Goal: Task Accomplishment & Management: Complete application form

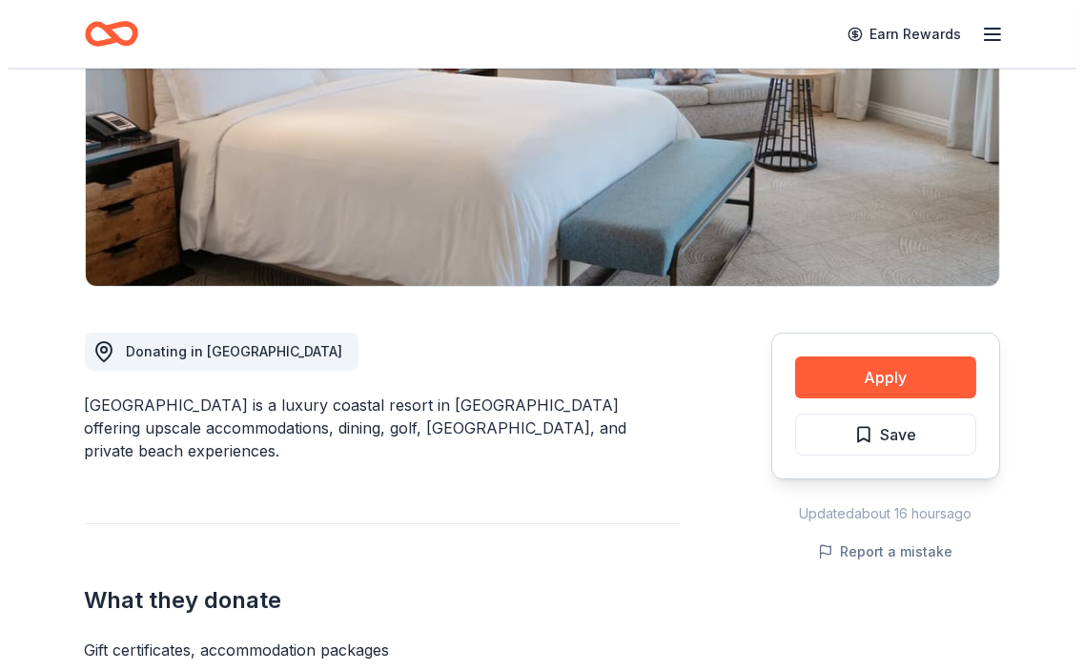
scroll to position [317, 0]
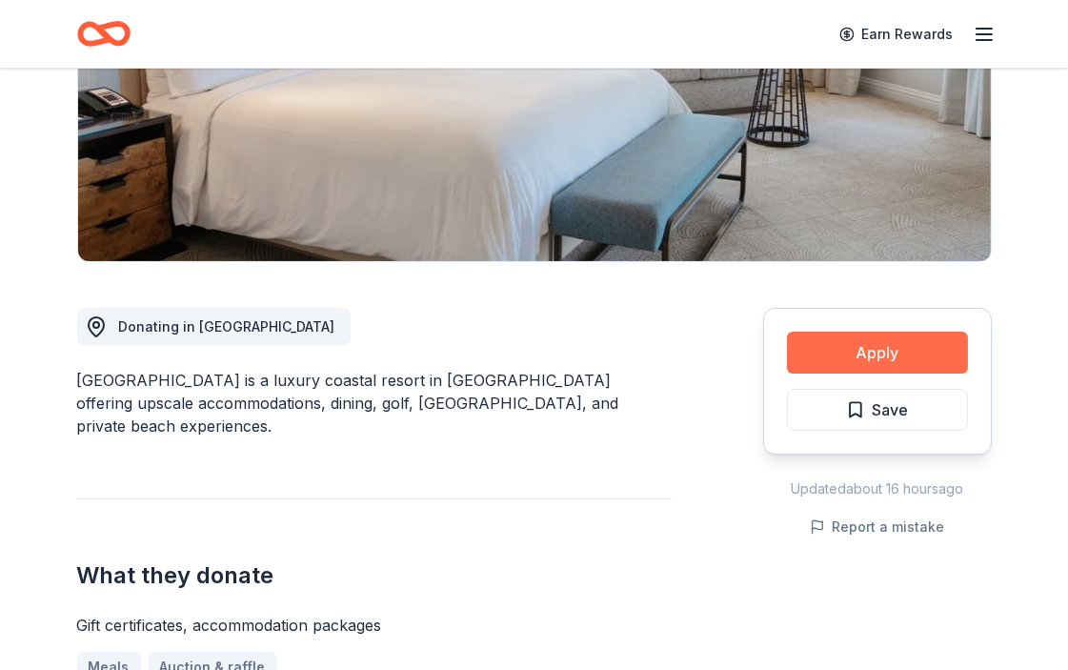
click at [872, 355] on button "Apply" at bounding box center [877, 353] width 181 height 42
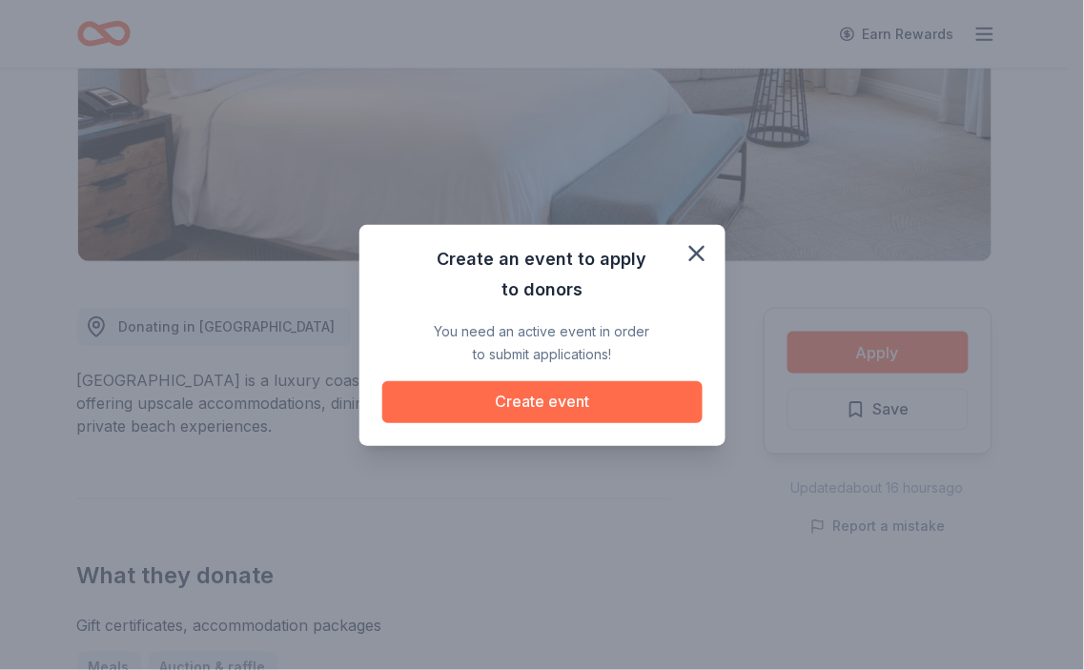
click at [595, 396] on button "Create event" at bounding box center [542, 402] width 320 height 42
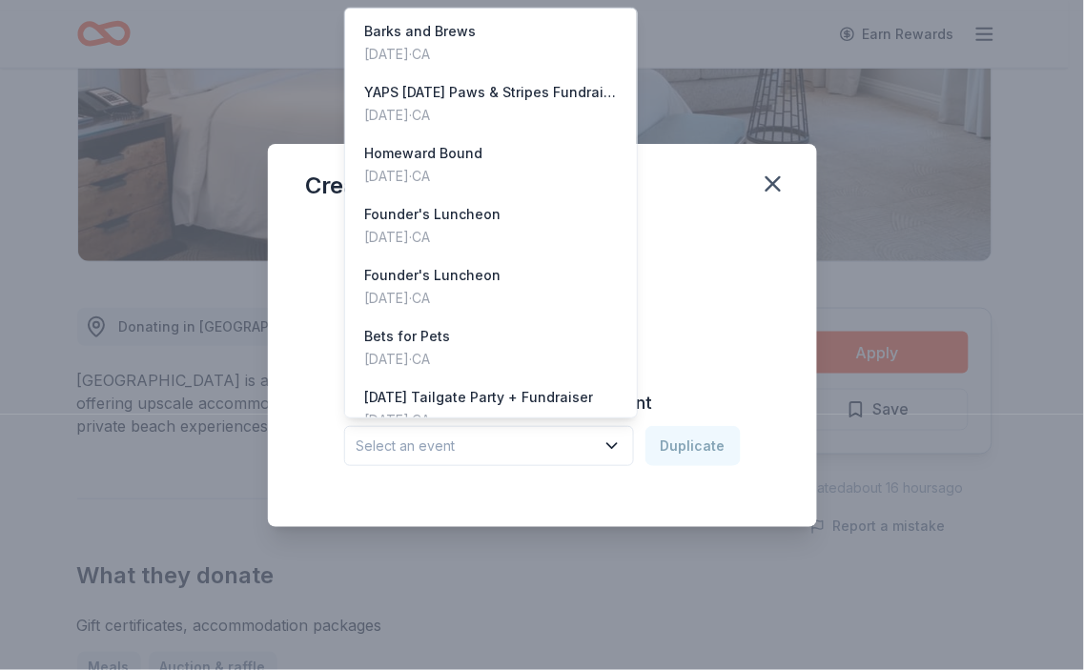
click at [614, 442] on icon "button" at bounding box center [611, 445] width 19 height 19
click at [517, 353] on div "Bets for Pets Oct 19, 2024 · CA" at bounding box center [491, 347] width 284 height 61
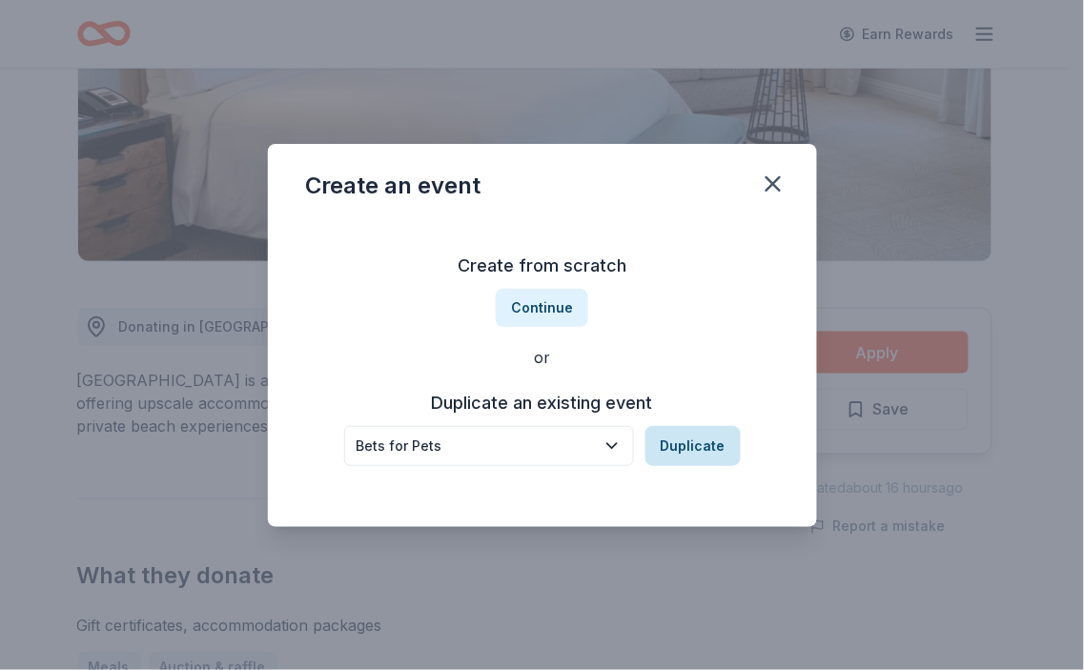
click at [700, 455] on button "Duplicate" at bounding box center [692, 446] width 95 height 40
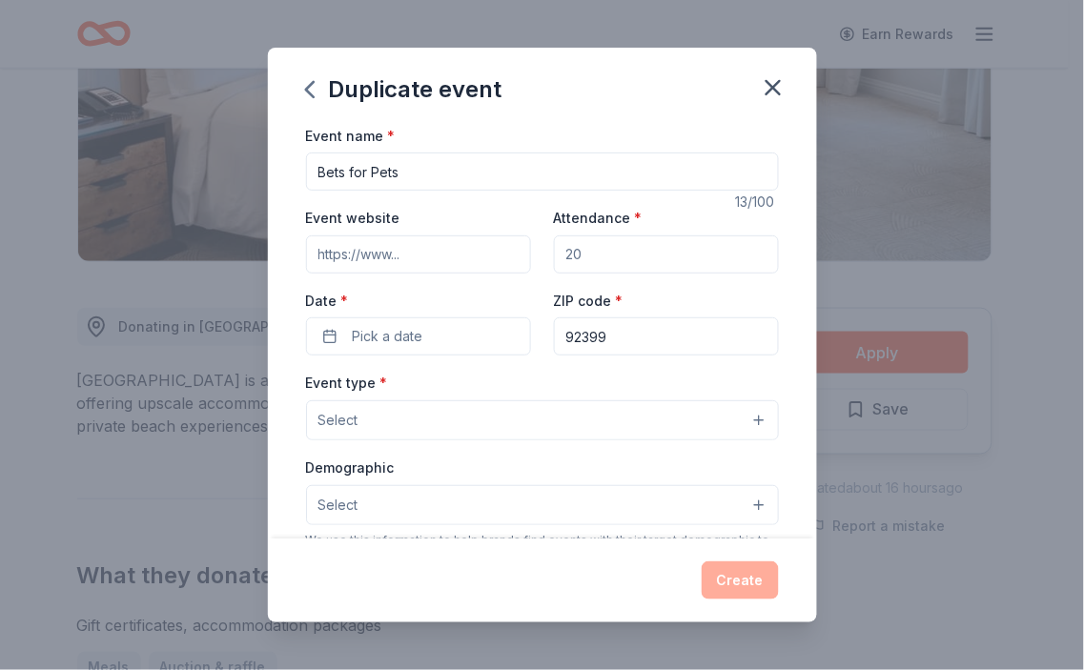
drag, startPoint x: 576, startPoint y: 253, endPoint x: 546, endPoint y: 254, distance: 29.6
click at [554, 254] on input "Attendance *" at bounding box center [666, 254] width 225 height 38
type input "100"
click at [467, 332] on button "Pick a date" at bounding box center [418, 336] width 225 height 38
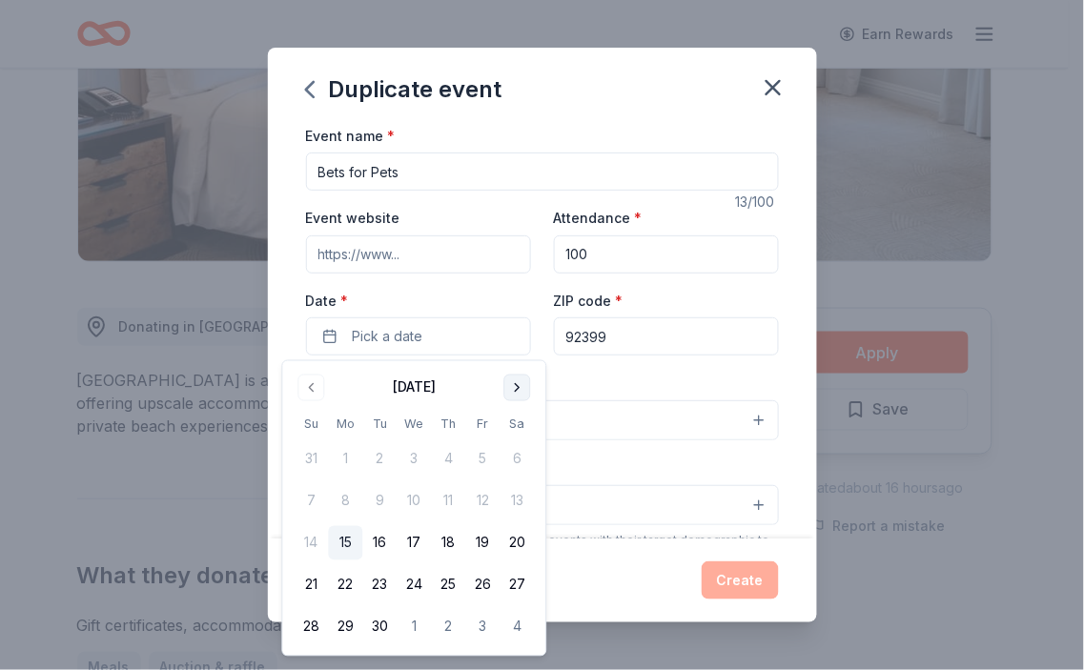
click at [520, 388] on button "Go to next month" at bounding box center [517, 388] width 27 height 27
click at [519, 581] on button "25" at bounding box center [517, 585] width 34 height 34
click at [611, 467] on div "Demographic Select" at bounding box center [542, 491] width 473 height 70
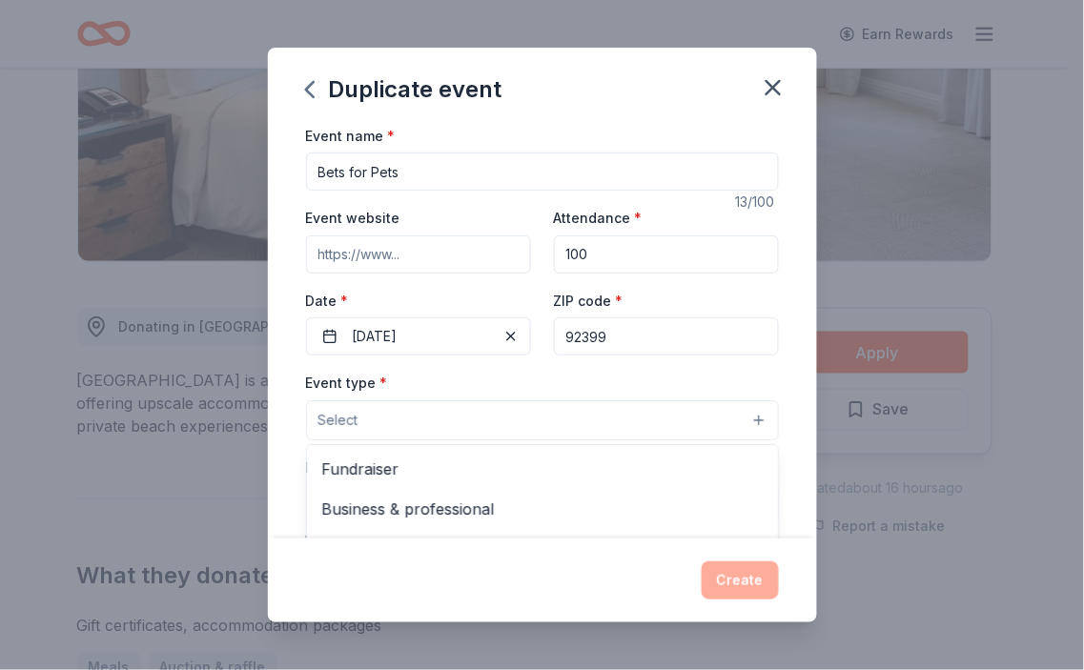
click at [517, 420] on button "Select" at bounding box center [542, 420] width 473 height 40
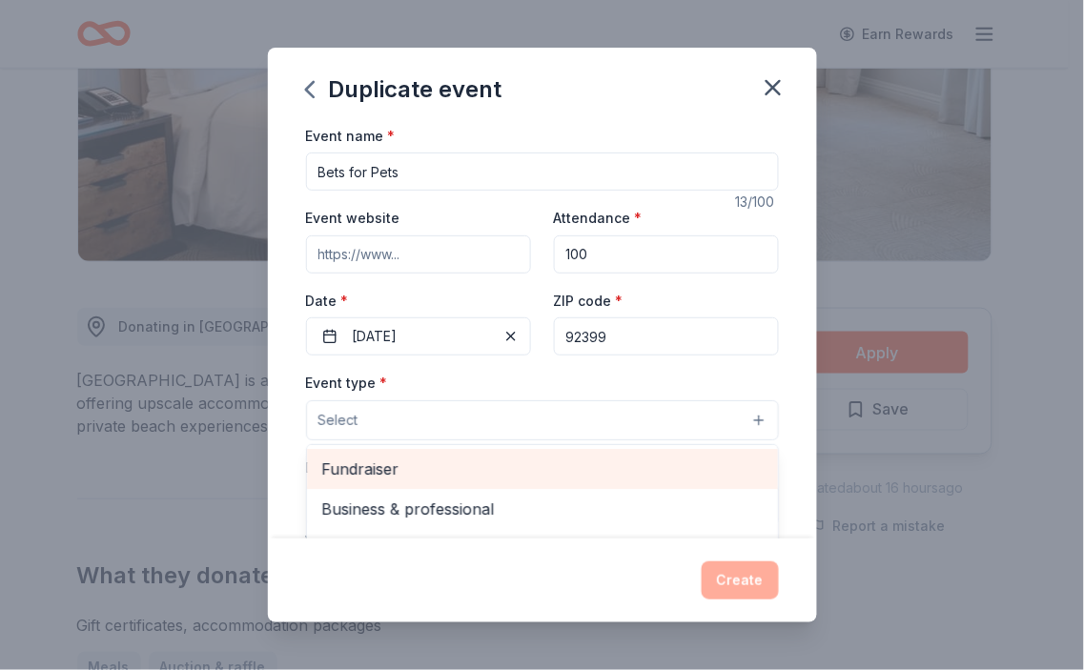
click at [478, 469] on span "Fundraiser" at bounding box center [542, 468] width 440 height 25
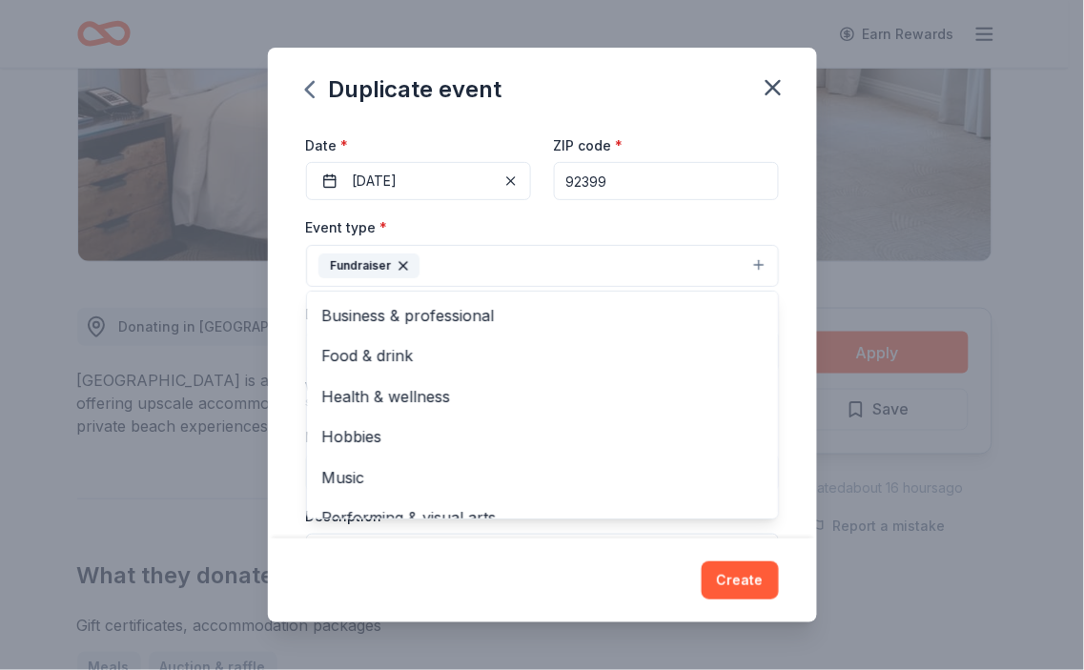
scroll to position [212, 0]
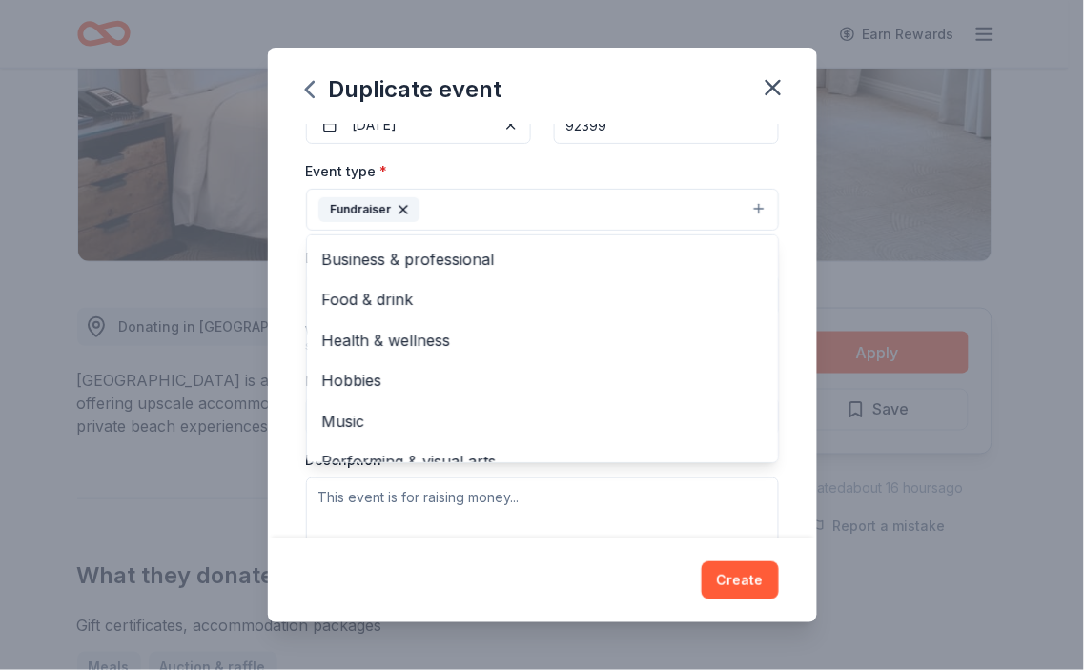
click at [776, 412] on div "Event name * Bets for Pets 13 /100 Event website Attendance * 100 Date * 10/25/…" at bounding box center [542, 332] width 549 height 416
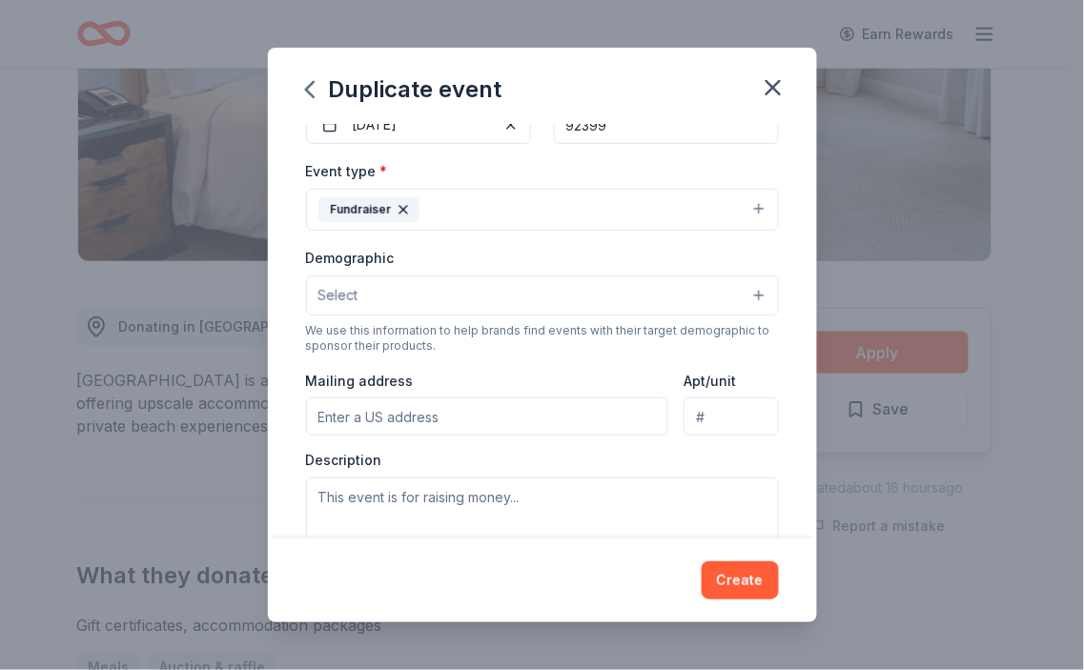
click at [741, 298] on button "Select" at bounding box center [542, 295] width 473 height 40
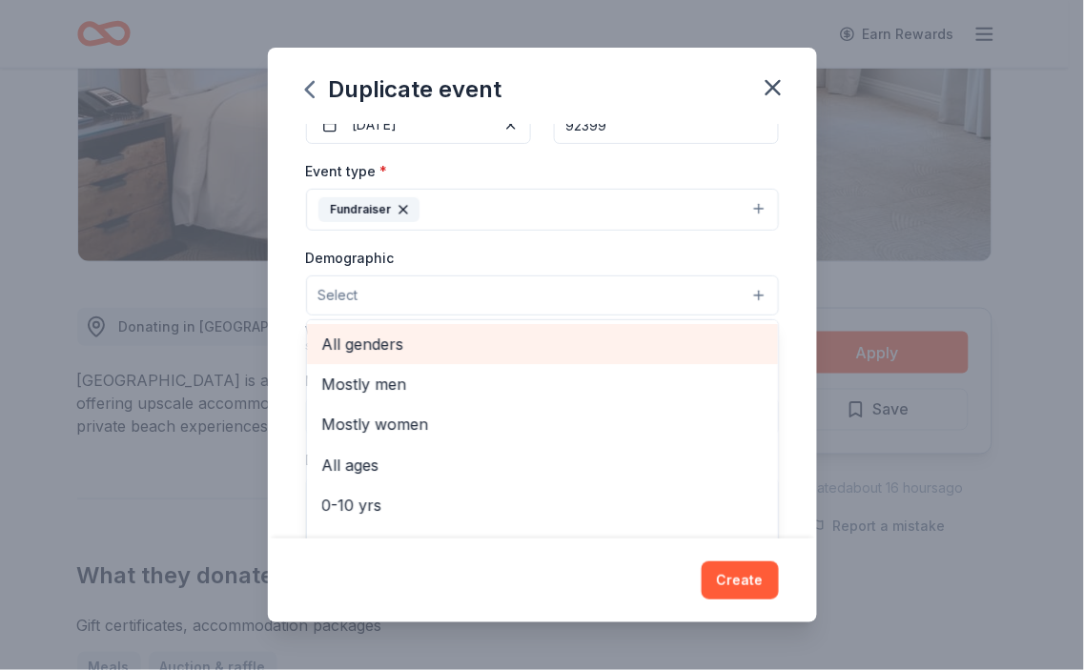
click at [664, 345] on span "All genders" at bounding box center [542, 344] width 440 height 25
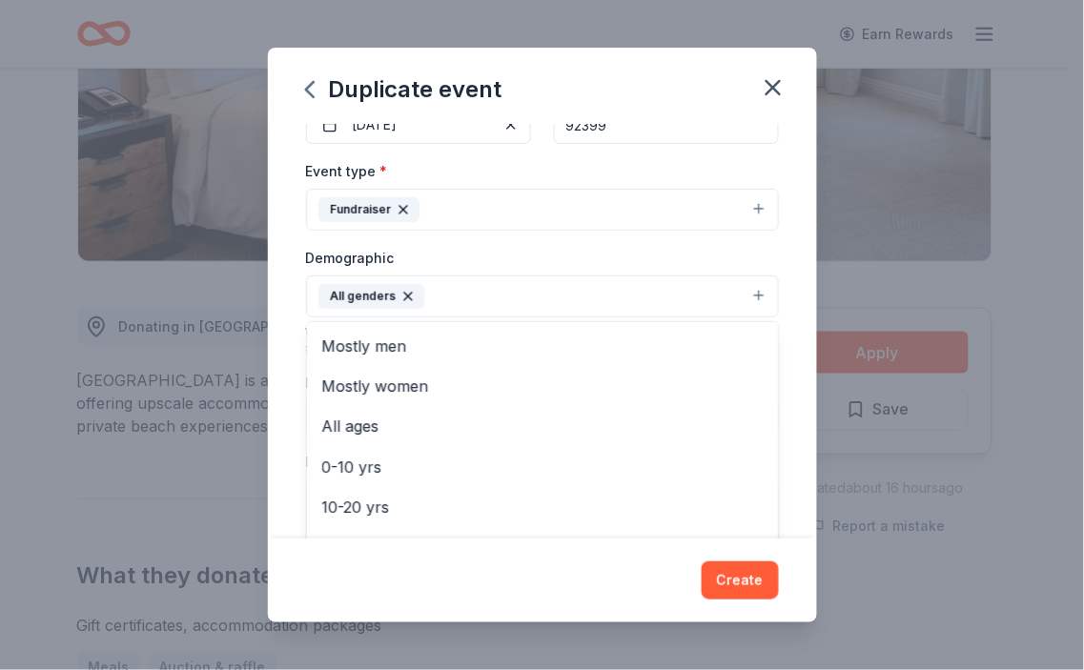
click at [743, 207] on div "Event type * Fundraiser Demographic All genders Mostly men Mostly women All age…" at bounding box center [542, 361] width 473 height 405
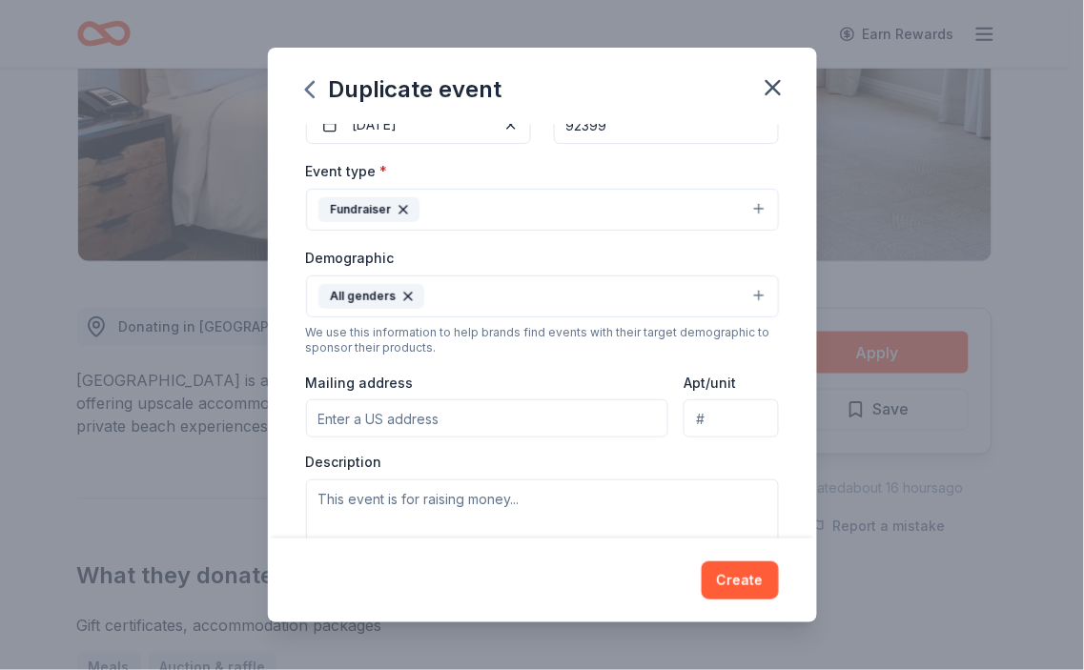
click at [743, 207] on button "Fundraiser" at bounding box center [542, 210] width 473 height 42
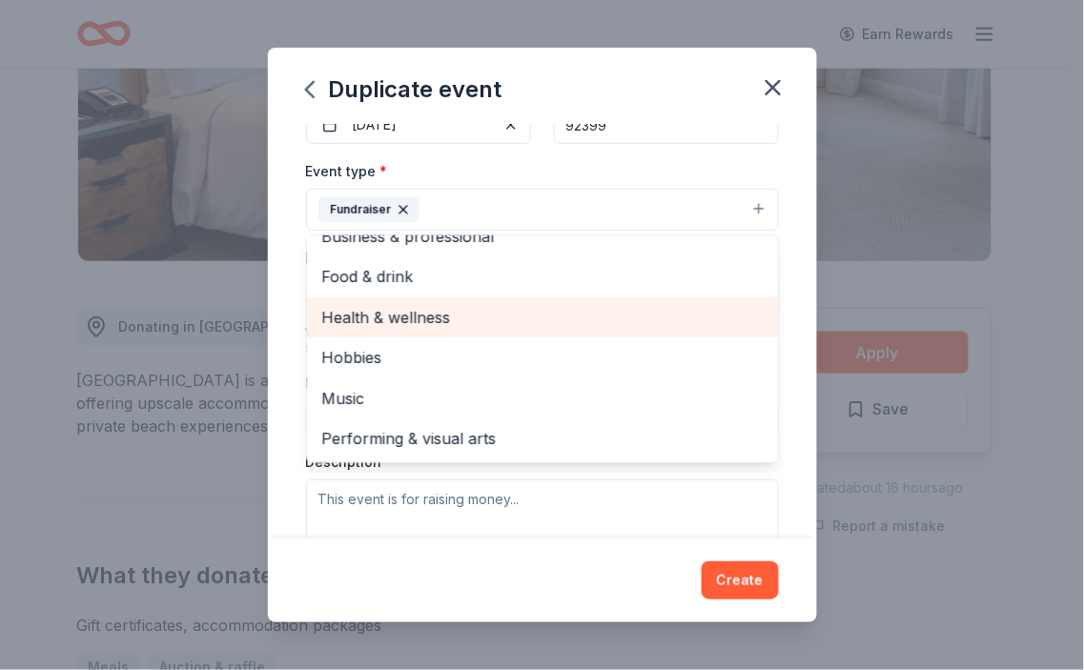
scroll to position [0, 0]
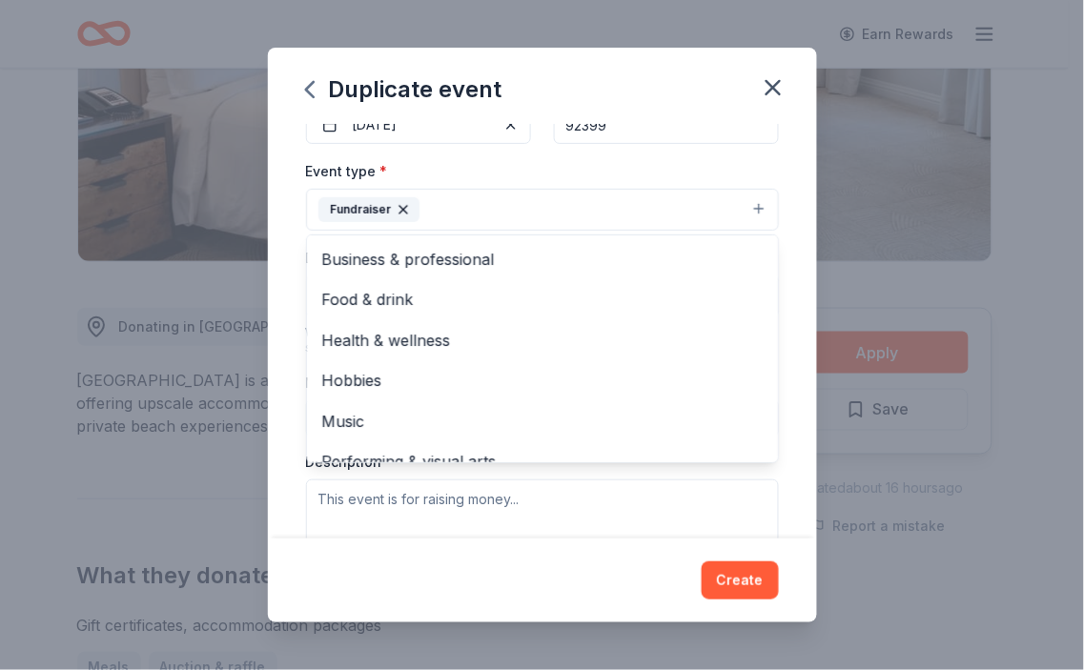
click at [778, 290] on div "Event name * Bets for Pets 13 /100 Event website Attendance * 100 Date * 10/25/…" at bounding box center [542, 332] width 549 height 416
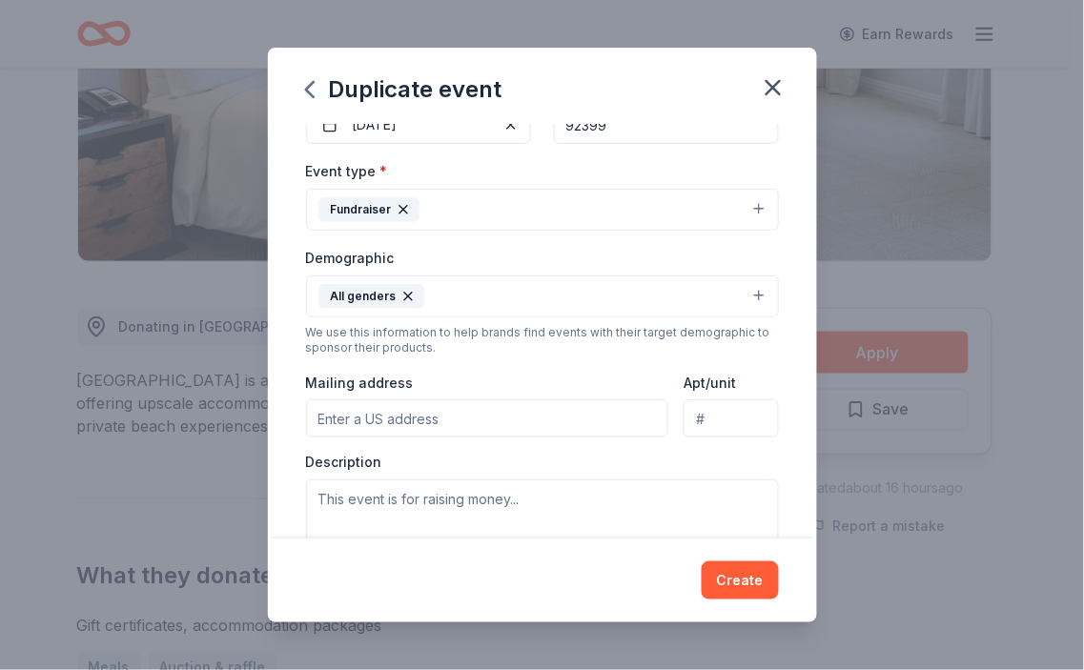
click at [583, 422] on input "Mailing address" at bounding box center [487, 418] width 363 height 38
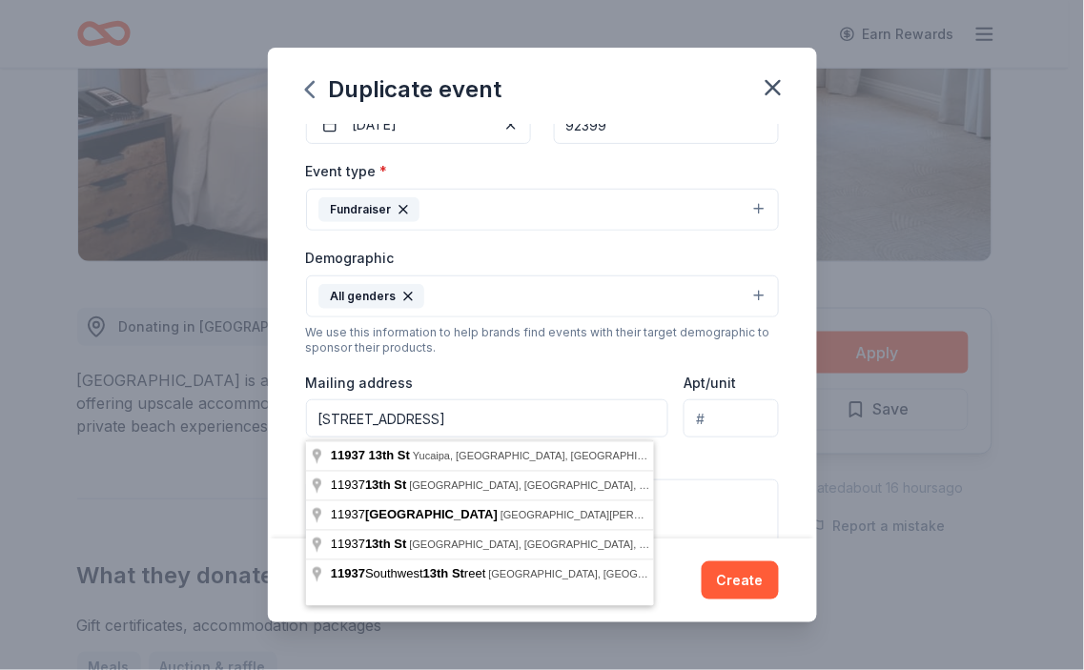
type input "11937 13th Street, Yucaipa, CA, 92399"
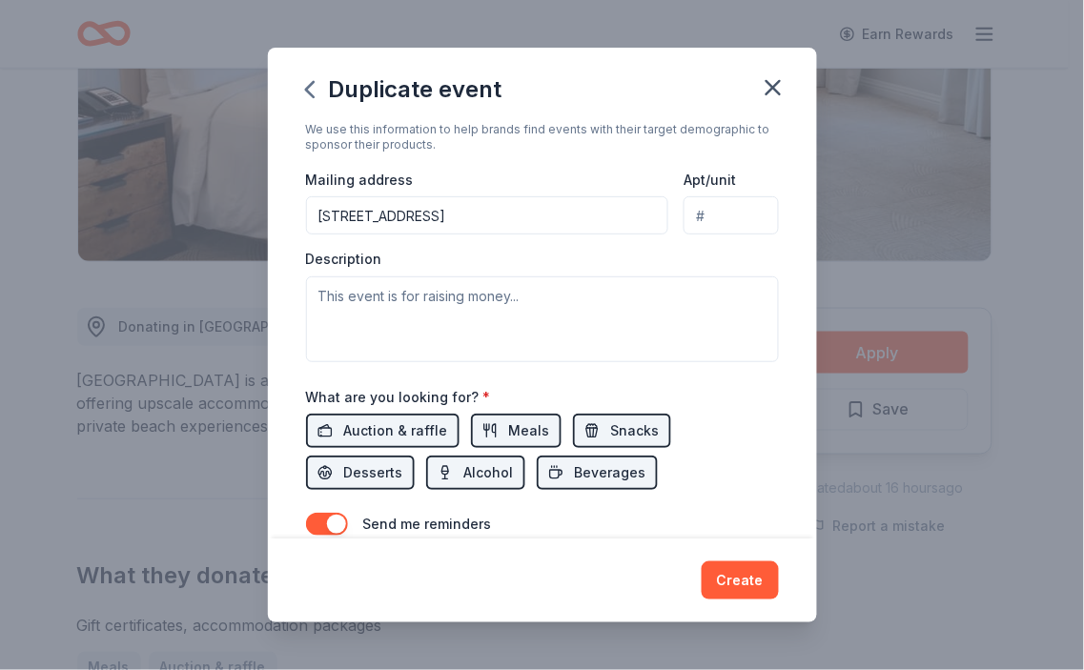
scroll to position [423, 0]
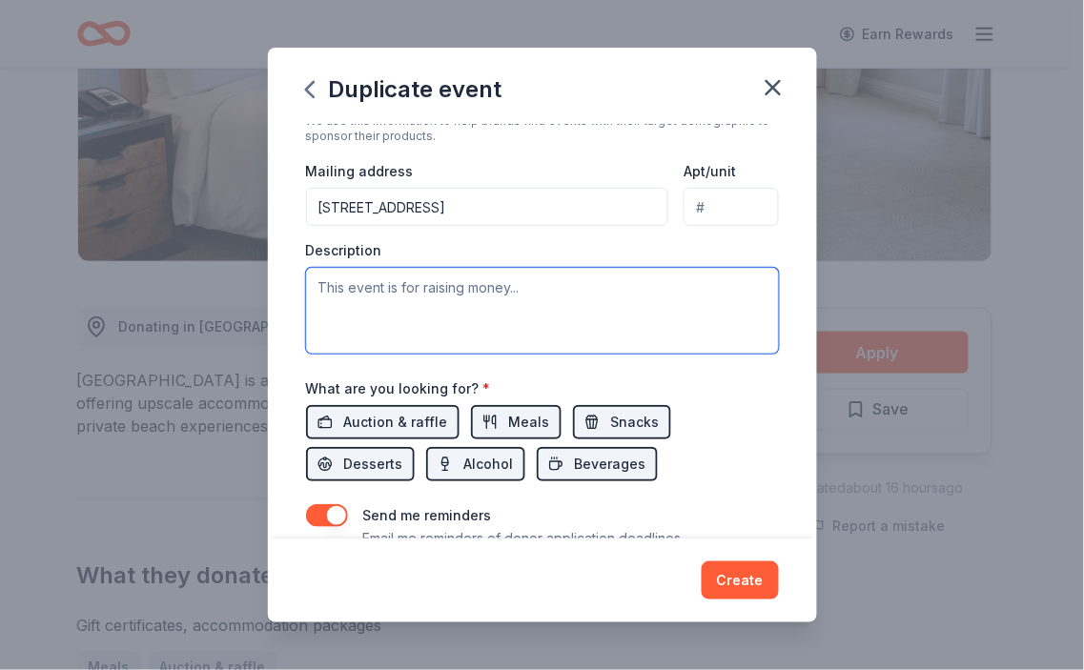
click at [474, 288] on textarea at bounding box center [542, 311] width 473 height 86
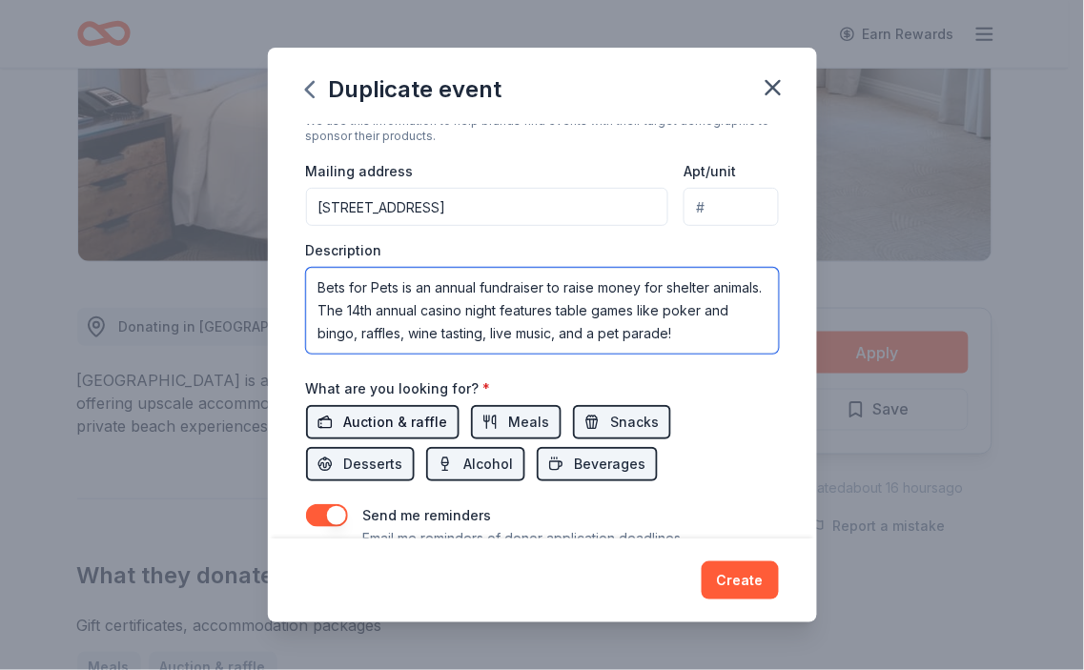
type textarea "Bets for Pets is an annual fundraiser to raise money for shelter animals. The 1…"
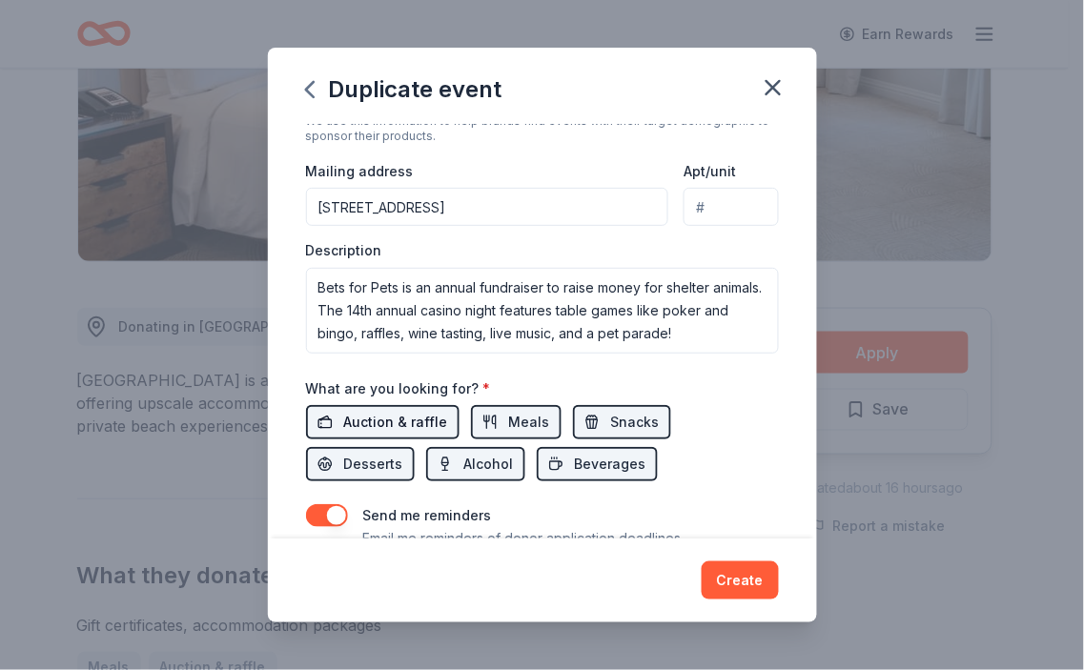
click at [413, 426] on span "Auction & raffle" at bounding box center [396, 422] width 104 height 23
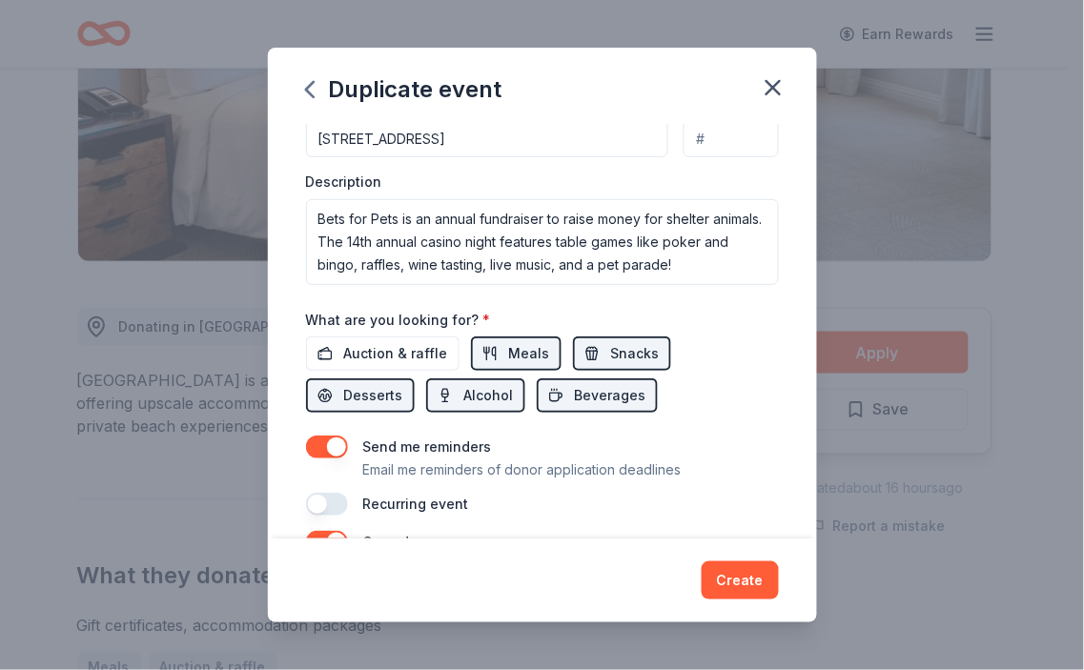
scroll to position [529, 0]
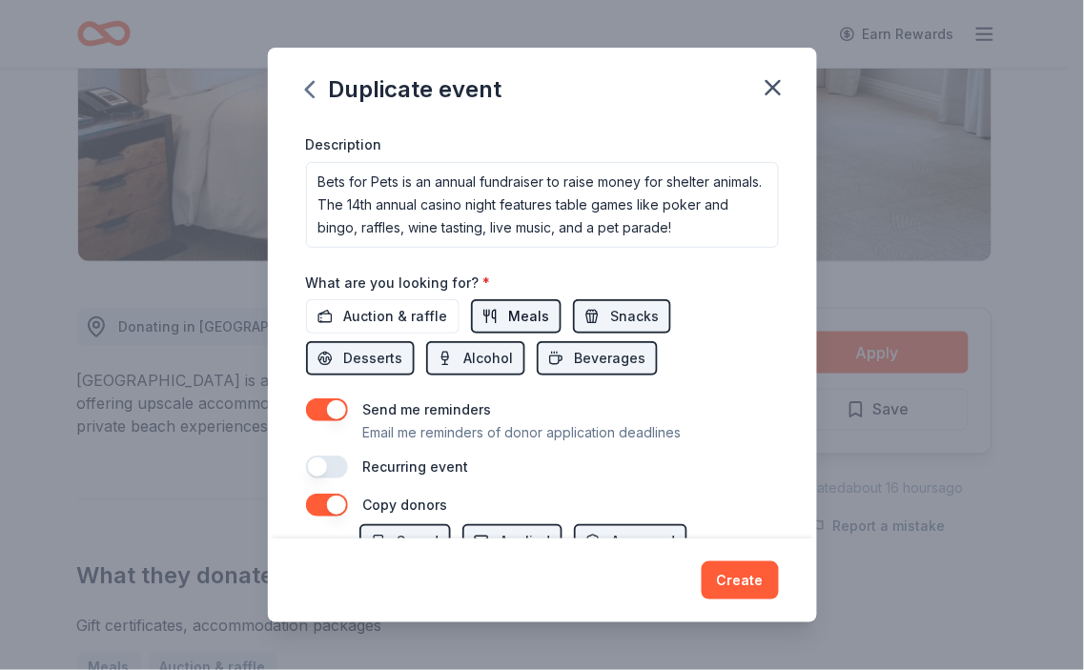
click at [526, 313] on span "Meals" at bounding box center [529, 316] width 41 height 23
drag, startPoint x: 496, startPoint y: 363, endPoint x: 480, endPoint y: 358, distance: 16.0
click at [493, 362] on span "Alcohol" at bounding box center [489, 358] width 50 height 23
click at [381, 354] on span "Desserts" at bounding box center [373, 358] width 59 height 23
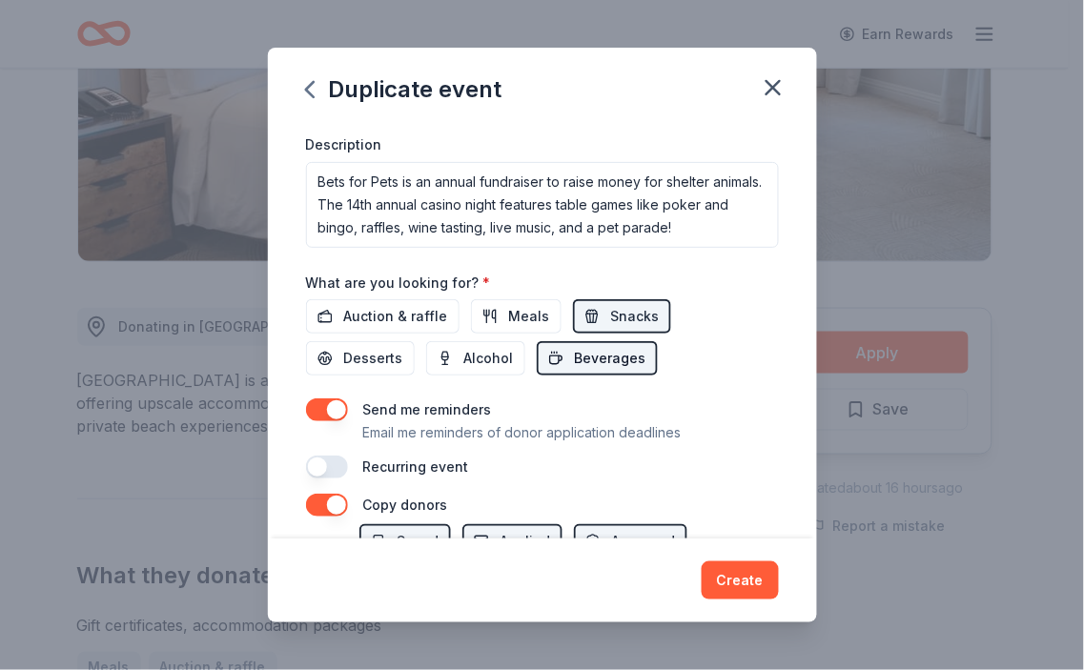
drag, startPoint x: 545, startPoint y: 363, endPoint x: 587, endPoint y: 318, distance: 61.4
click at [547, 359] on button "Beverages" at bounding box center [597, 358] width 121 height 34
click at [598, 311] on button "Snacks" at bounding box center [622, 316] width 98 height 34
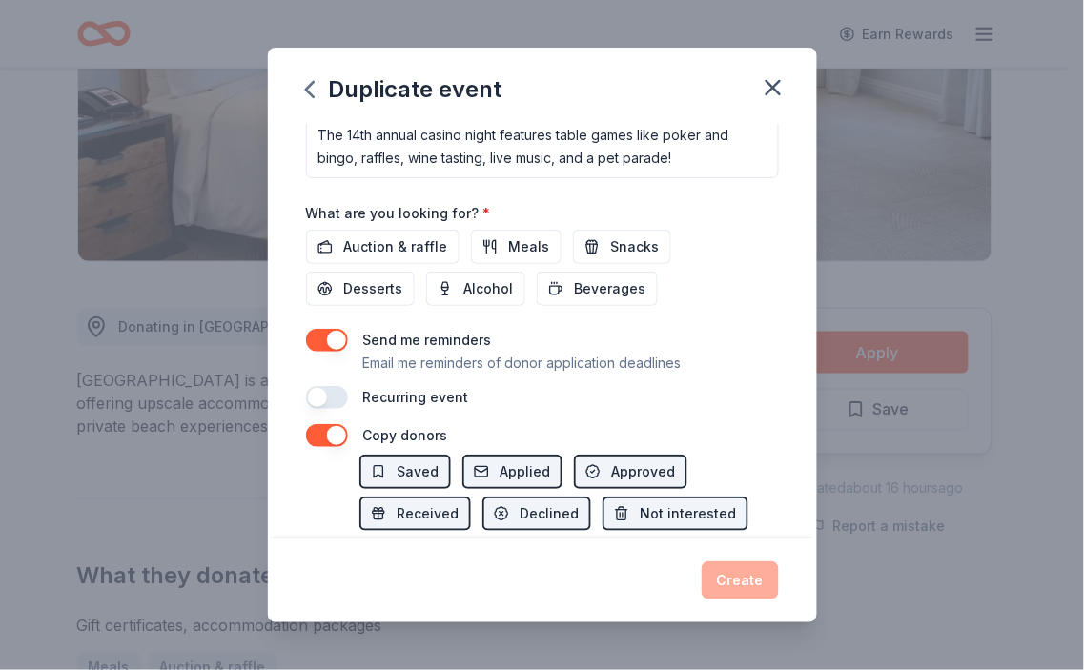
scroll to position [710, 0]
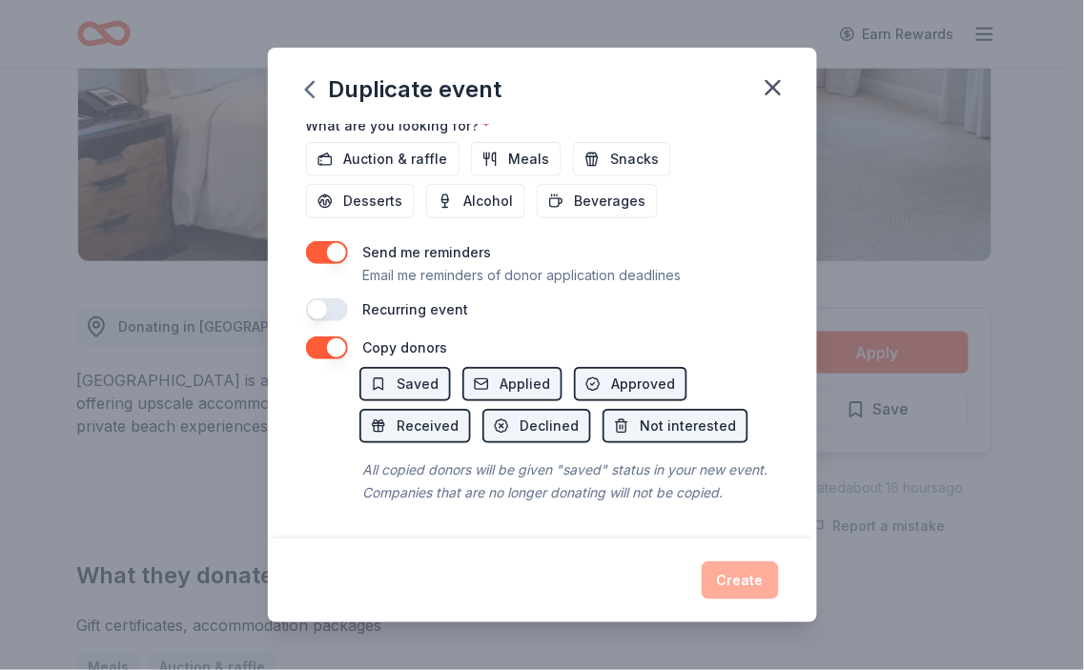
click at [319, 298] on button "button" at bounding box center [327, 309] width 42 height 23
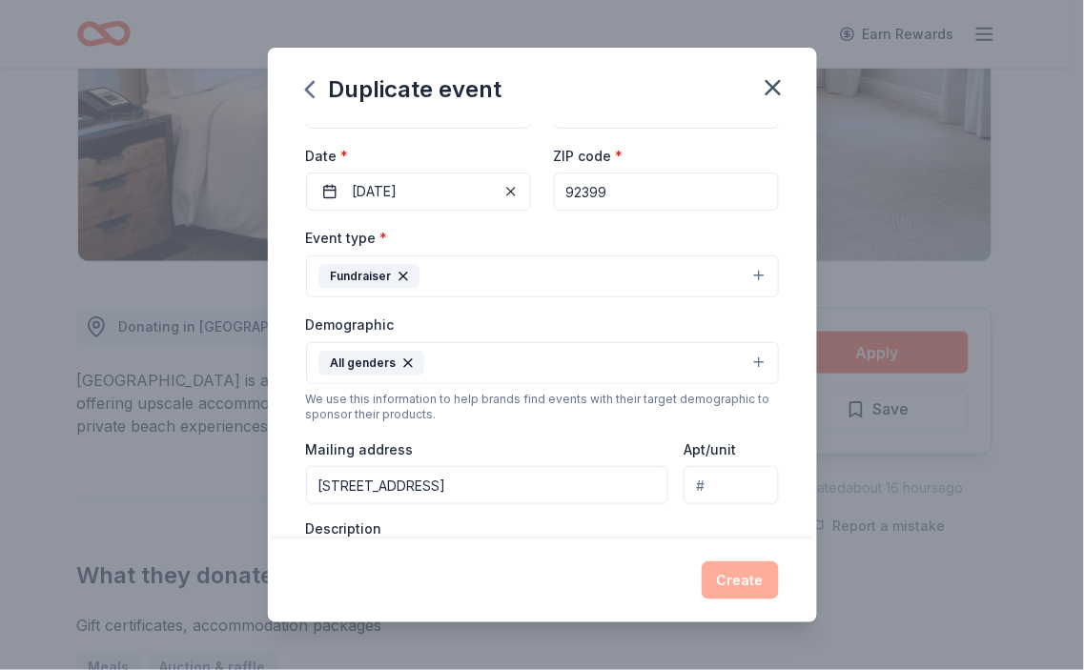
scroll to position [0, 0]
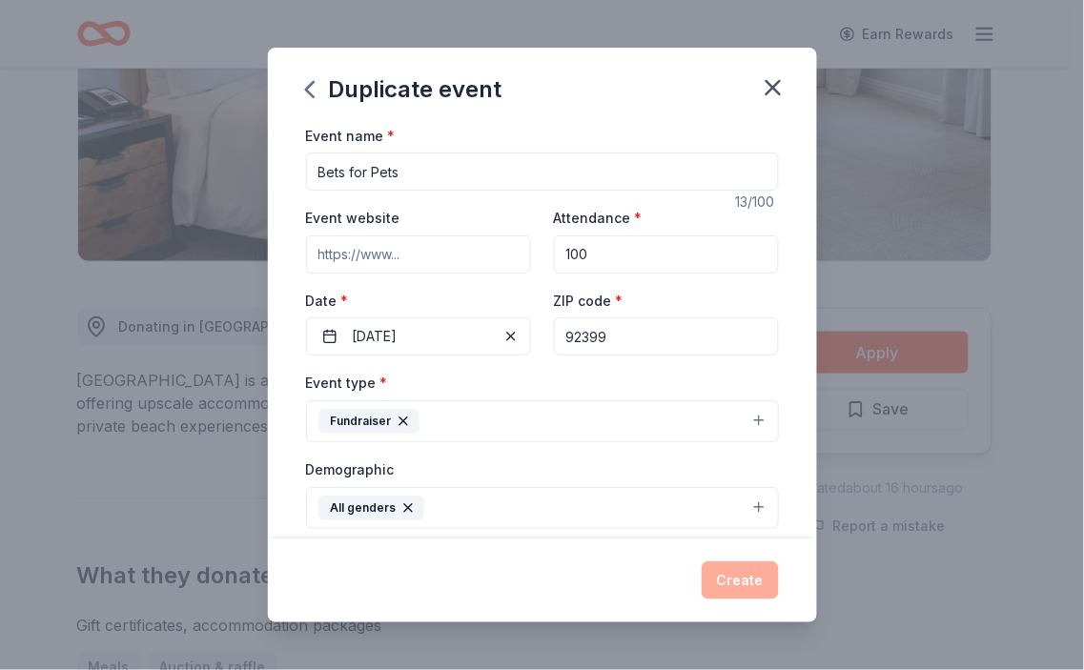
click at [640, 253] on input "100" at bounding box center [666, 254] width 225 height 38
type input "1"
click at [651, 303] on div "ZIP code * 92399" at bounding box center [666, 323] width 225 height 68
drag, startPoint x: 585, startPoint y: 254, endPoint x: 557, endPoint y: 254, distance: 28.6
click at [557, 254] on input "Attendance *" at bounding box center [666, 254] width 225 height 38
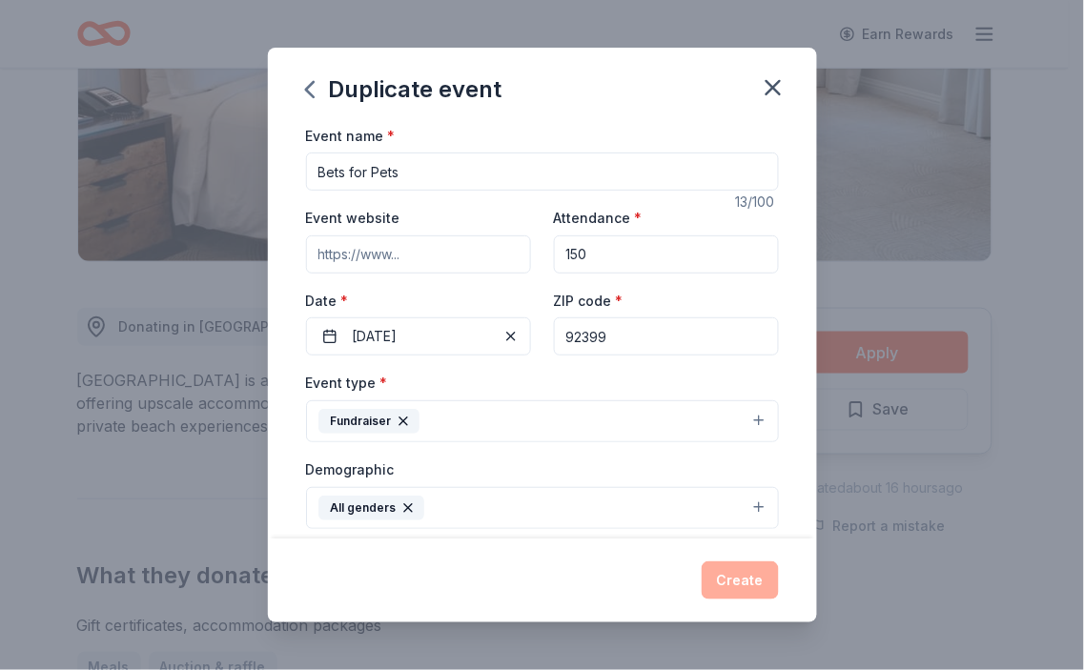
type input "150"
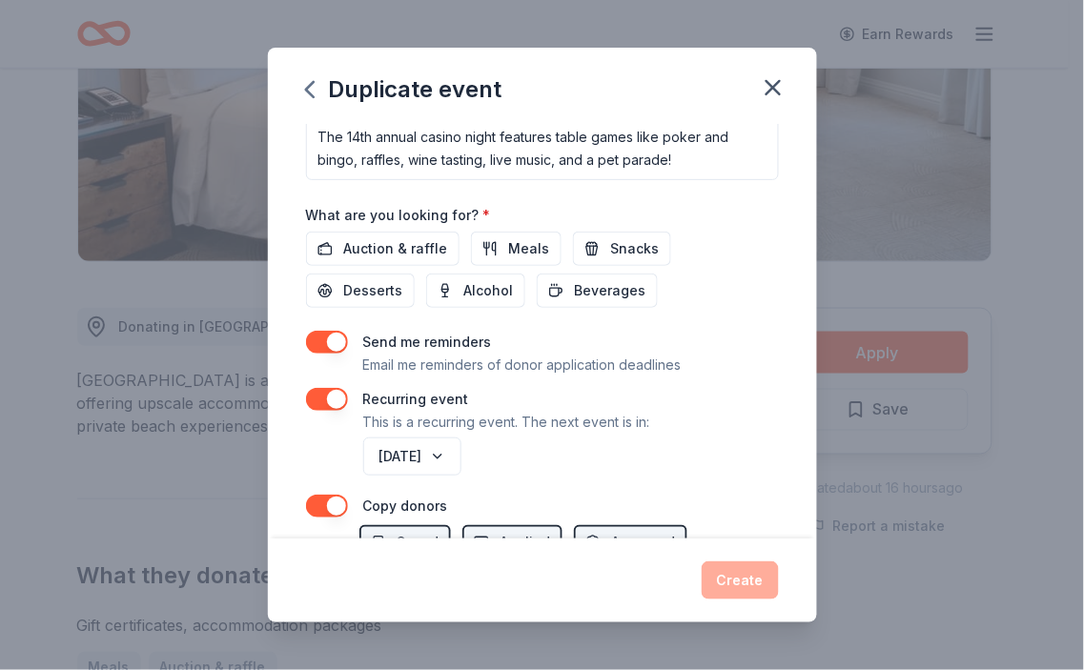
scroll to position [635, 0]
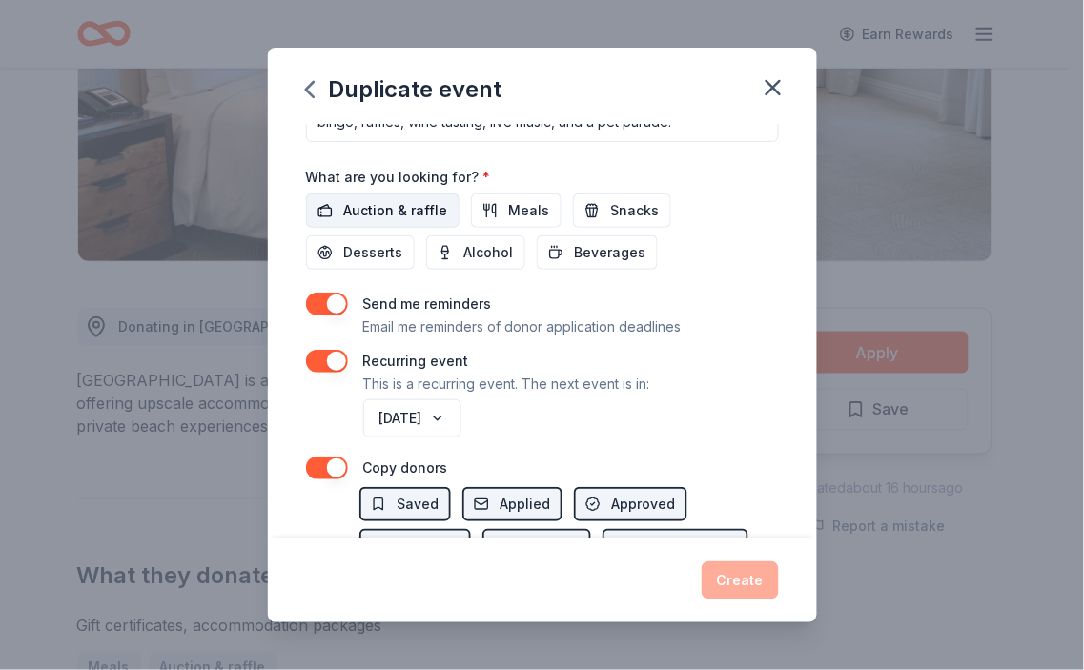
click at [423, 217] on span "Auction & raffle" at bounding box center [396, 210] width 104 height 23
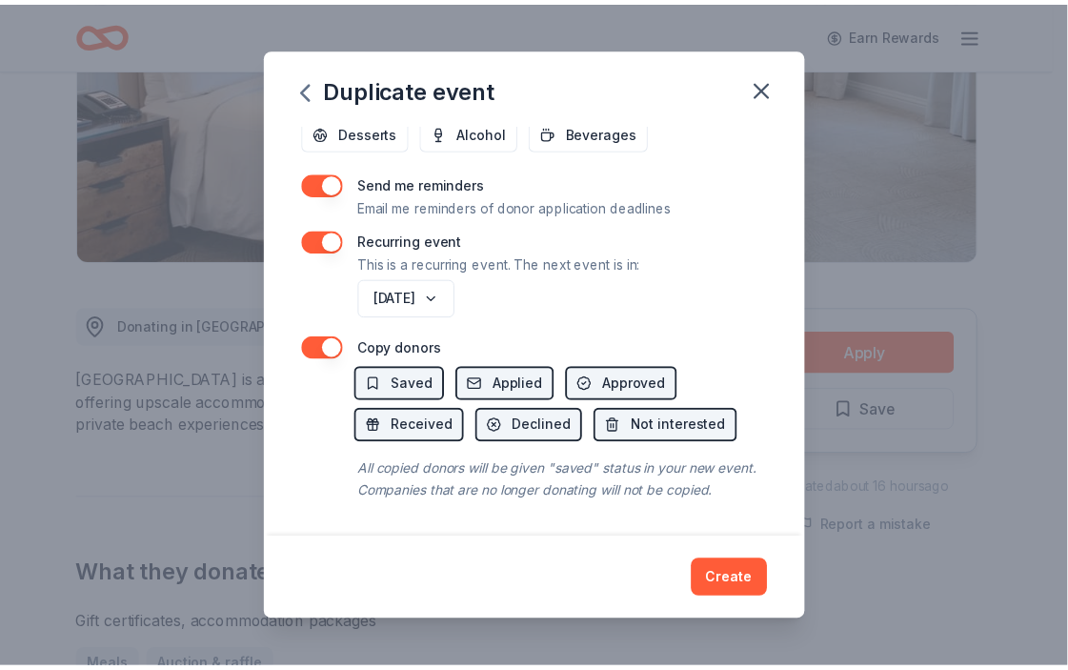
scroll to position [779, 0]
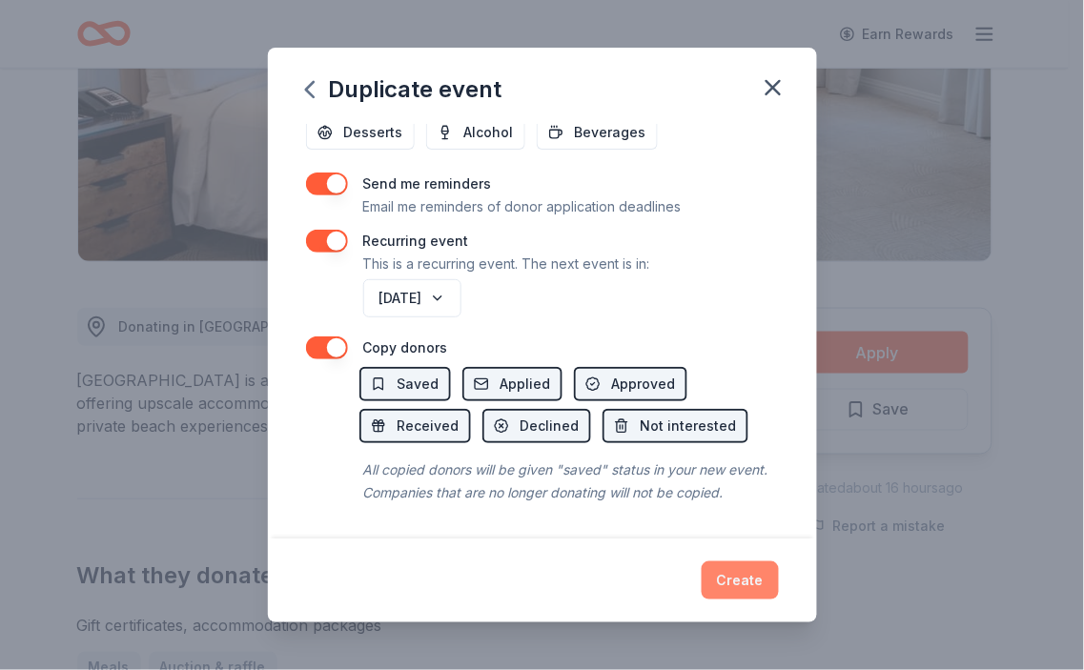
click at [747, 570] on button "Create" at bounding box center [739, 580] width 77 height 38
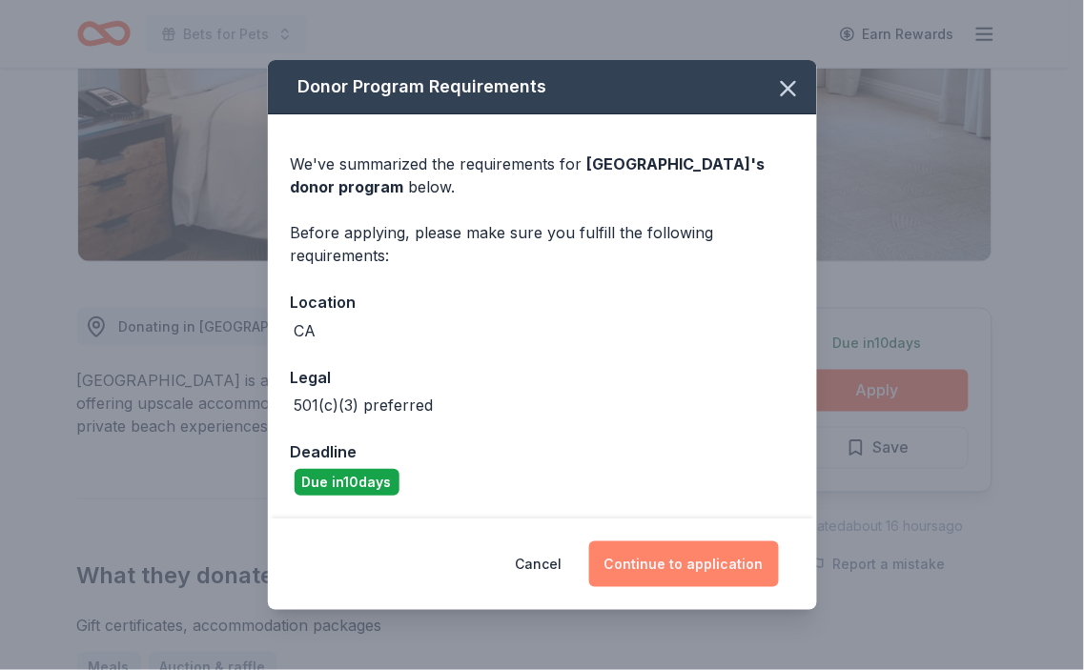
click at [694, 558] on button "Continue to application" at bounding box center [684, 564] width 190 height 46
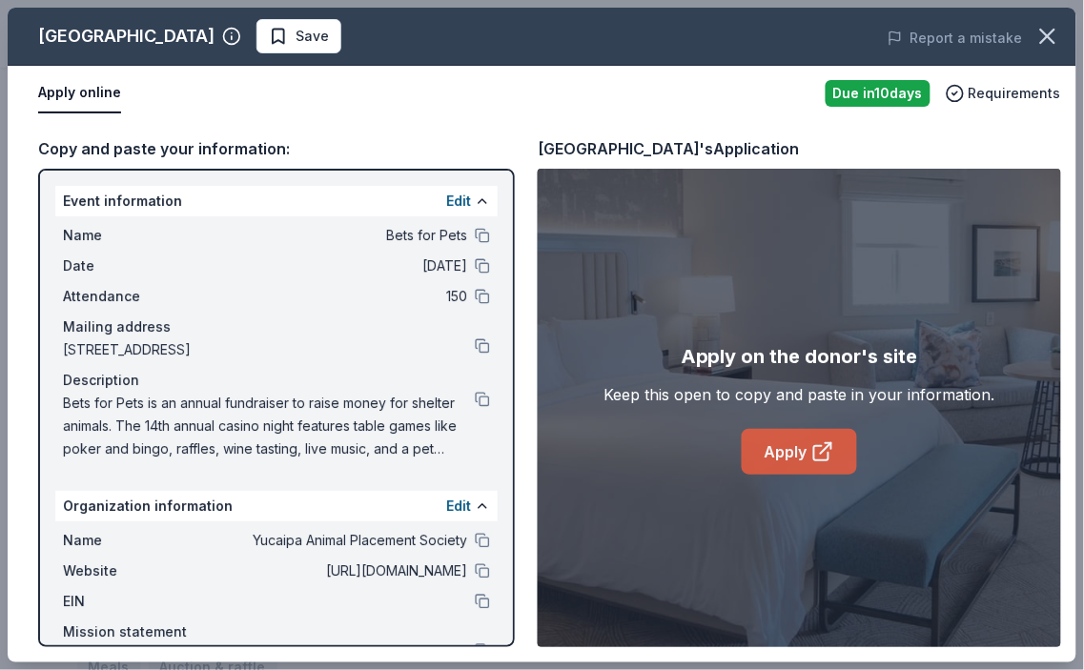
click at [799, 450] on link "Apply" at bounding box center [798, 452] width 115 height 46
click at [961, 23] on icon "button" at bounding box center [1047, 36] width 27 height 27
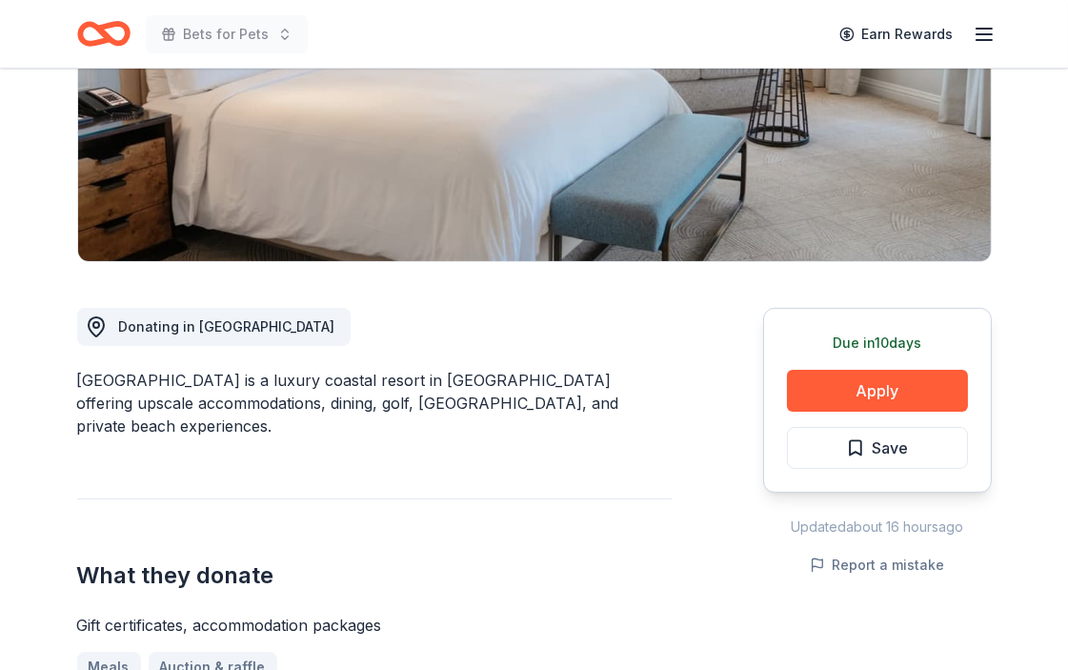
click at [108, 33] on icon "Home" at bounding box center [95, 33] width 30 height 19
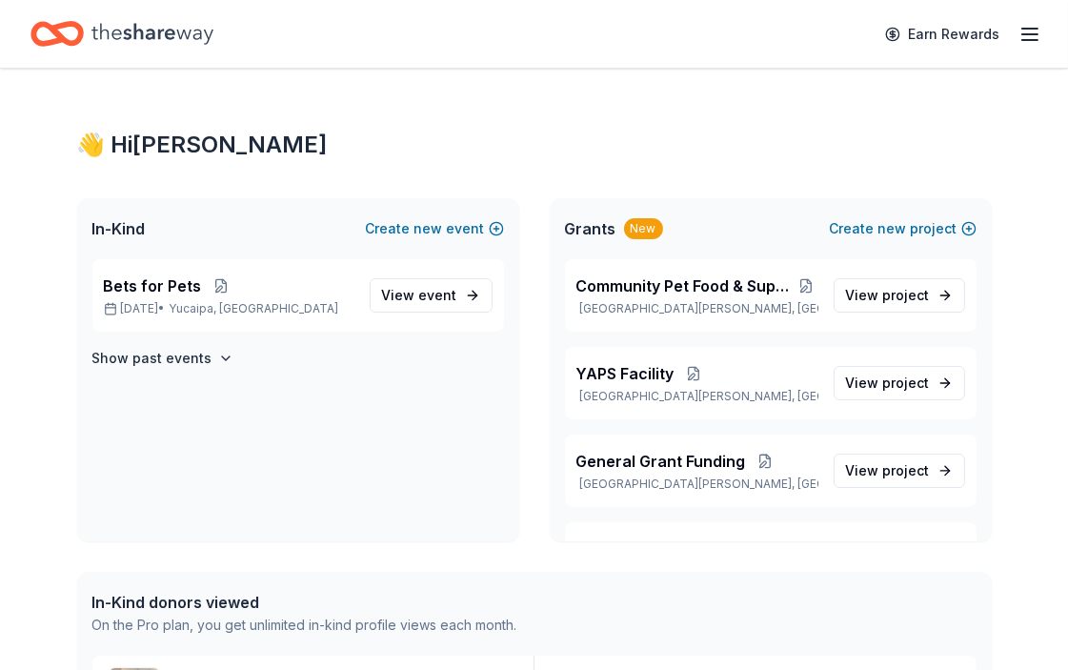
click at [961, 34] on icon "button" at bounding box center [1030, 34] width 23 height 23
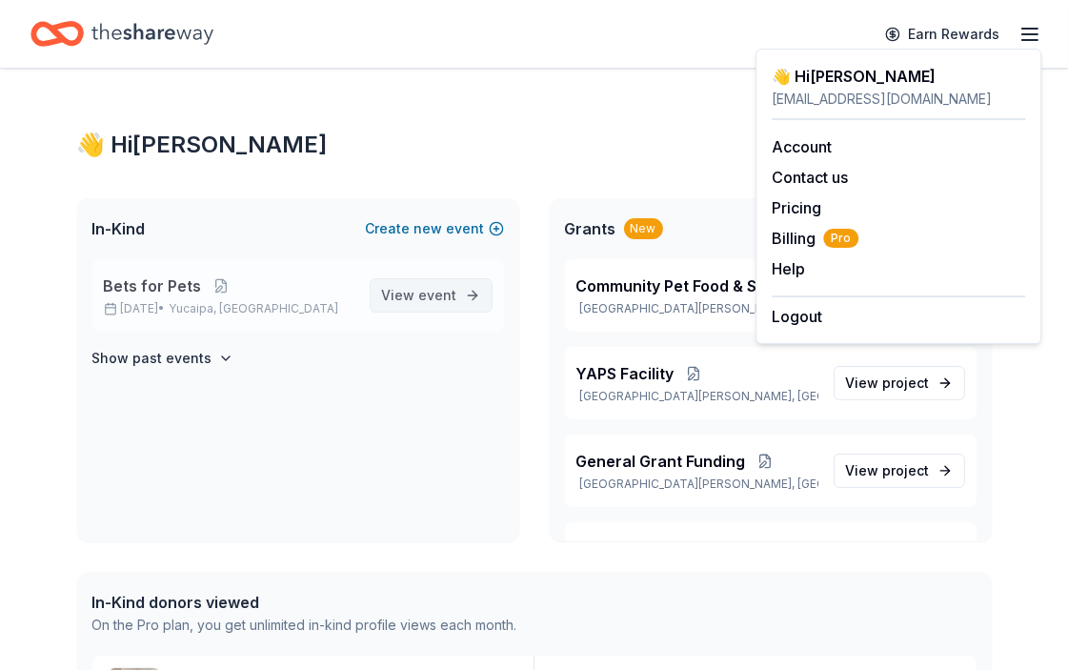
click at [423, 289] on span "event" at bounding box center [438, 295] width 38 height 16
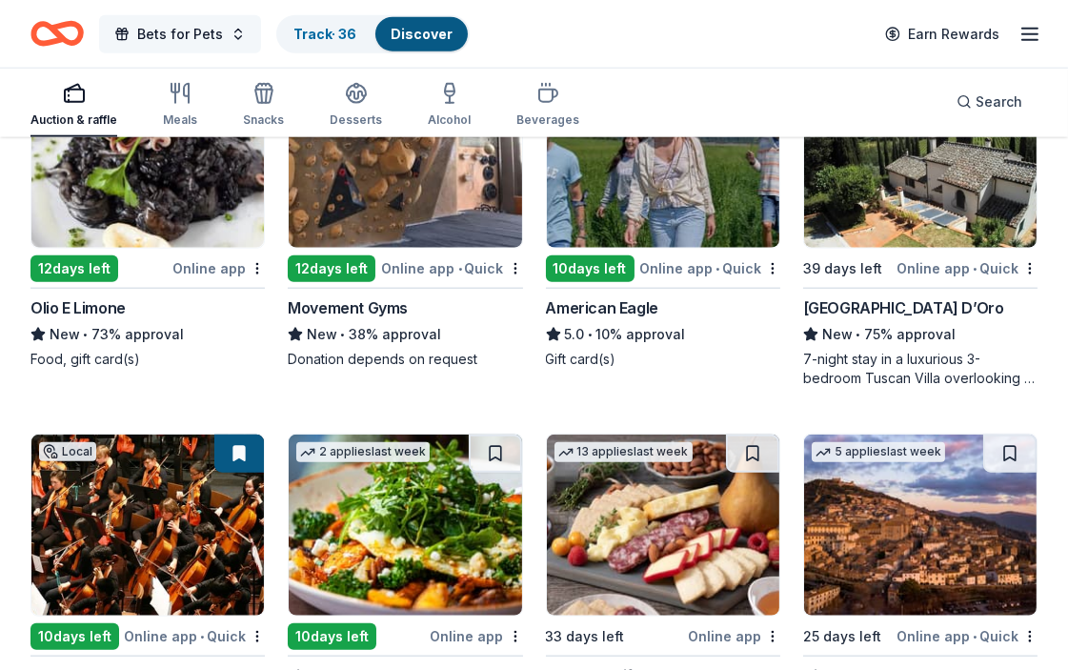
scroll to position [2897, 0]
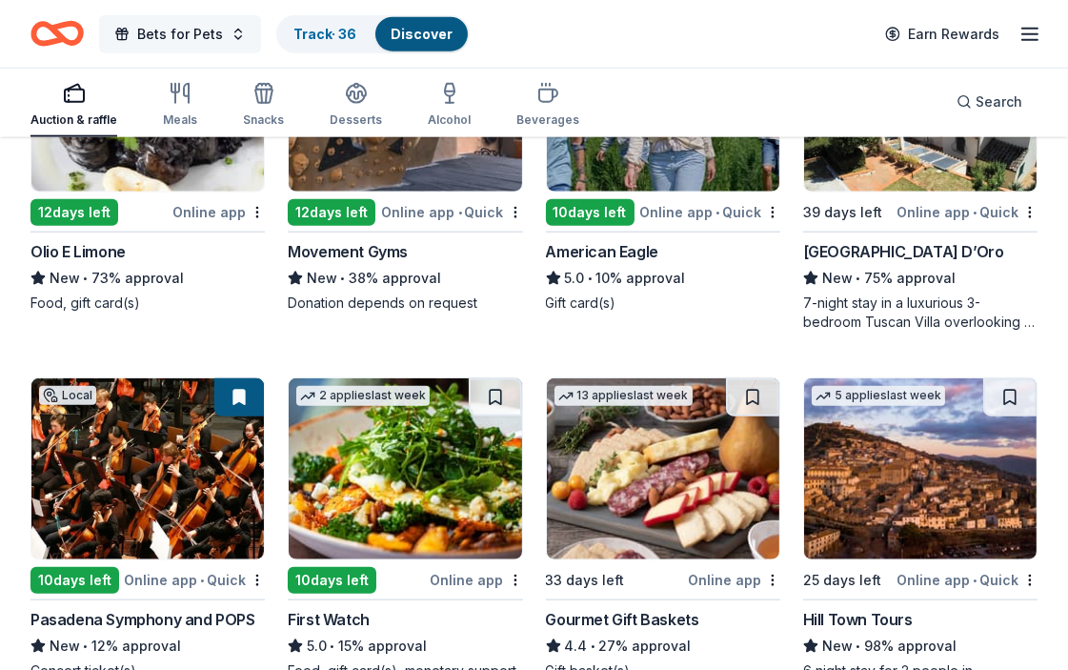
drag, startPoint x: 178, startPoint y: 34, endPoint x: 157, endPoint y: 35, distance: 21.0
click at [157, 35] on span "Bets for Pets" at bounding box center [180, 34] width 86 height 23
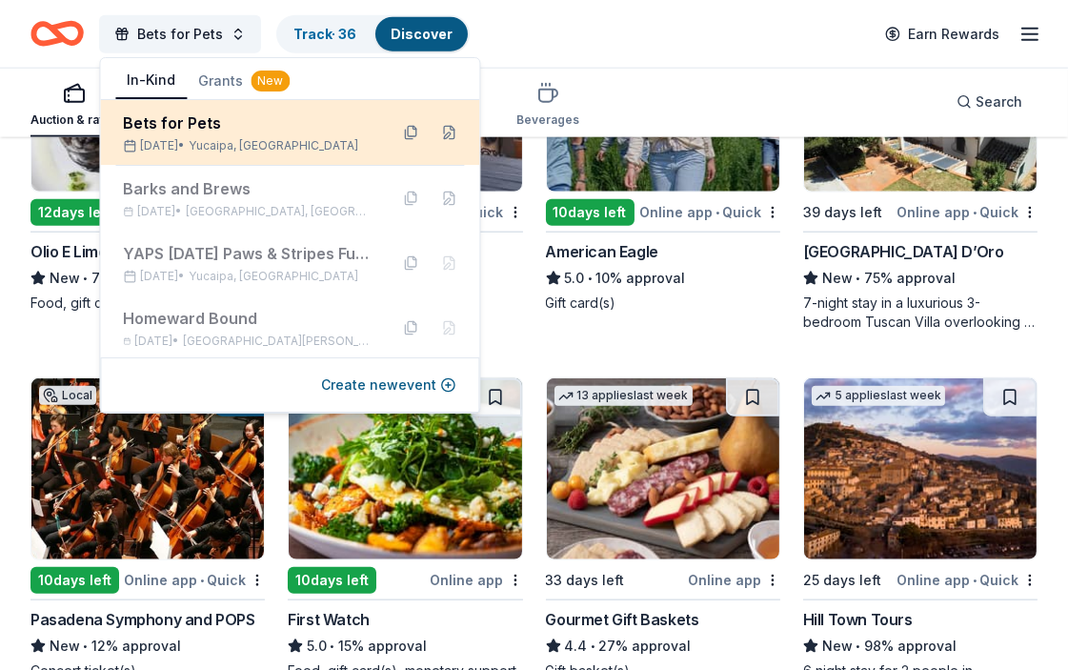
click at [183, 135] on div "Bets for Pets Oct 25, 2025 • Yucaipa, CA" at bounding box center [248, 133] width 250 height 42
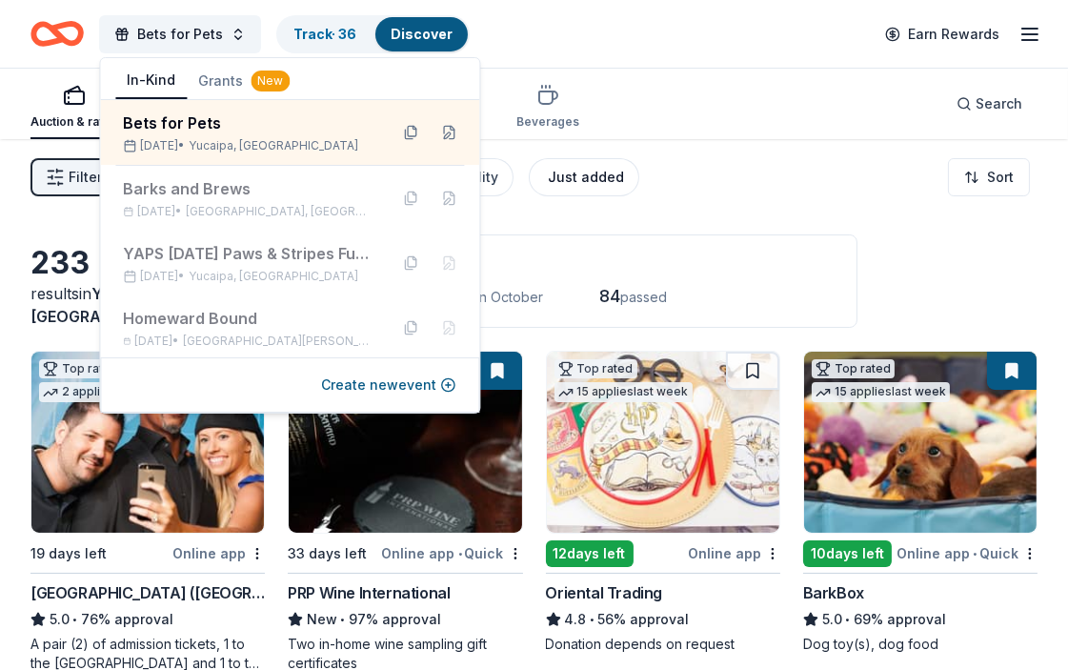
click at [611, 158] on button "Just added" at bounding box center [584, 177] width 111 height 38
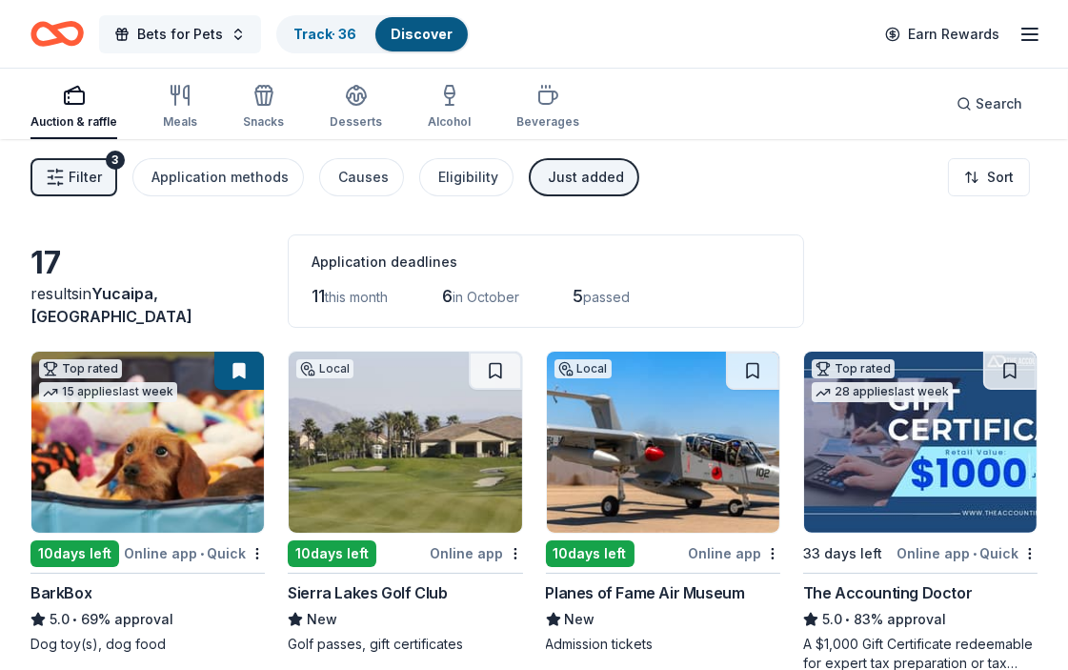
click at [151, 34] on span "Bets for Pets" at bounding box center [180, 34] width 86 height 23
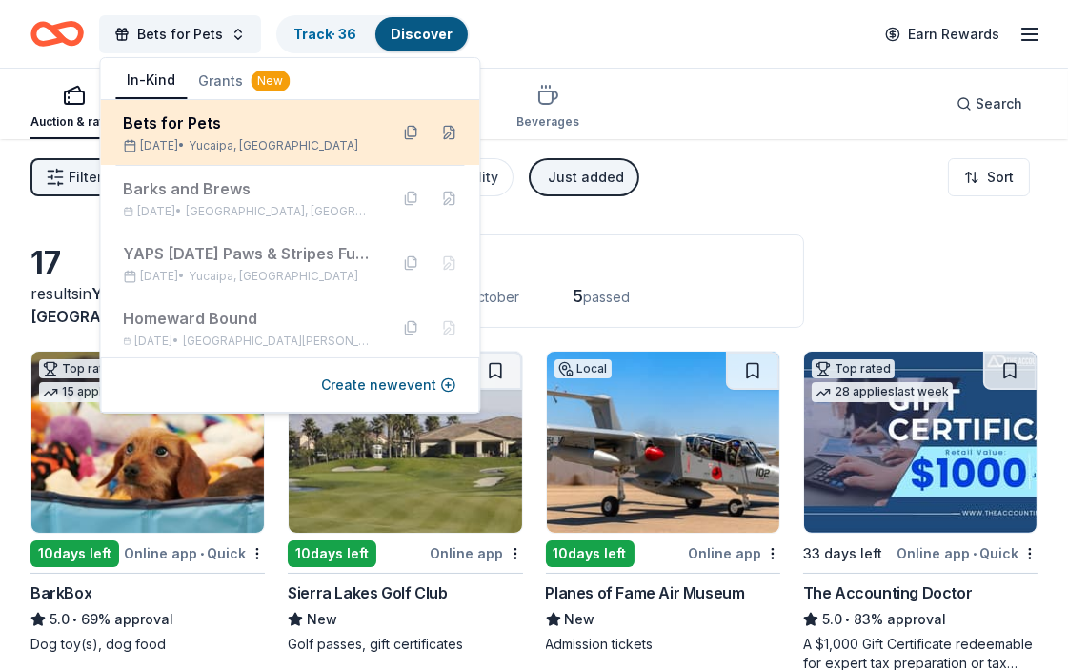
click at [204, 120] on div "Bets for Pets" at bounding box center [248, 123] width 250 height 23
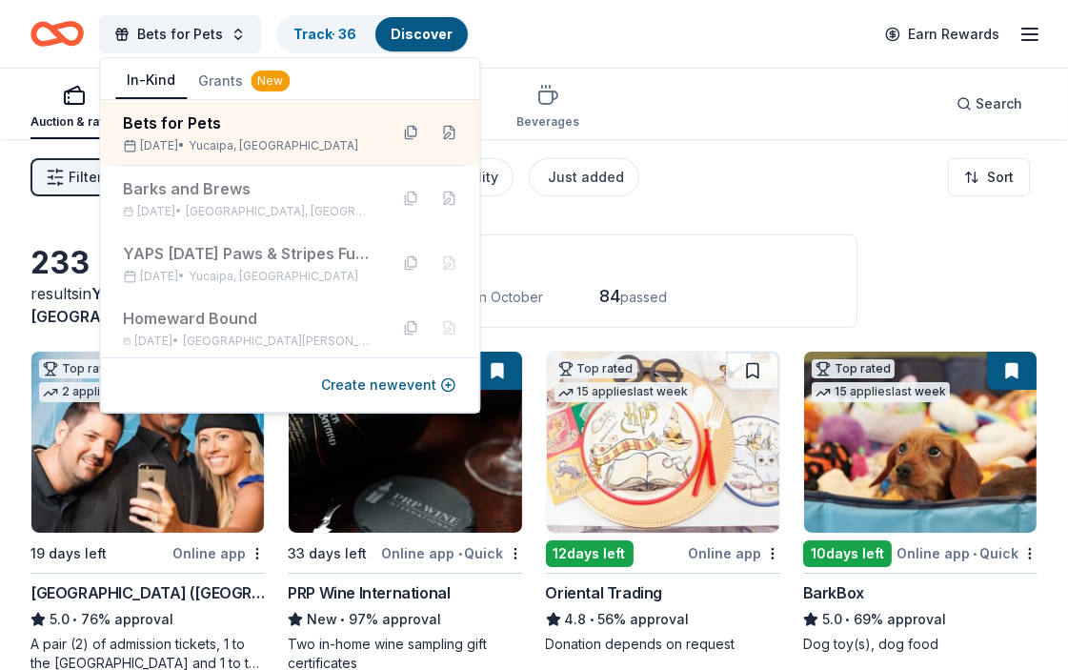
click at [961, 31] on icon "button" at bounding box center [1030, 34] width 23 height 23
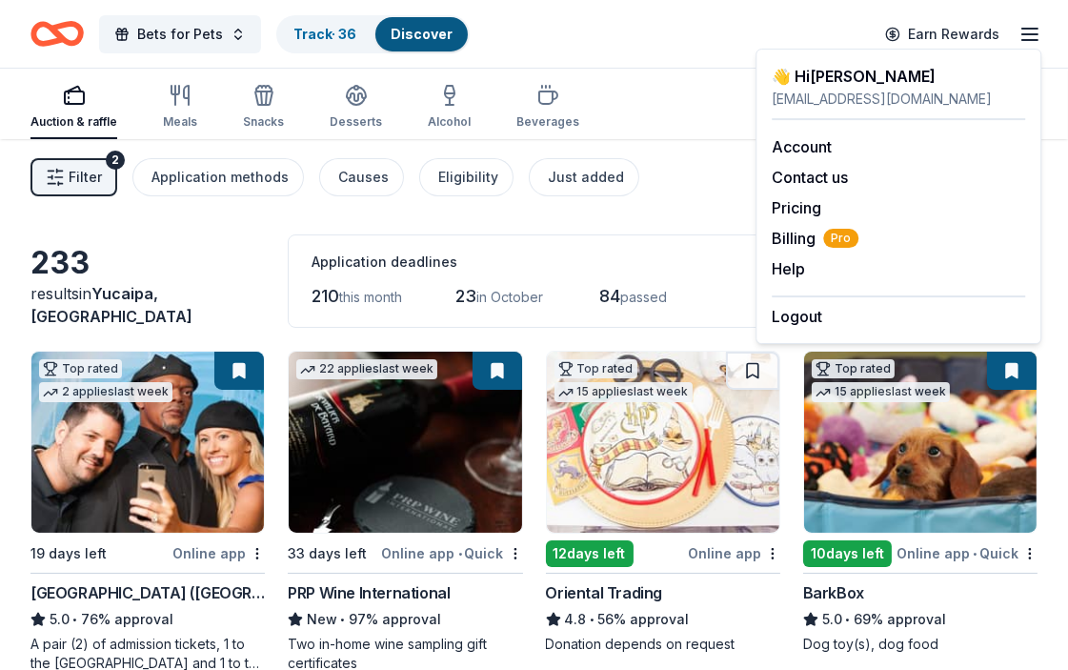
click at [46, 33] on icon "Home" at bounding box center [56, 33] width 53 height 45
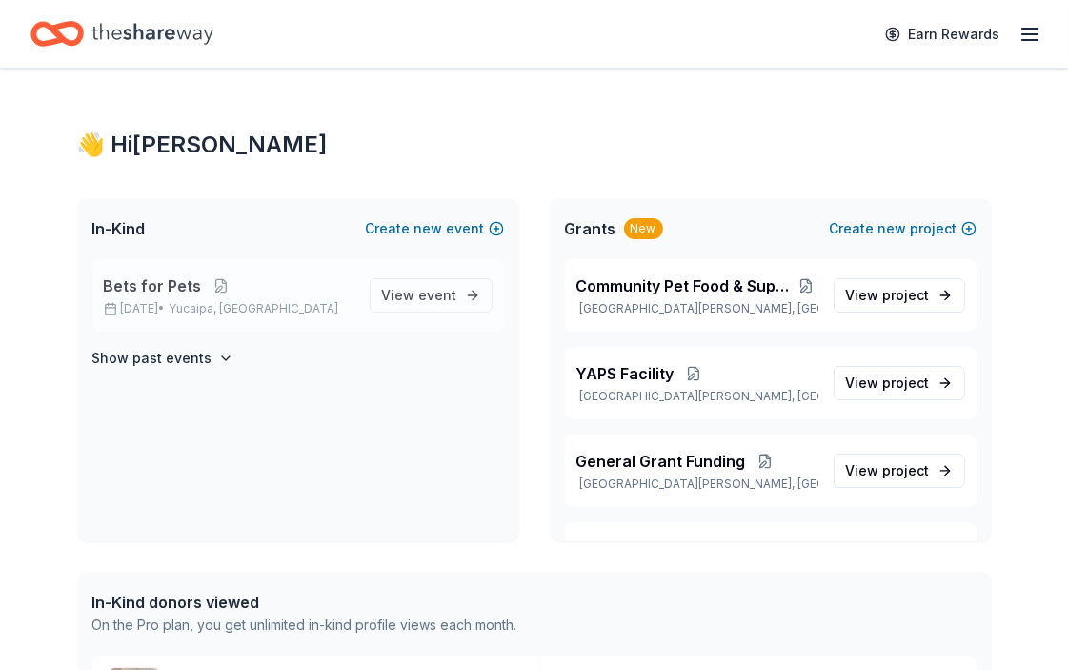
click at [262, 288] on p "Bets for Pets" at bounding box center [229, 285] width 251 height 23
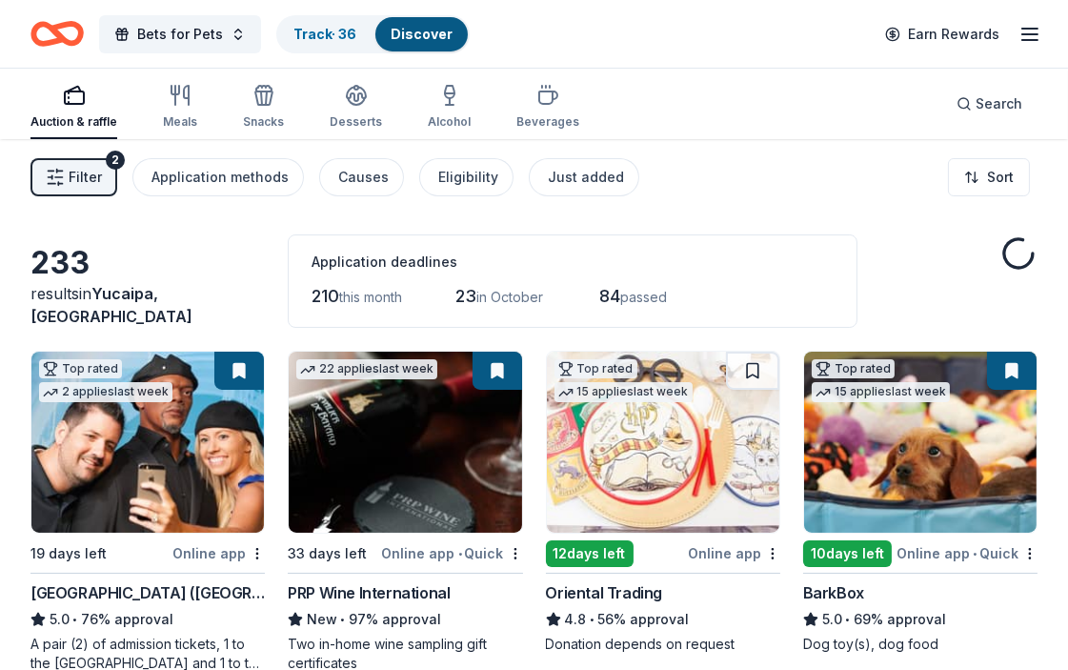
click at [53, 32] on icon "Home" at bounding box center [66, 33] width 30 height 19
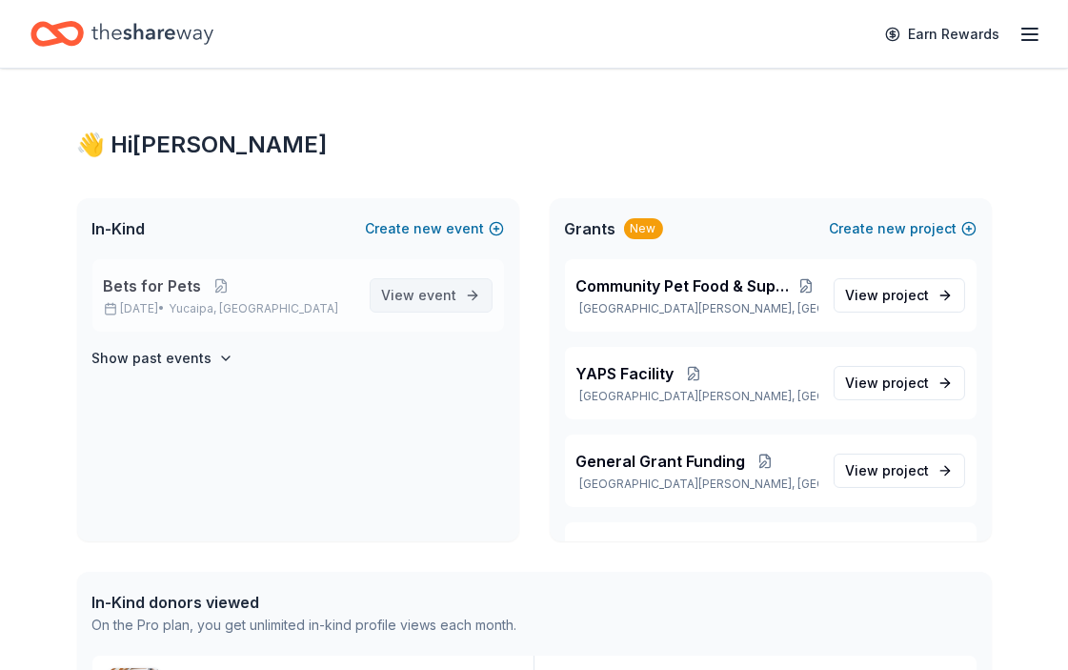
click at [426, 291] on span "event" at bounding box center [438, 295] width 38 height 16
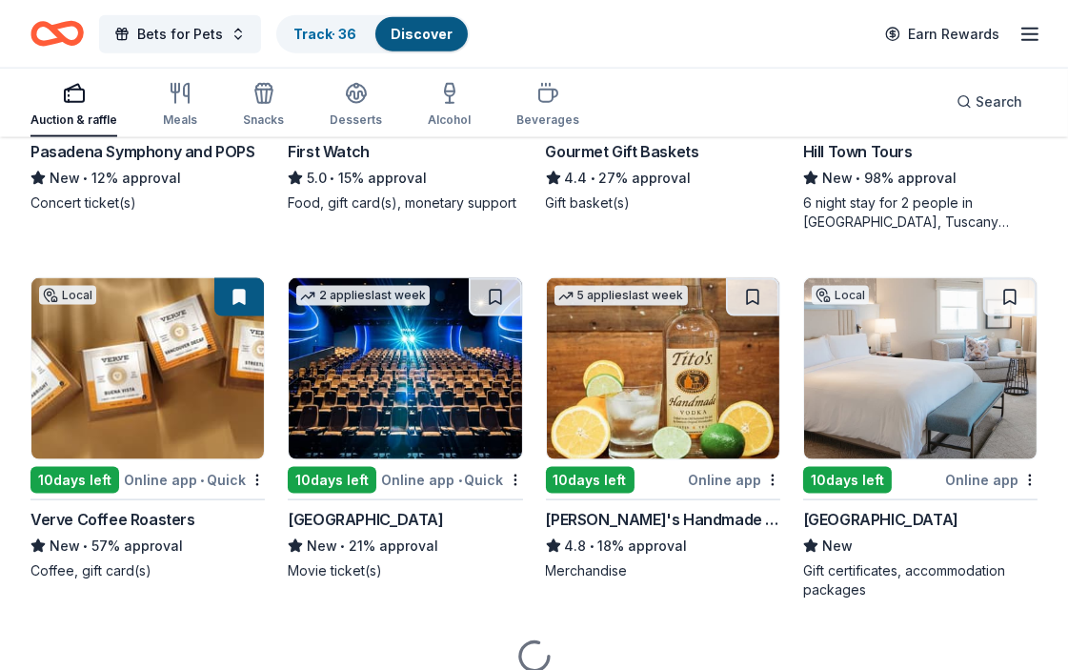
scroll to position [3388, 0]
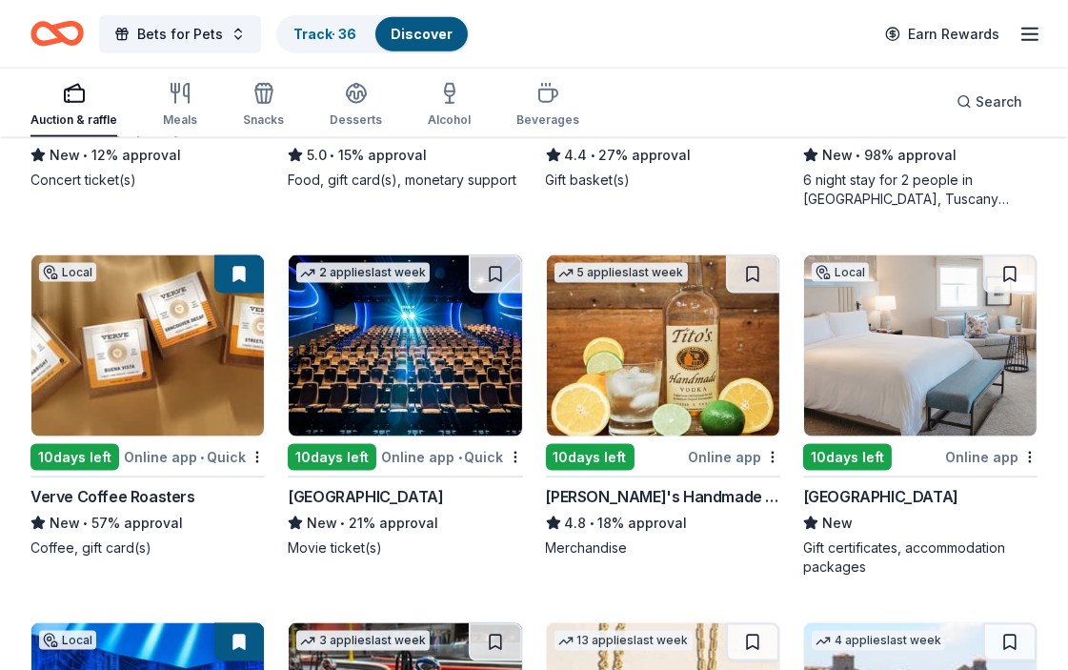
click at [720, 453] on div "Online app" at bounding box center [734, 457] width 92 height 24
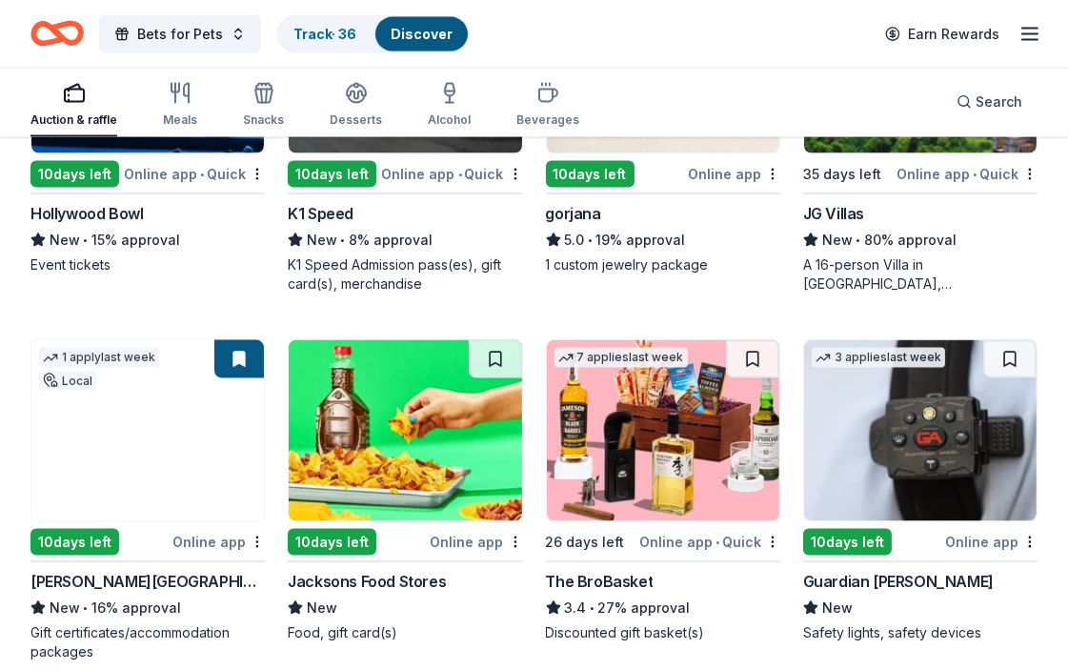
scroll to position [4129, 0]
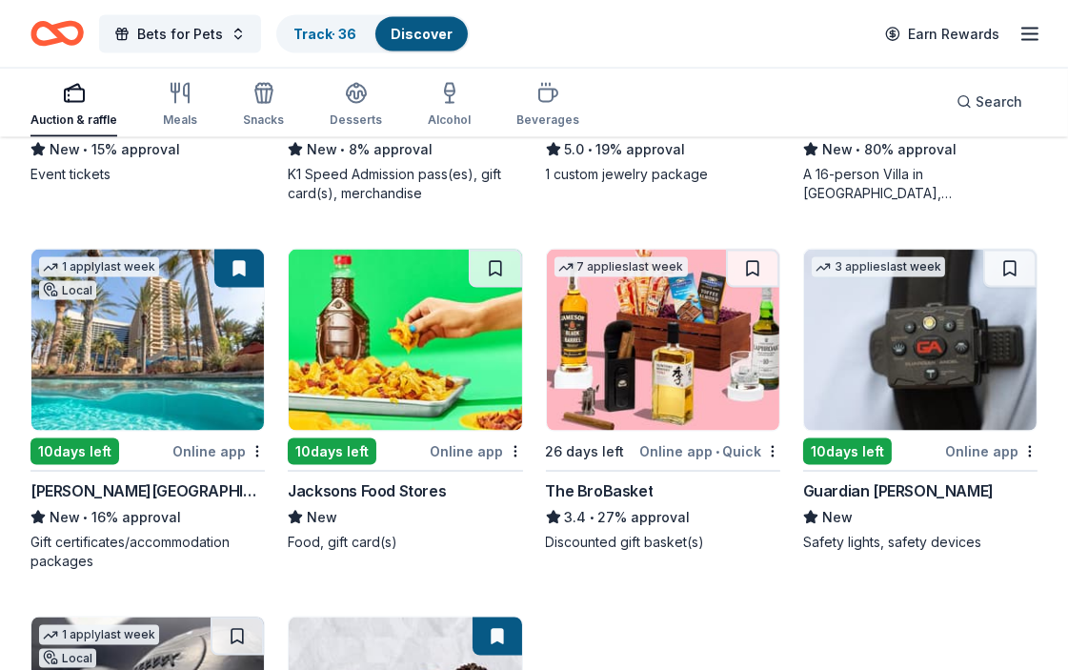
click at [207, 451] on div "Online app" at bounding box center [218, 451] width 92 height 24
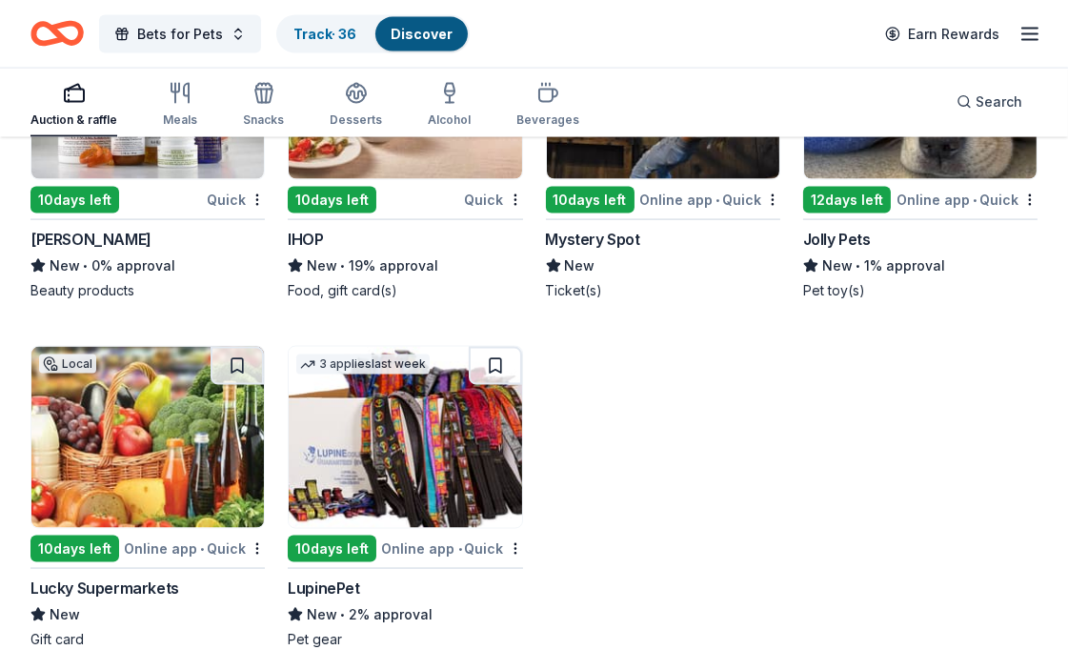
scroll to position [13587, 0]
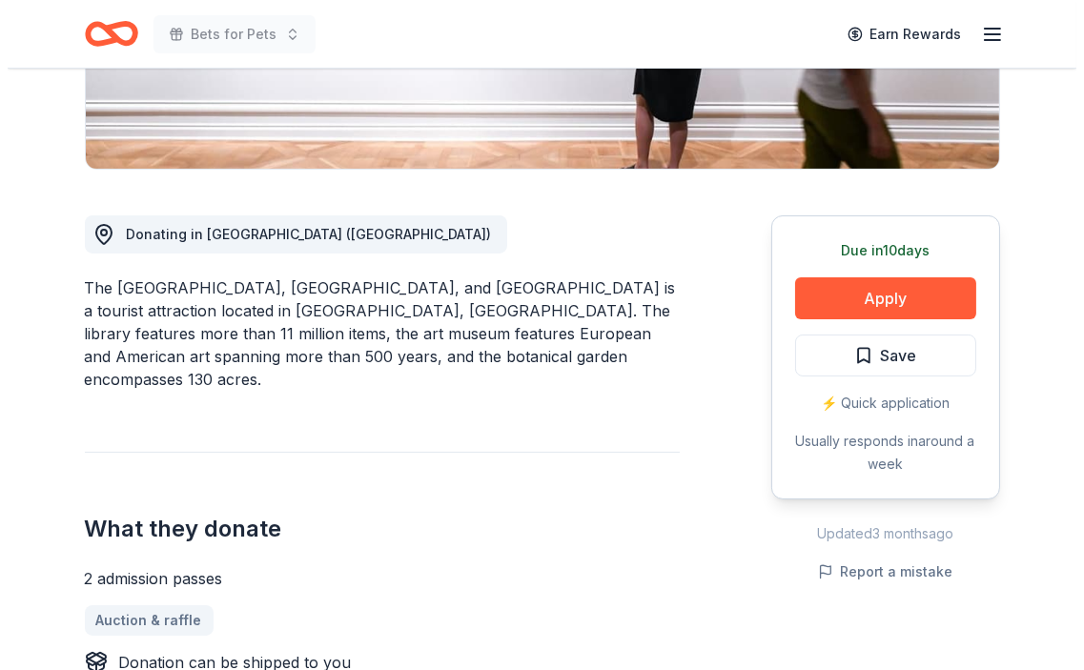
scroll to position [423, 0]
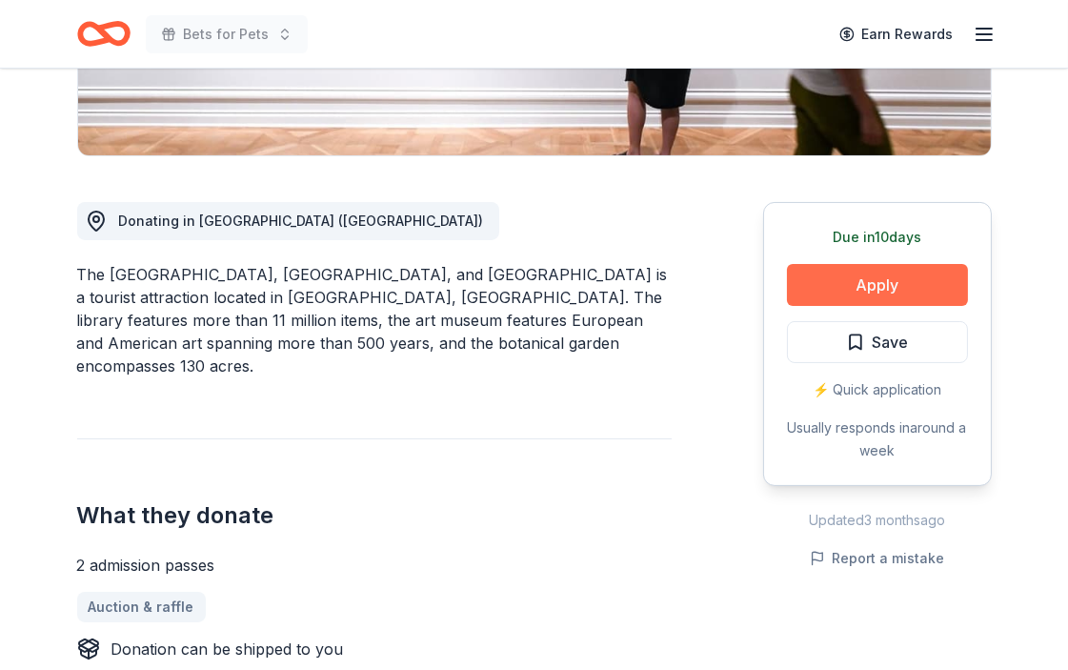
click at [891, 279] on button "Apply" at bounding box center [877, 285] width 181 height 42
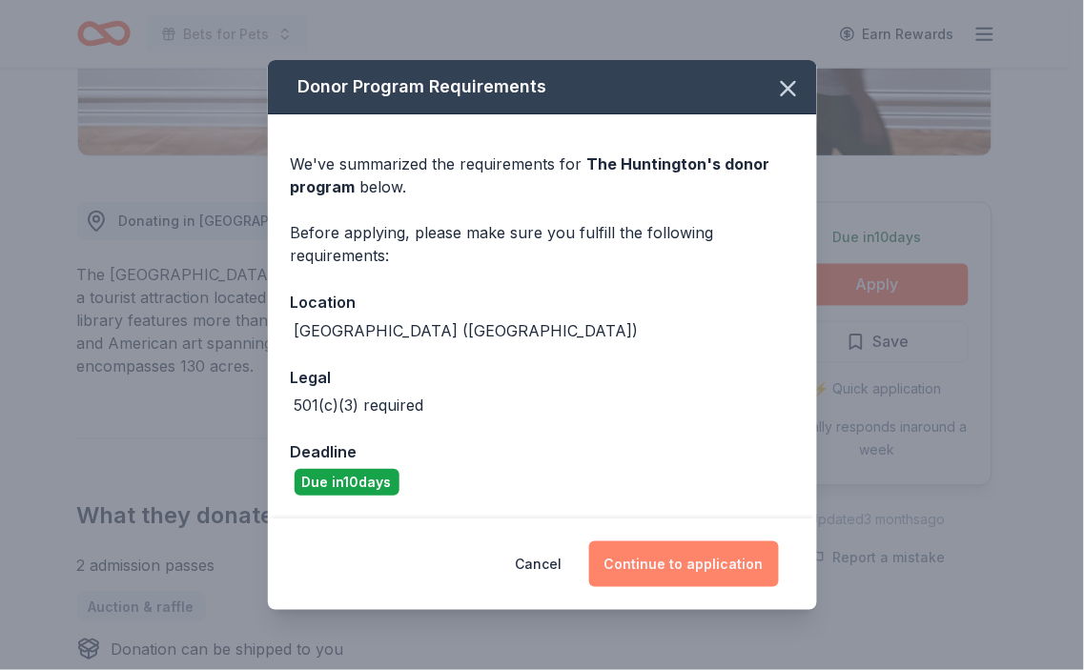
click at [690, 558] on button "Continue to application" at bounding box center [684, 564] width 190 height 46
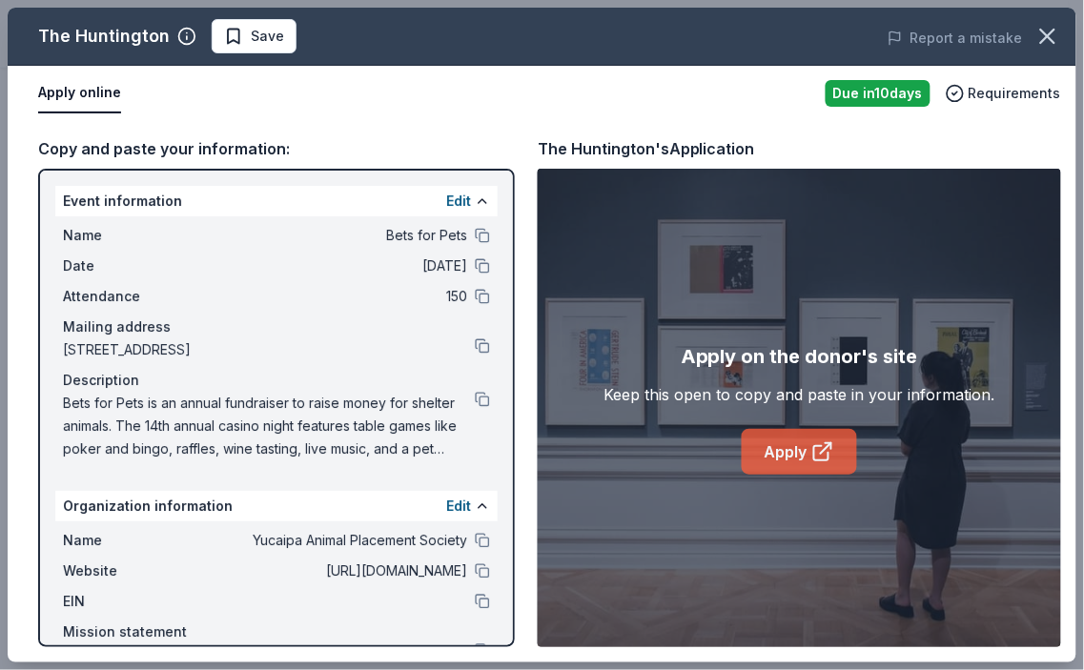
click at [799, 454] on link "Apply" at bounding box center [798, 452] width 115 height 46
click at [162, 385] on div "Description" at bounding box center [276, 380] width 427 height 23
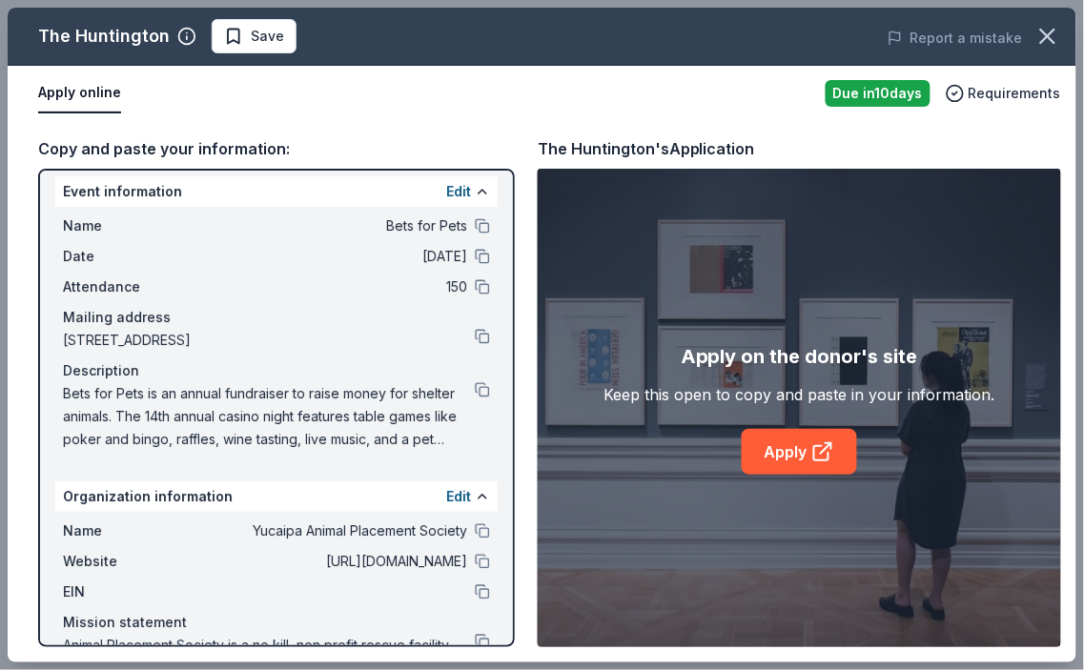
scroll to position [0, 0]
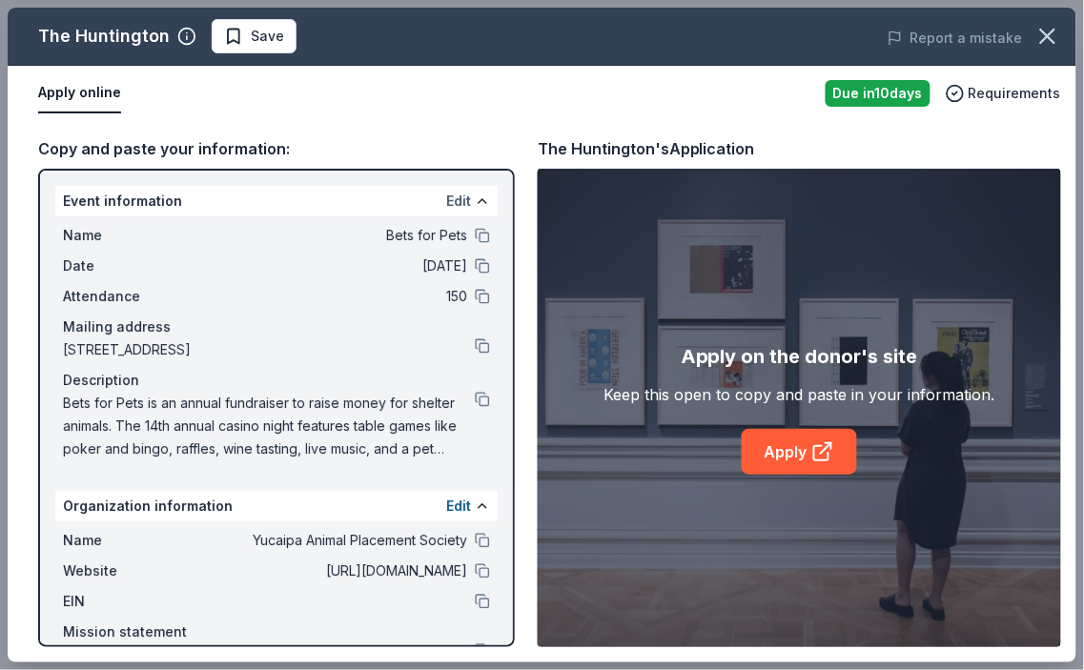
click at [446, 203] on button "Edit" at bounding box center [458, 201] width 25 height 23
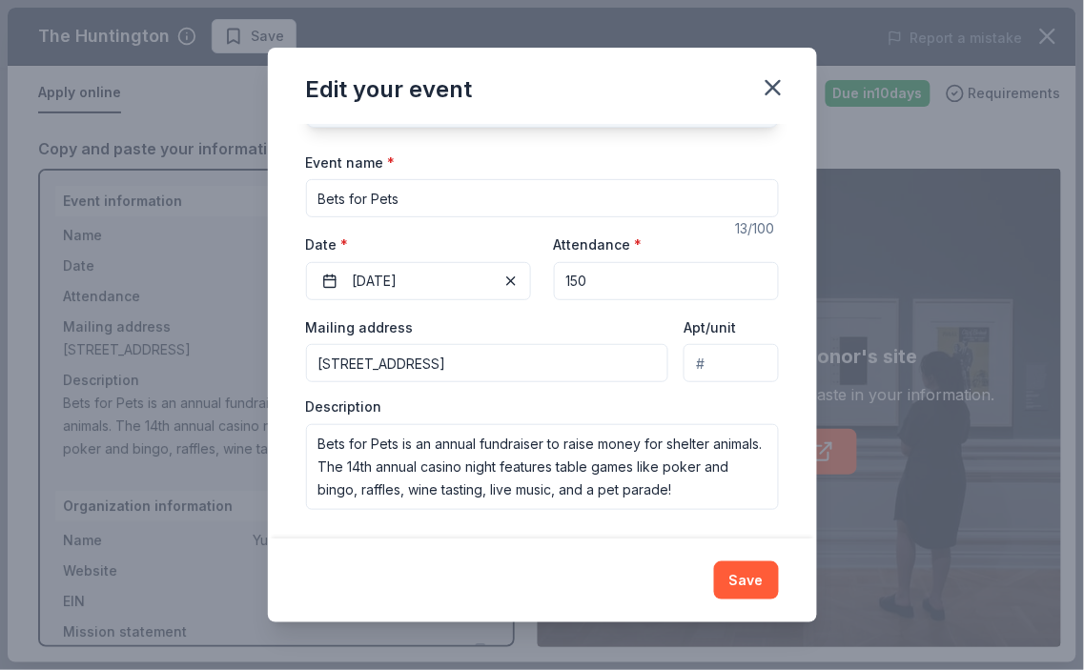
scroll to position [128, 0]
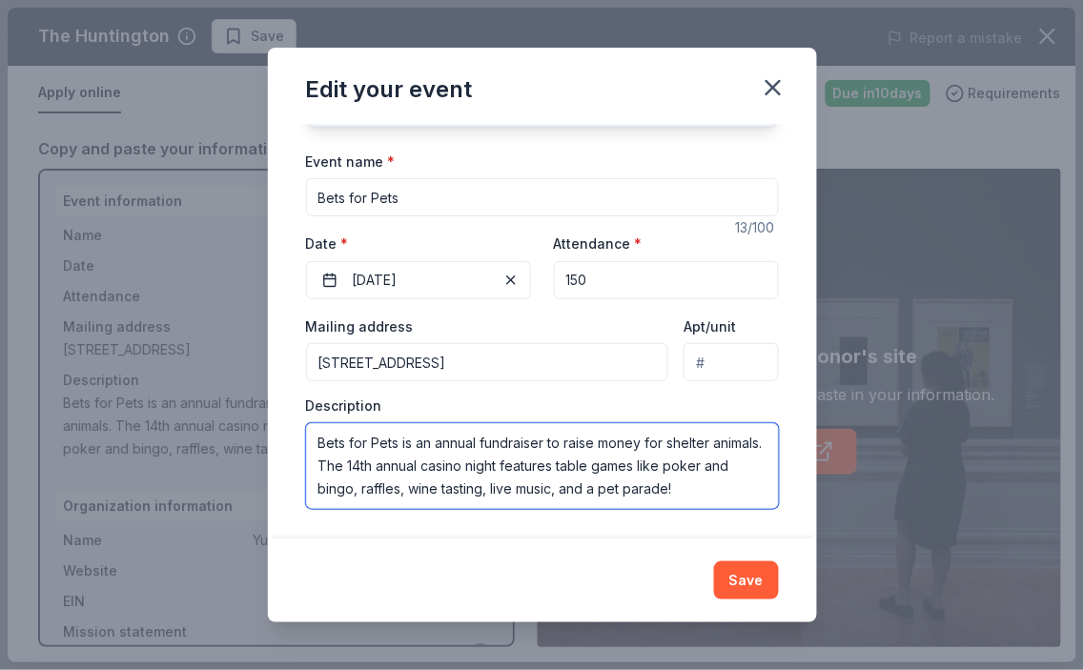
drag, startPoint x: 317, startPoint y: 441, endPoint x: 640, endPoint y: 477, distance: 325.0
click at [767, 497] on div "Changes made here will update the Event too. Update donors you've applied to Le…" at bounding box center [542, 332] width 549 height 416
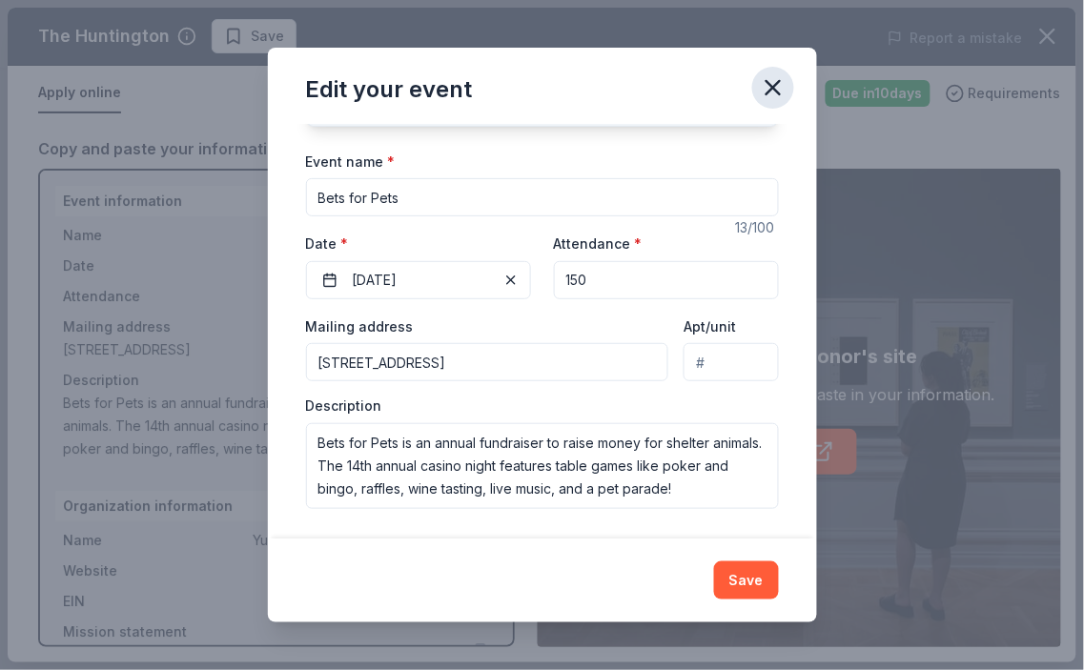
click at [767, 79] on icon "button" at bounding box center [773, 87] width 27 height 27
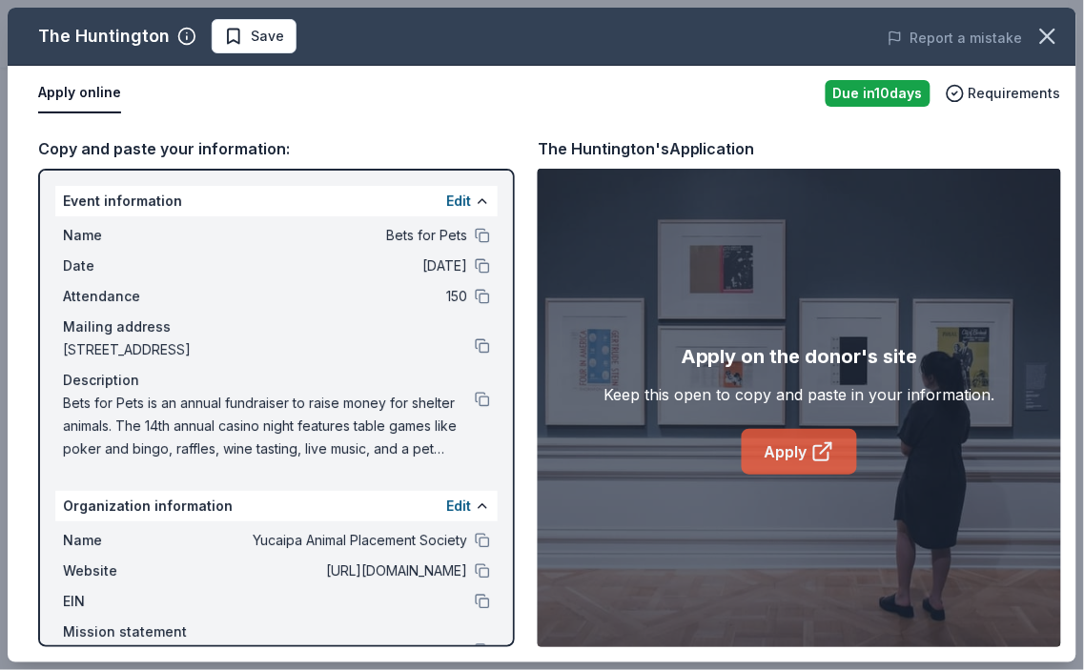
click at [798, 456] on link "Apply" at bounding box center [798, 452] width 115 height 46
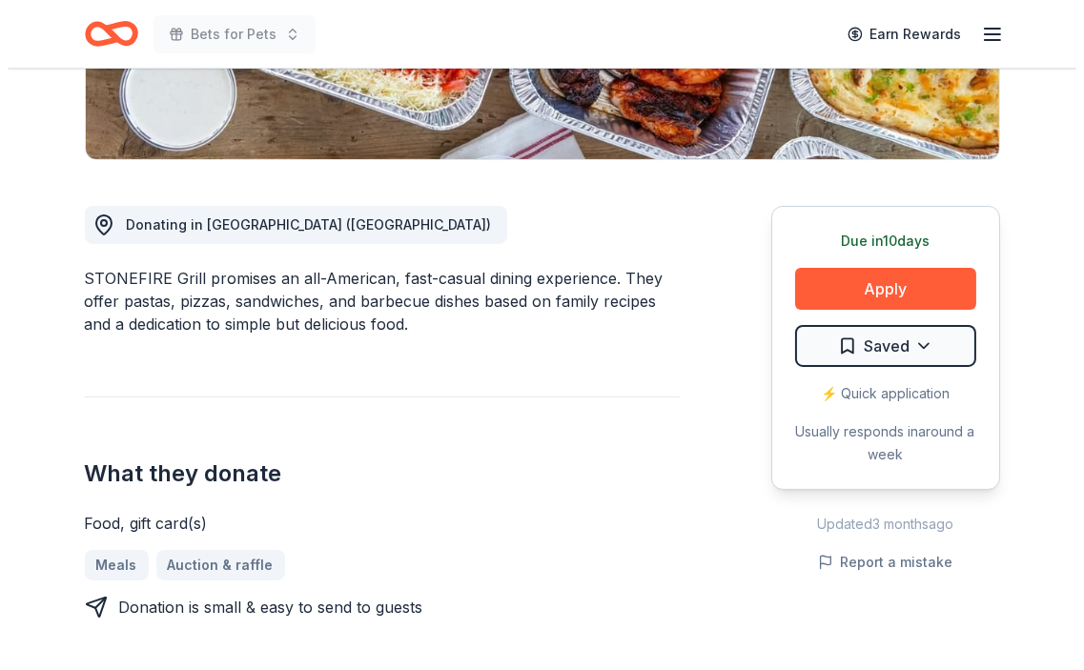
scroll to position [423, 0]
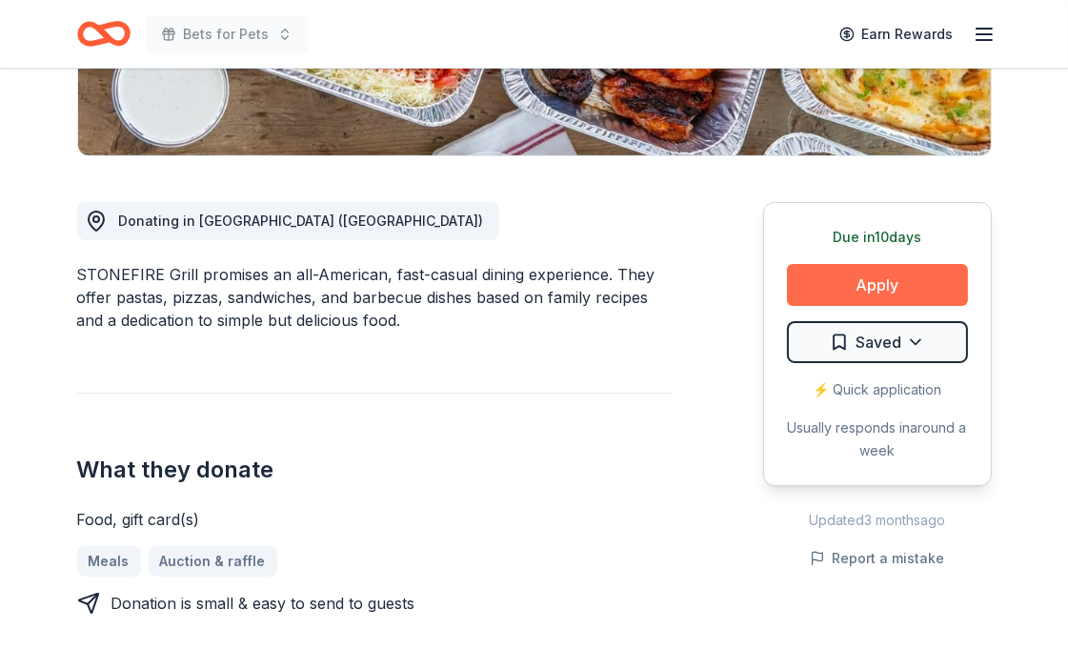
click at [869, 283] on button "Apply" at bounding box center [877, 285] width 181 height 42
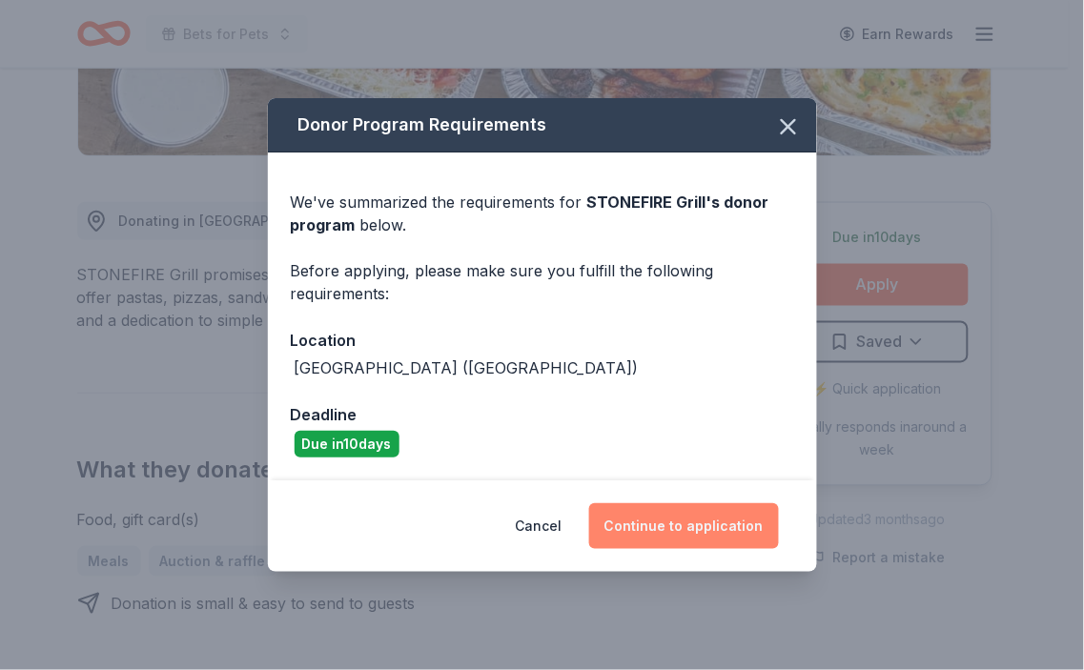
click at [706, 528] on button "Continue to application" at bounding box center [684, 526] width 190 height 46
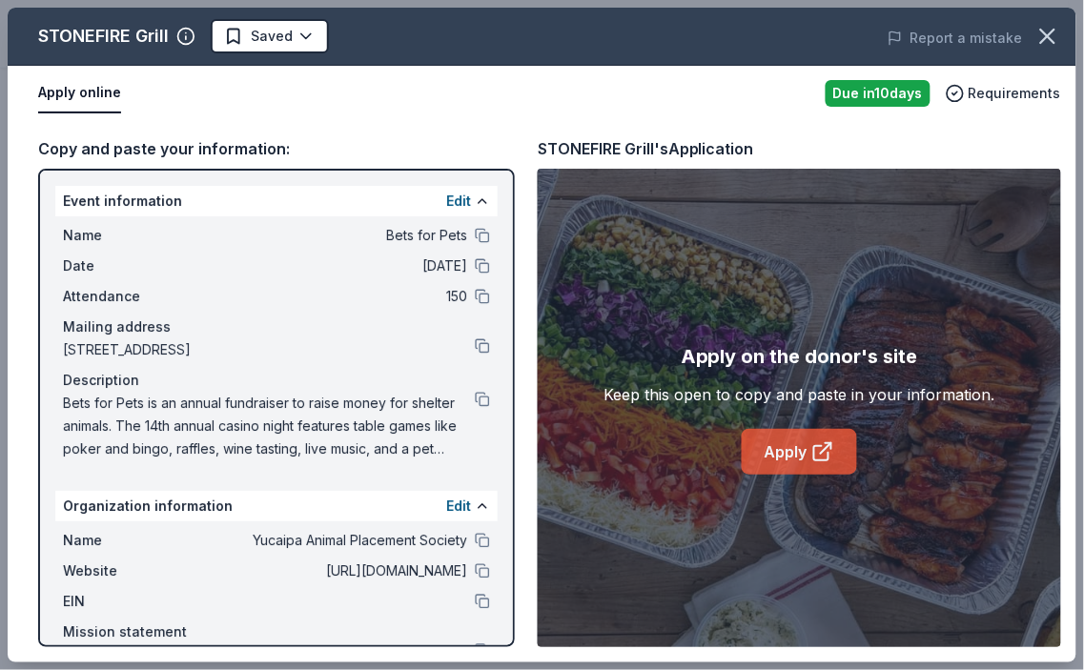
click at [804, 451] on link "Apply" at bounding box center [798, 452] width 115 height 46
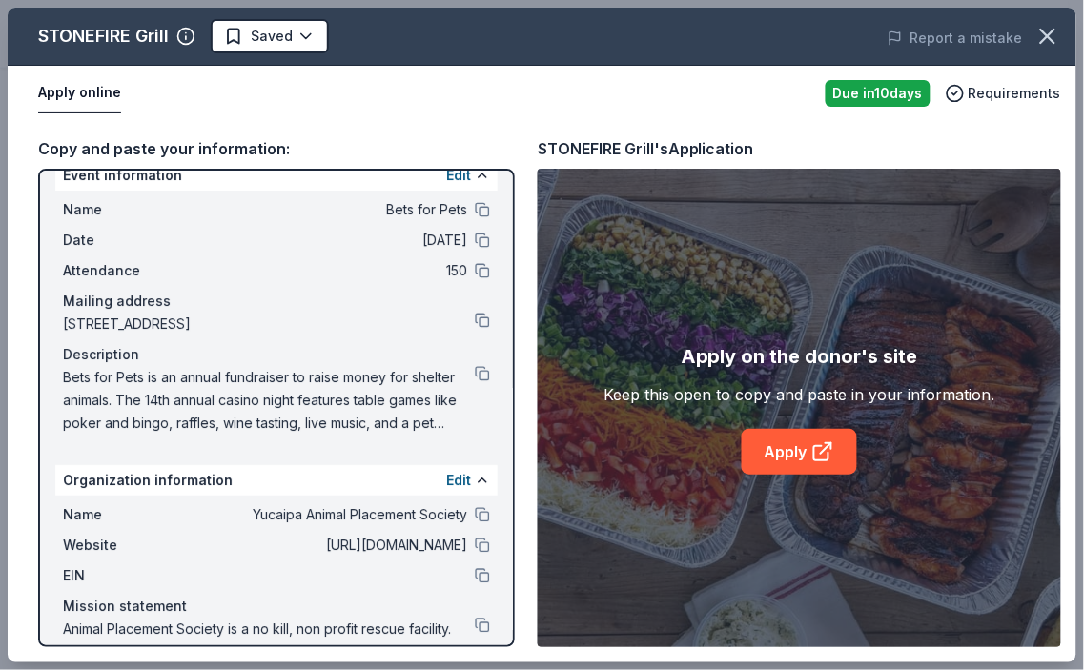
scroll to position [40, 0]
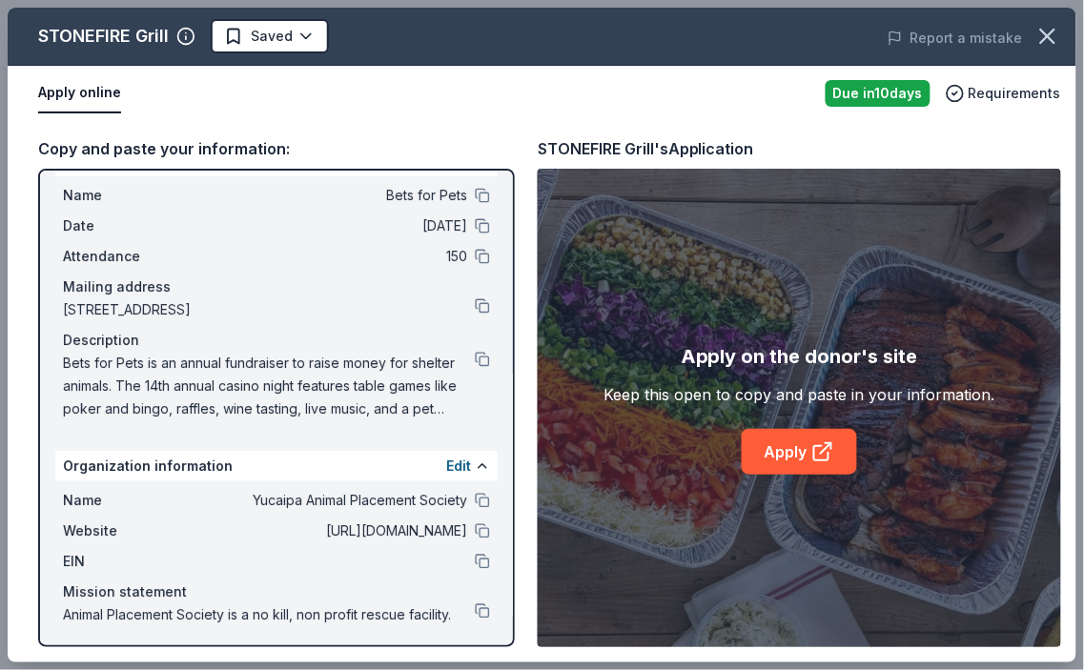
click at [111, 359] on span "Bets for Pets is an annual fundraiser to raise money for shelter animals. The 1…" at bounding box center [269, 386] width 412 height 69
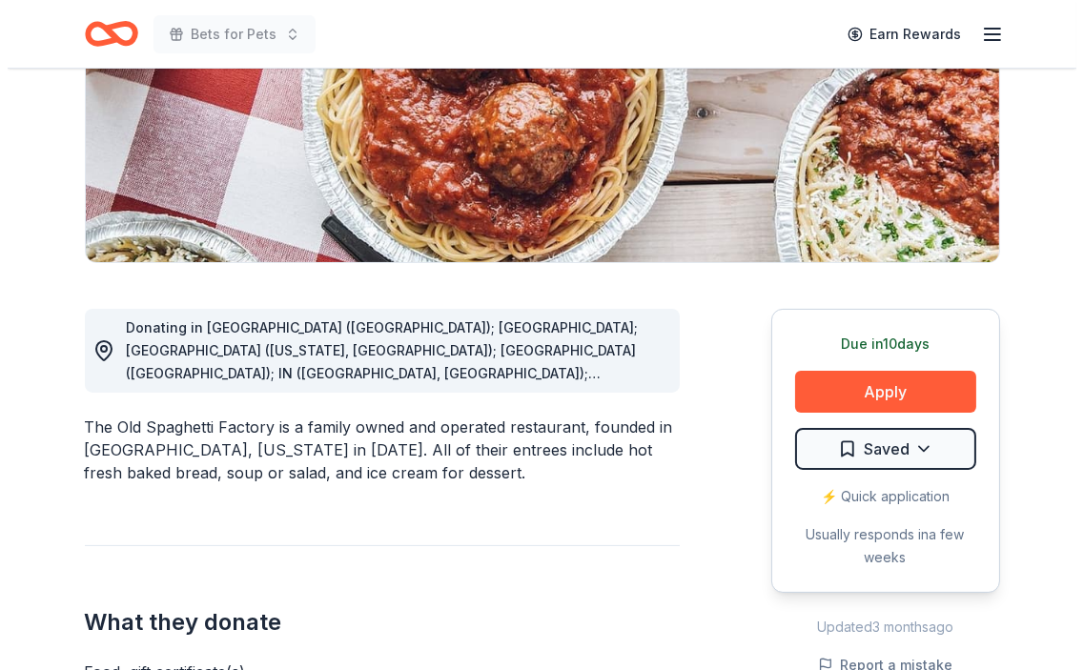
scroll to position [317, 0]
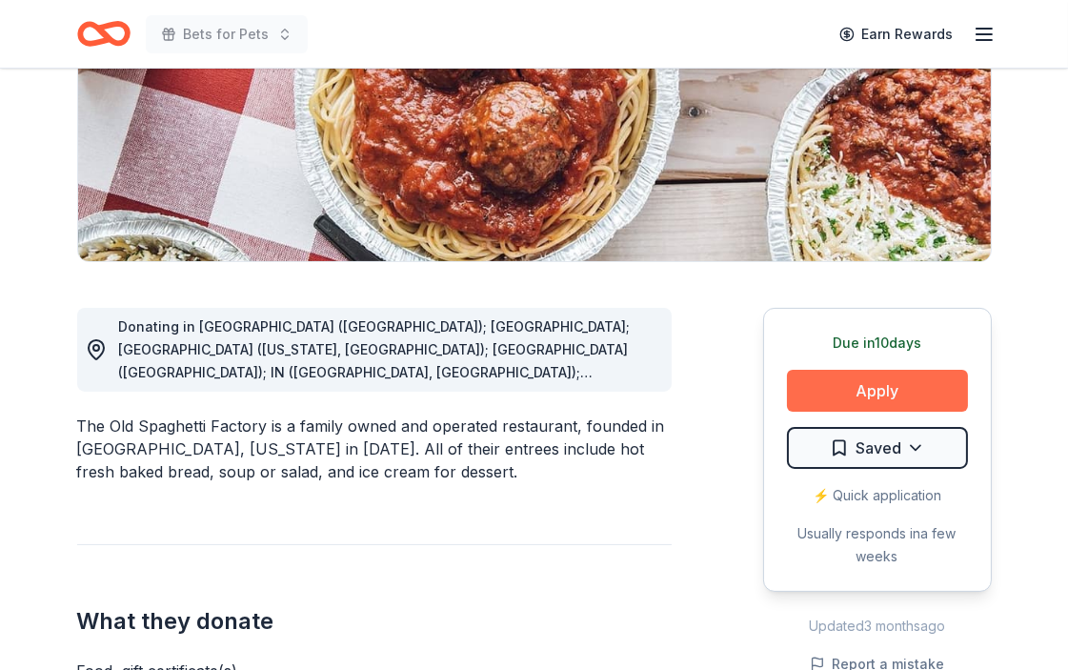
click at [855, 391] on button "Apply" at bounding box center [877, 391] width 181 height 42
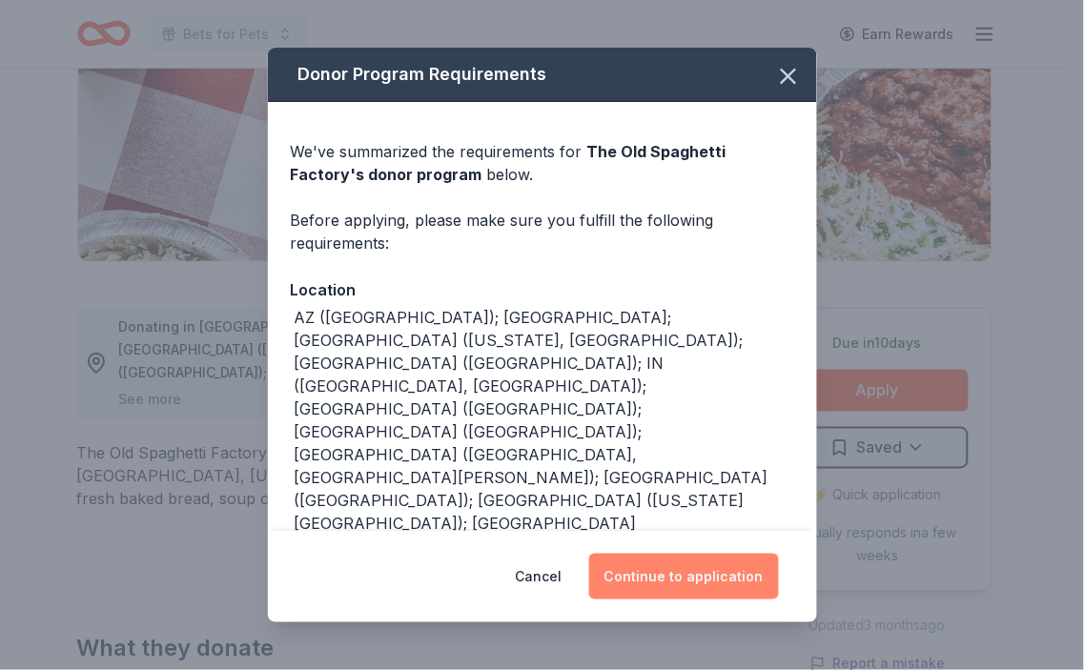
click at [688, 574] on button "Continue to application" at bounding box center [684, 577] width 190 height 46
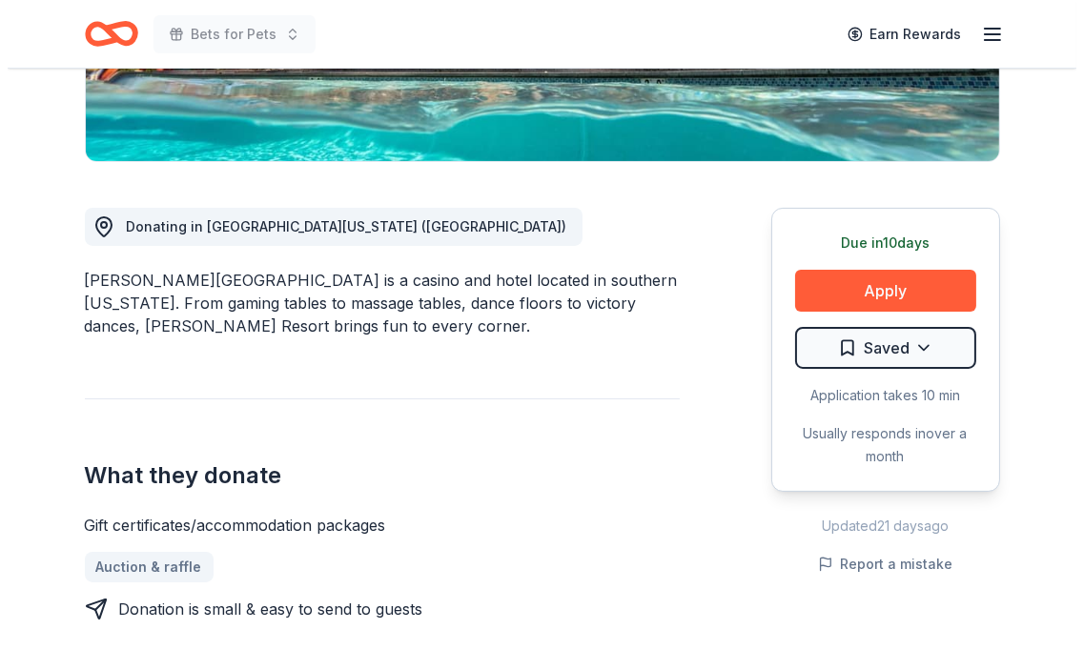
scroll to position [423, 0]
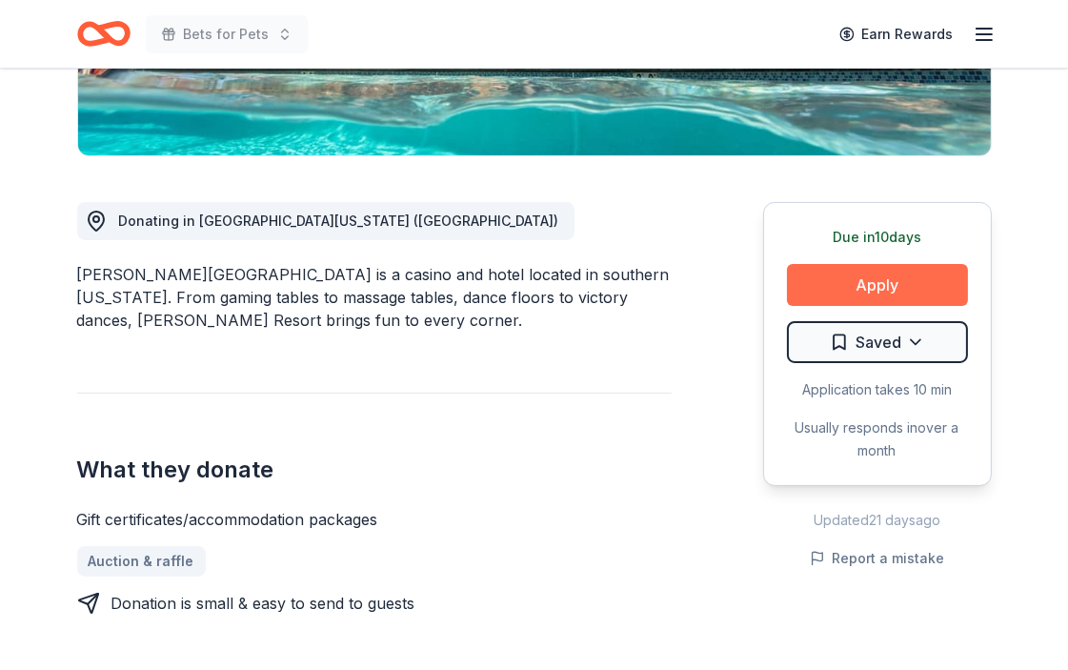
click at [869, 292] on button "Apply" at bounding box center [877, 285] width 181 height 42
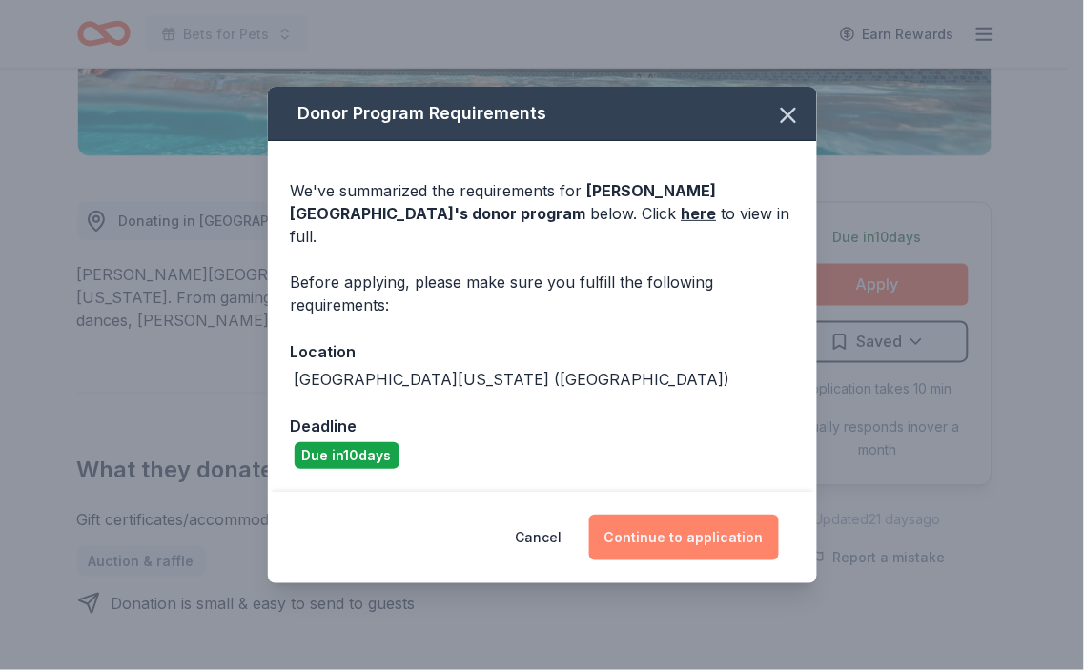
click at [675, 534] on button "Continue to application" at bounding box center [684, 538] width 190 height 46
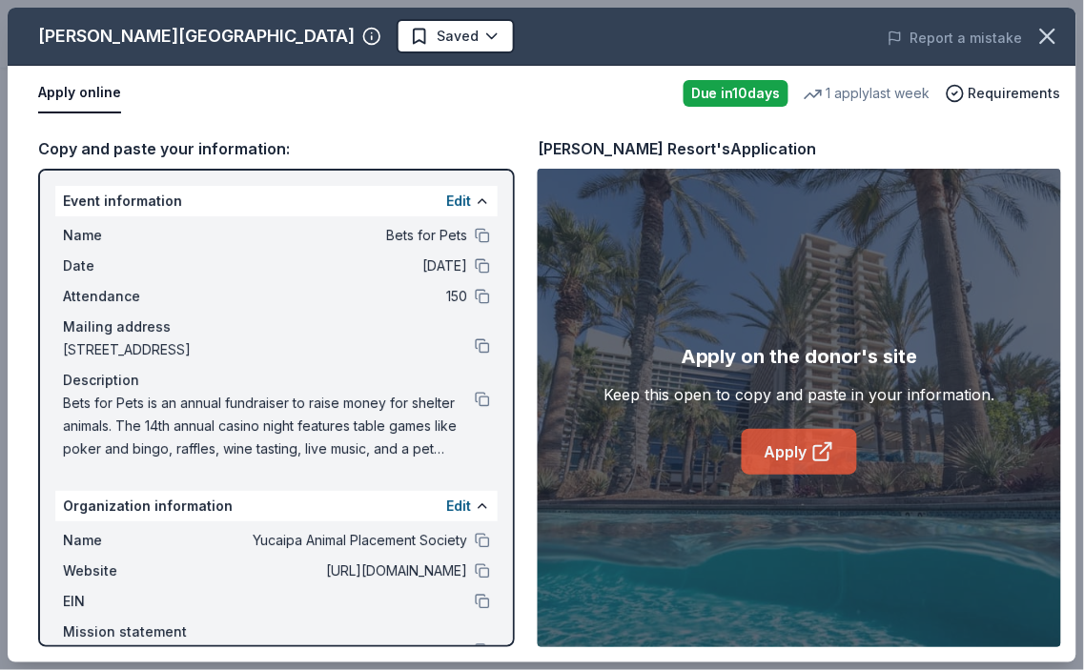
click at [821, 449] on icon at bounding box center [822, 451] width 23 height 23
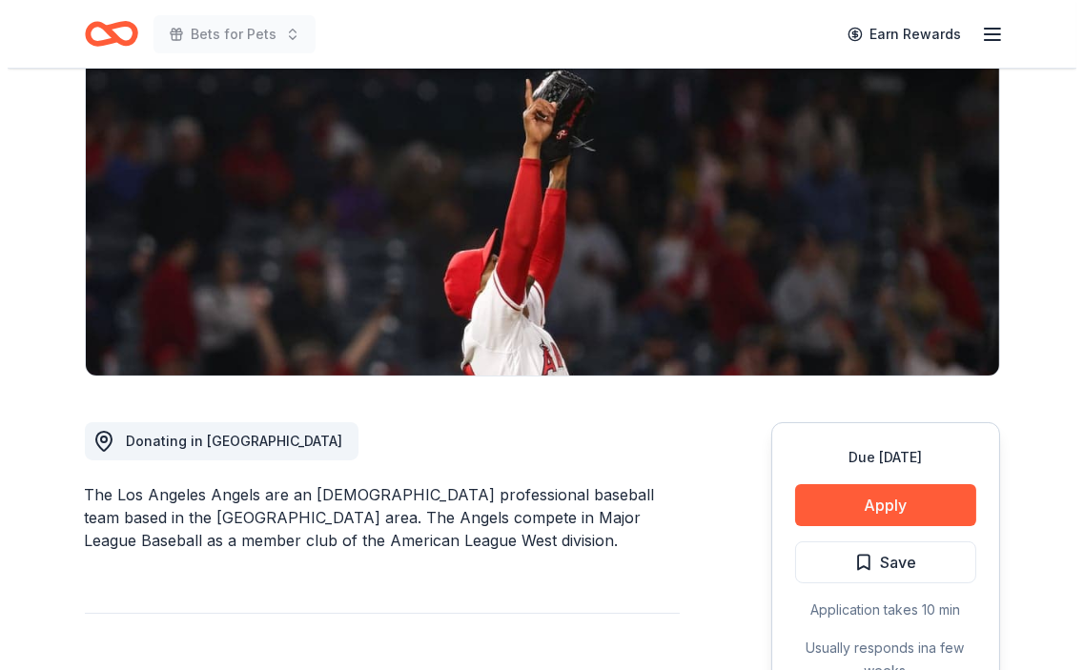
scroll to position [317, 0]
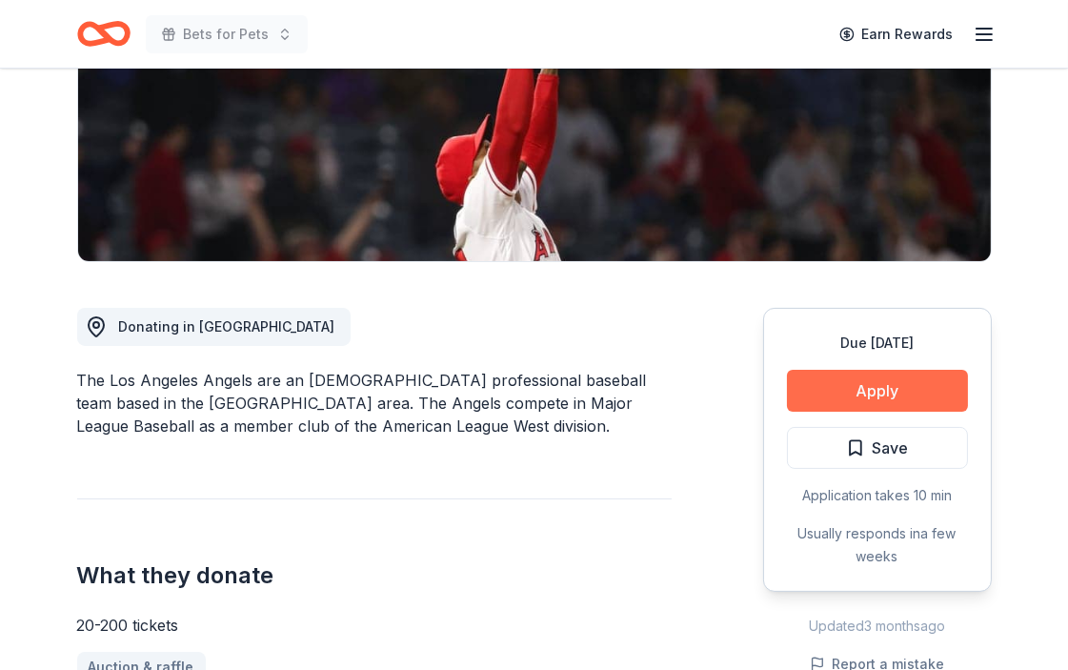
click at [877, 393] on button "Apply" at bounding box center [877, 391] width 181 height 42
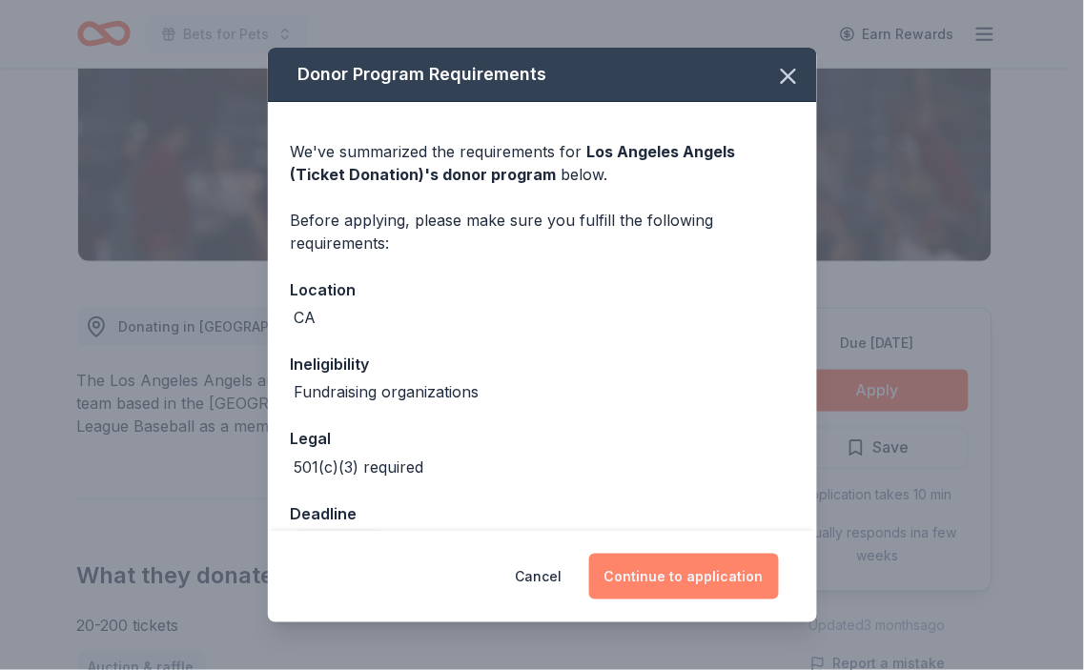
click at [693, 577] on button "Continue to application" at bounding box center [684, 577] width 190 height 46
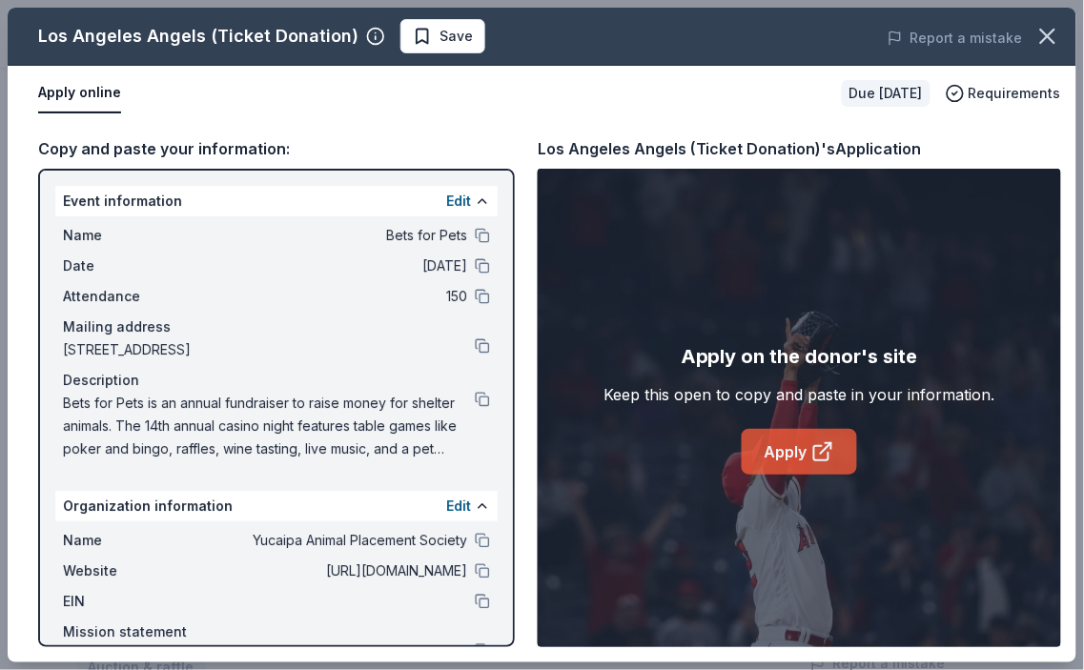
click at [801, 448] on link "Apply" at bounding box center [798, 452] width 115 height 46
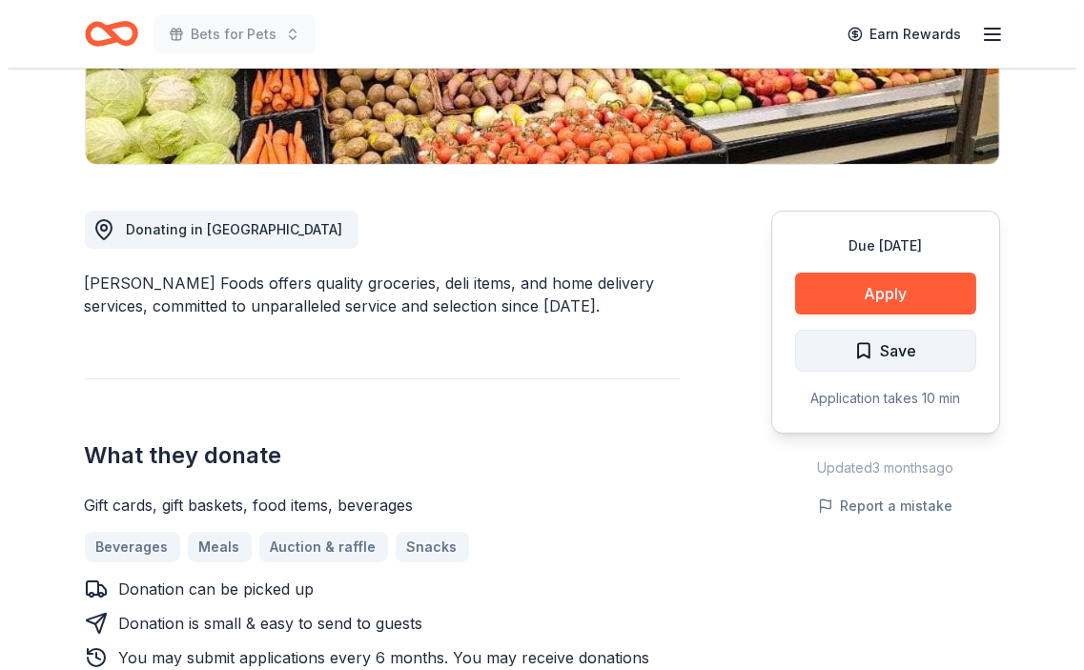
scroll to position [423, 0]
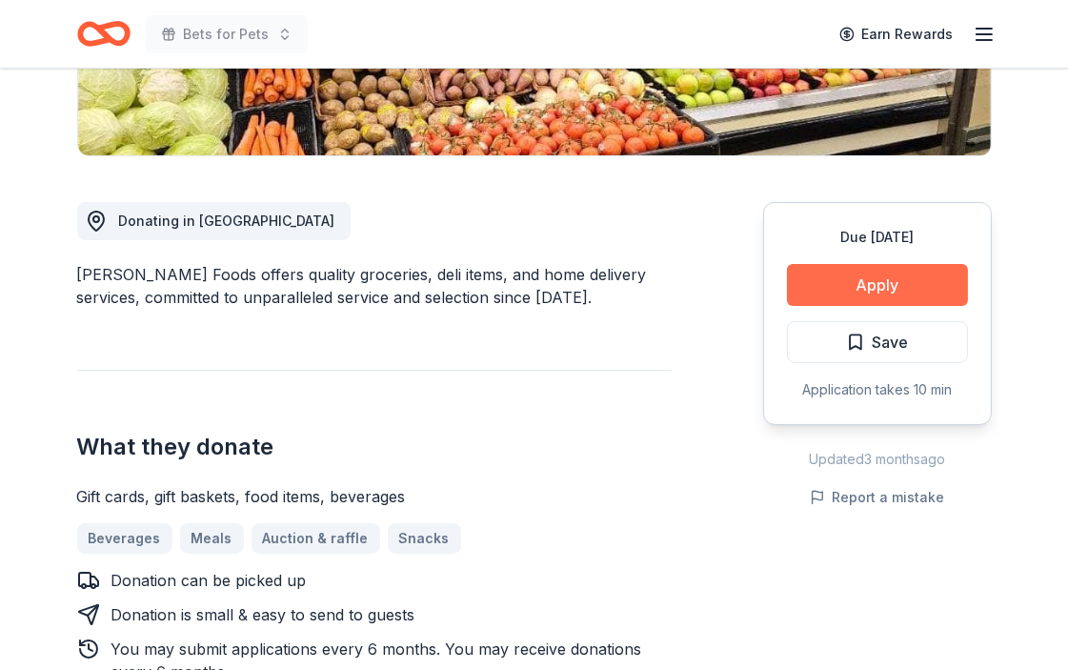
click at [880, 283] on button "Apply" at bounding box center [877, 285] width 181 height 42
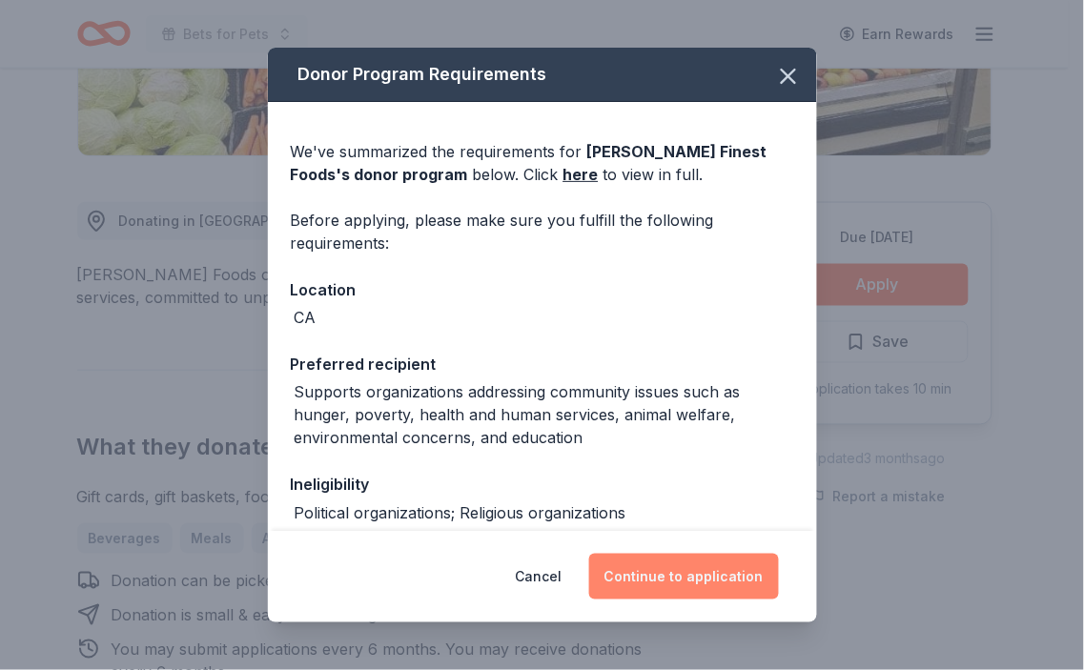
click at [706, 570] on button "Continue to application" at bounding box center [684, 577] width 190 height 46
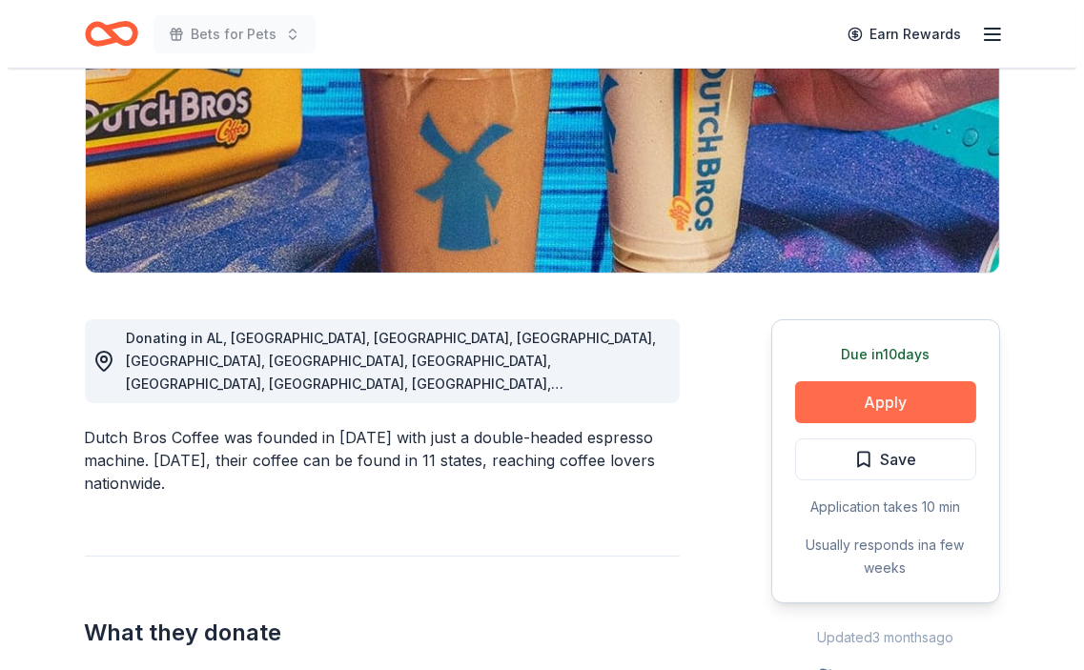
scroll to position [317, 0]
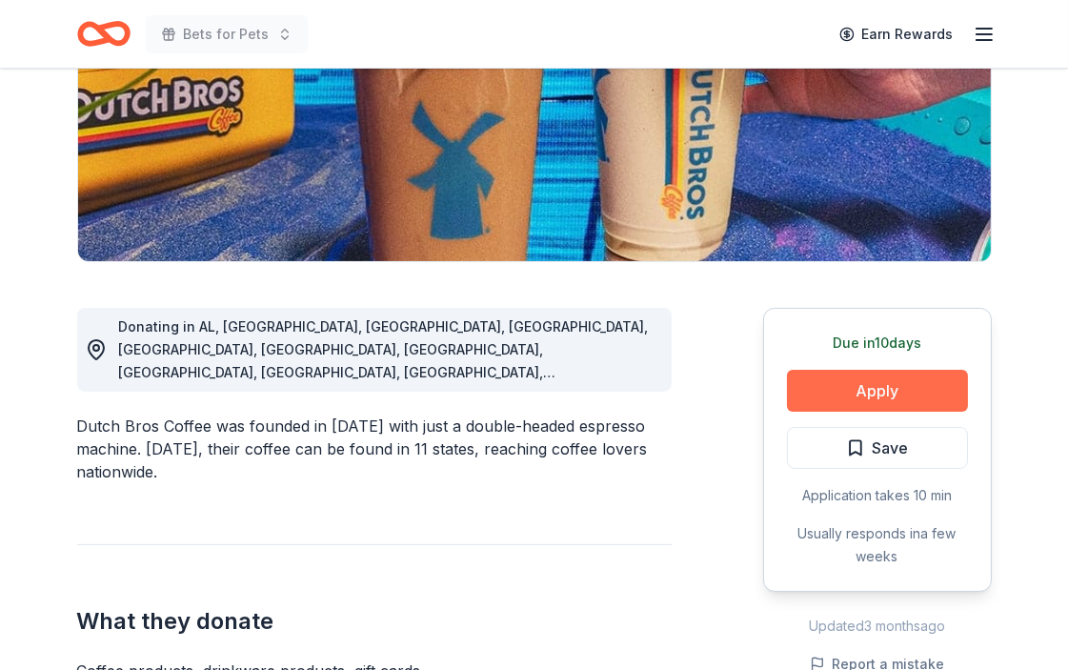
click at [878, 387] on button "Apply" at bounding box center [877, 391] width 181 height 42
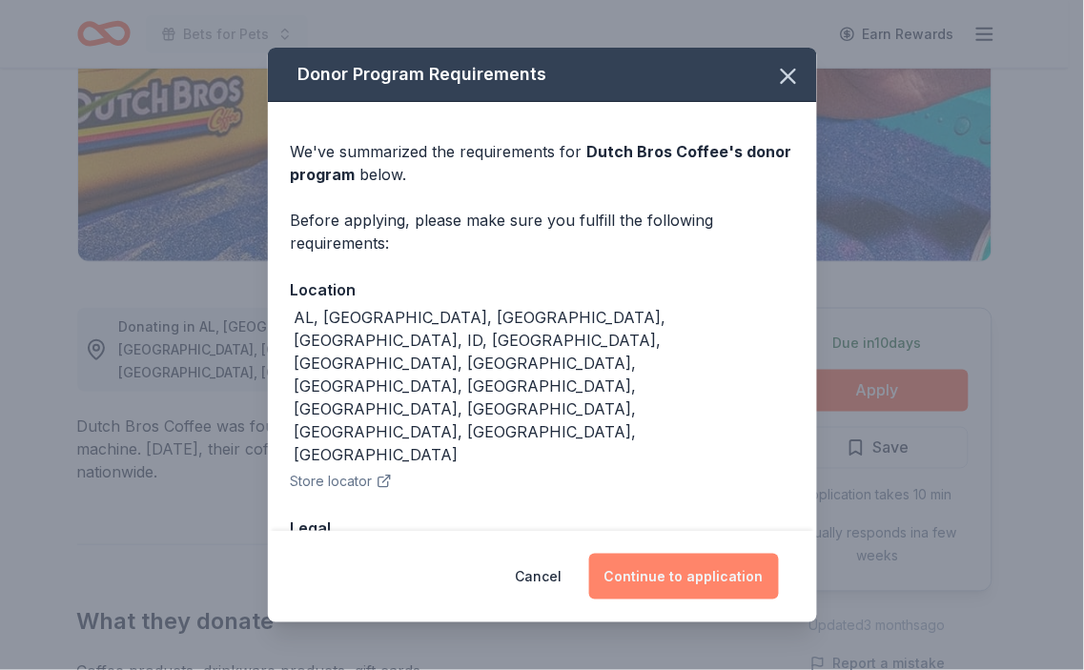
click at [712, 575] on button "Continue to application" at bounding box center [684, 577] width 190 height 46
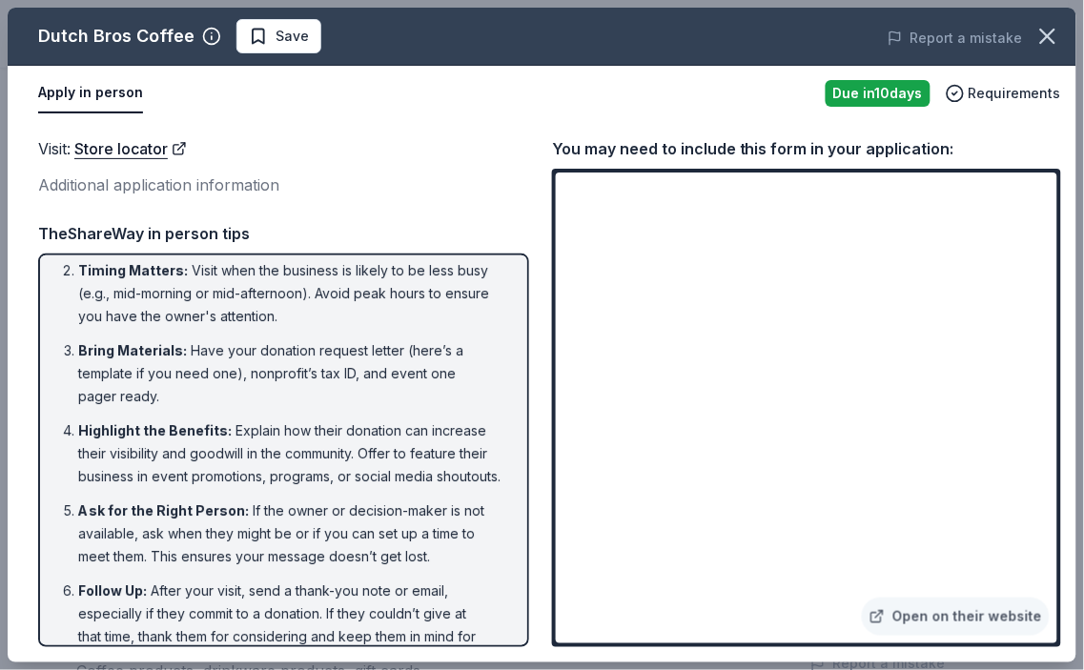
scroll to position [129, 0]
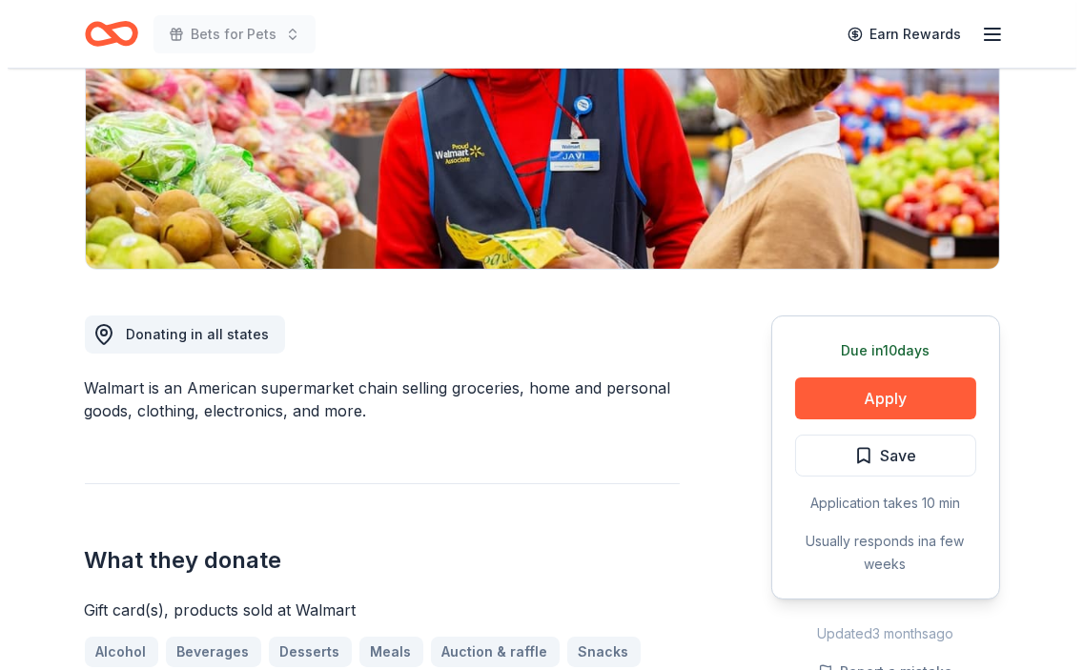
scroll to position [317, 0]
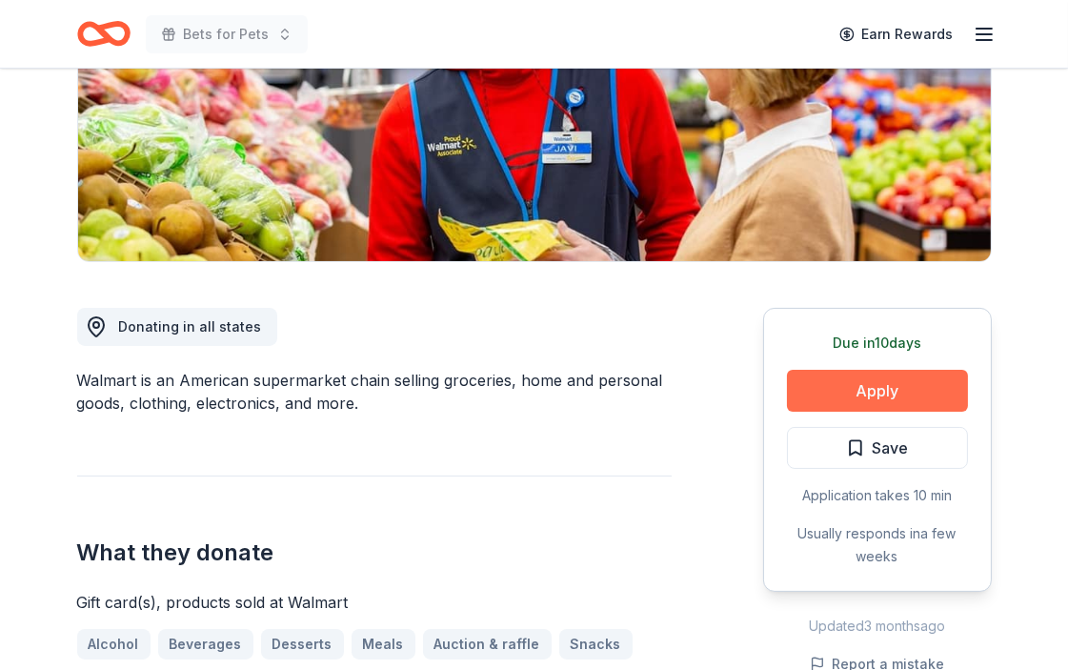
click at [856, 403] on button "Apply" at bounding box center [877, 391] width 181 height 42
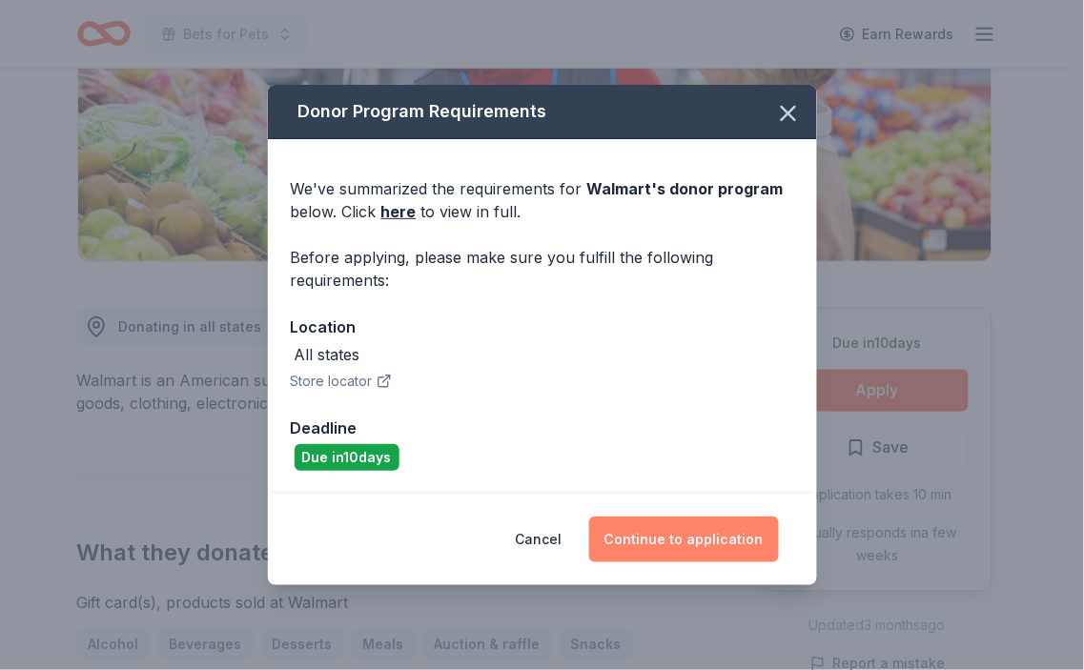
click at [722, 530] on button "Continue to application" at bounding box center [684, 540] width 190 height 46
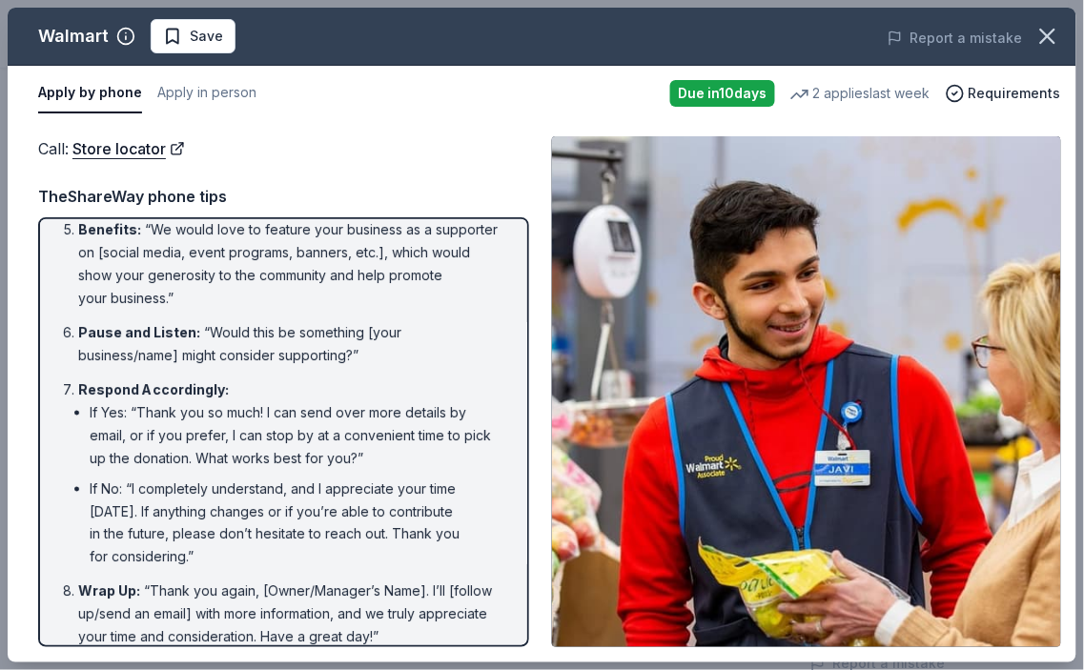
scroll to position [397, 0]
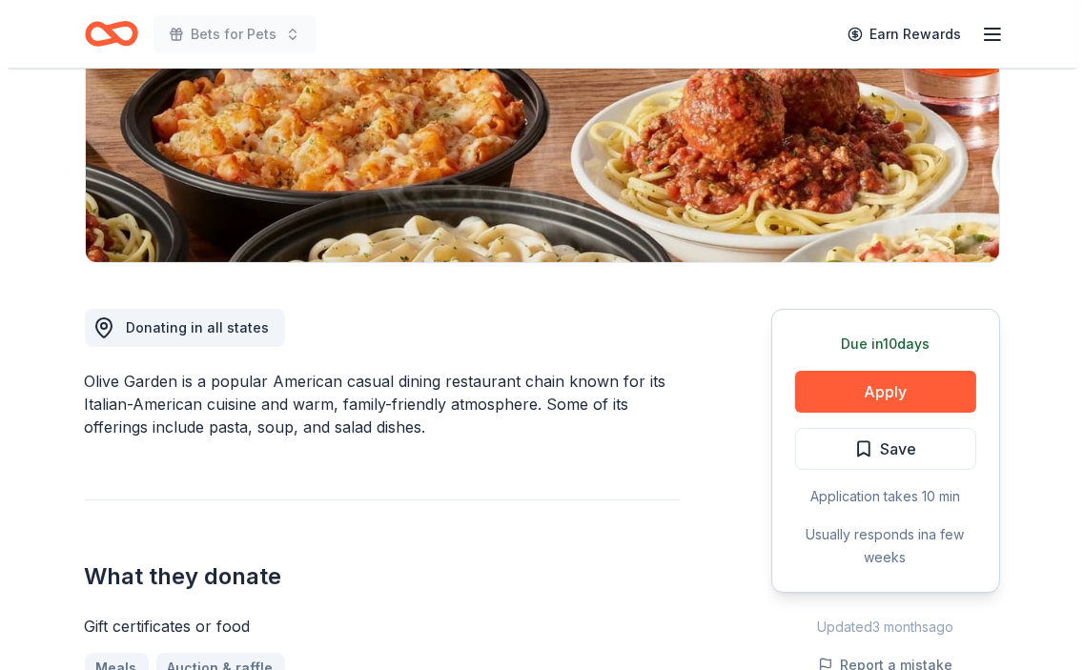
scroll to position [317, 0]
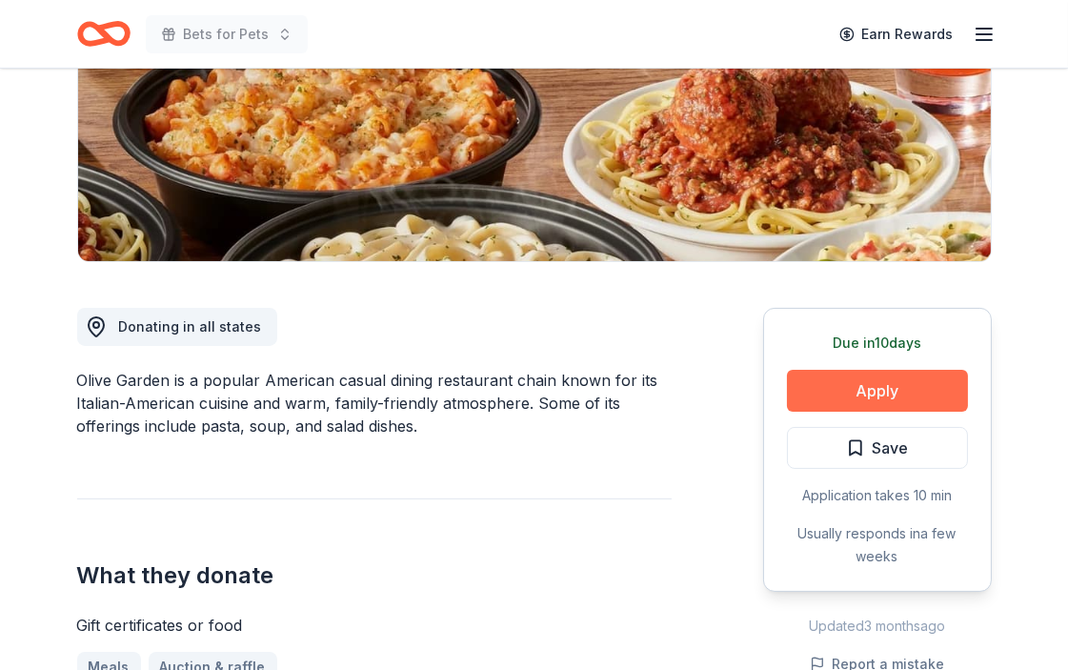
click at [881, 393] on button "Apply" at bounding box center [877, 391] width 181 height 42
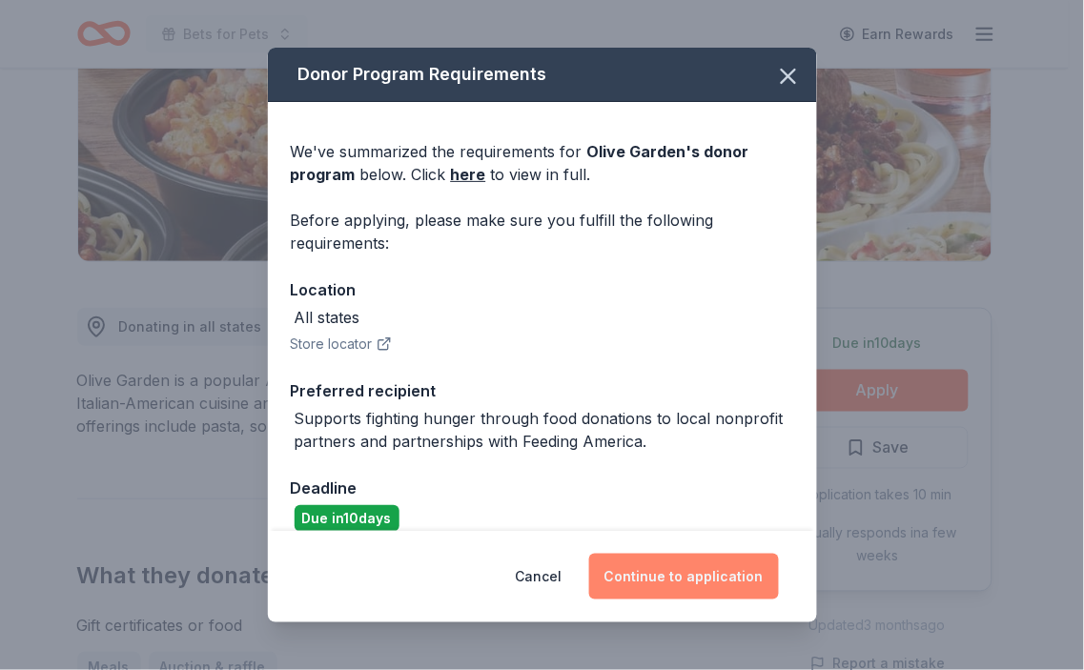
click at [708, 588] on button "Continue to application" at bounding box center [684, 577] width 190 height 46
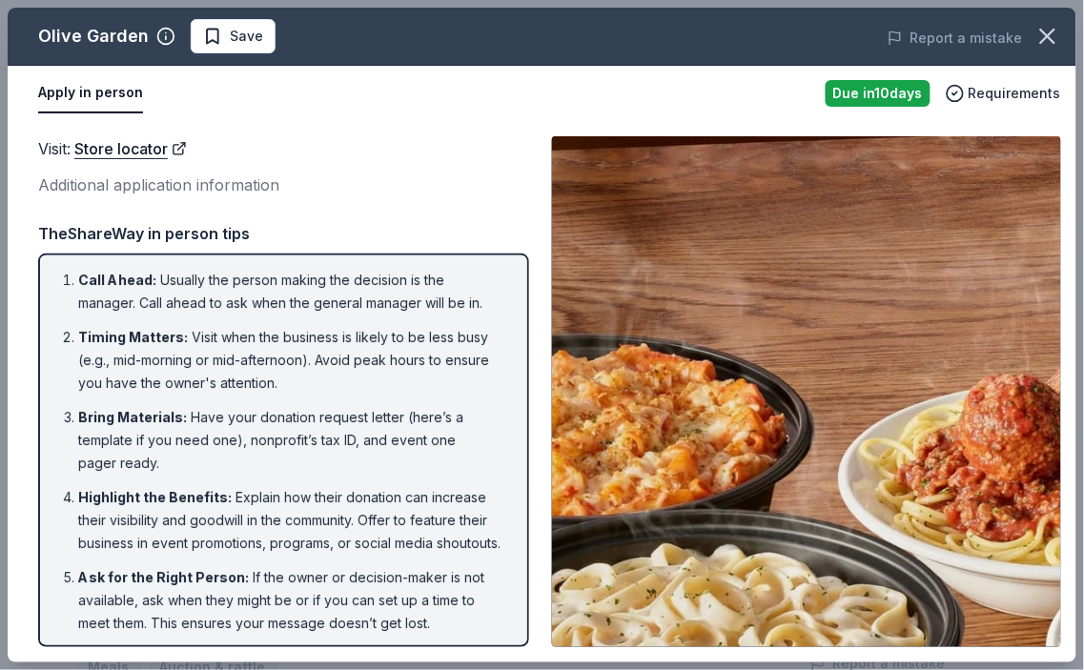
scroll to position [0, 0]
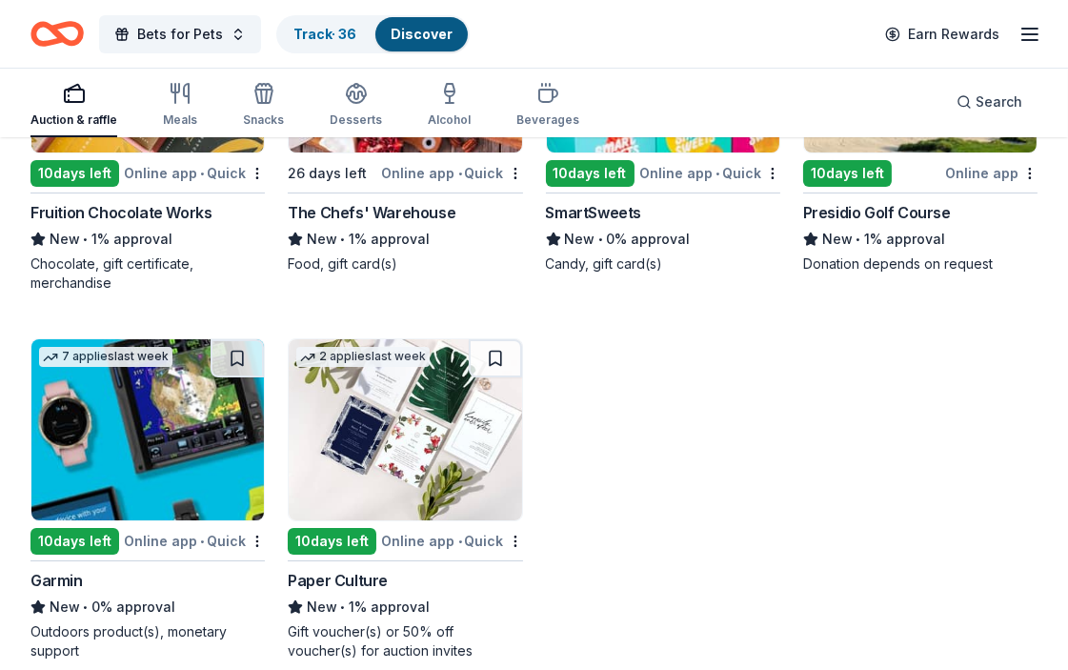
scroll to position [18953, 0]
